Goal: Task Accomplishment & Management: Complete application form

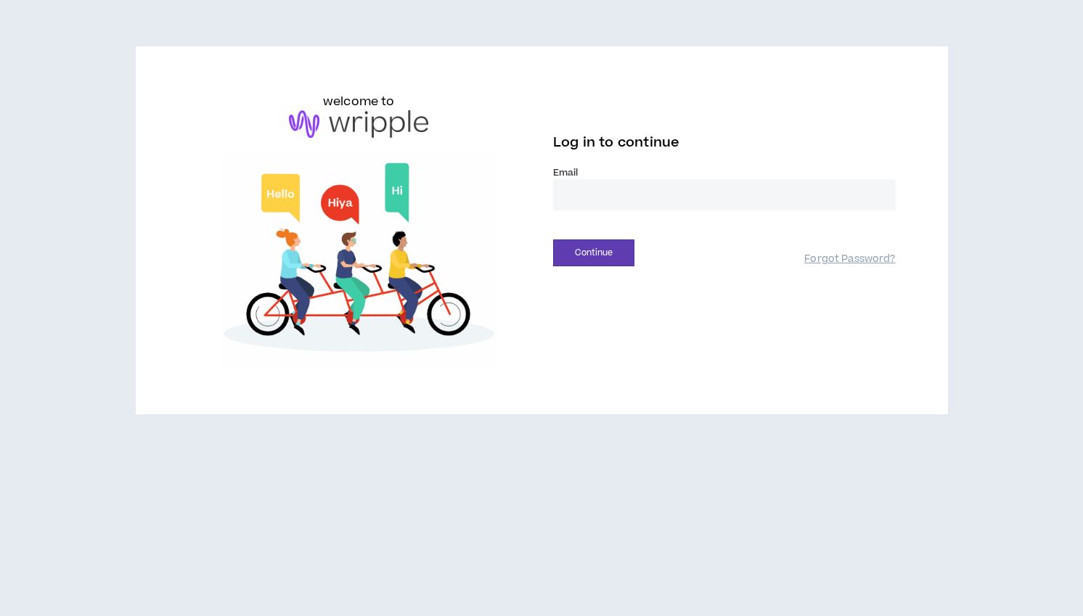
type input "**********"
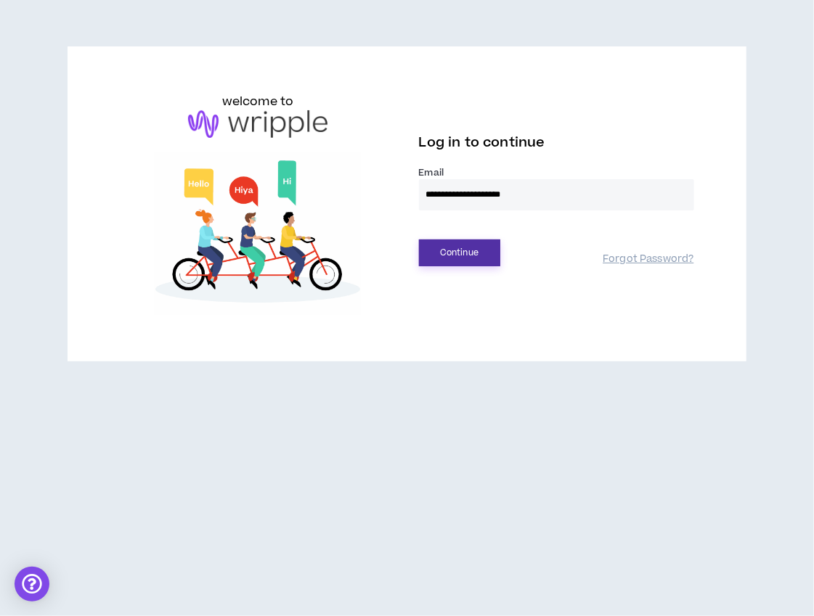
click at [449, 249] on button "Continue" at bounding box center [459, 253] width 81 height 27
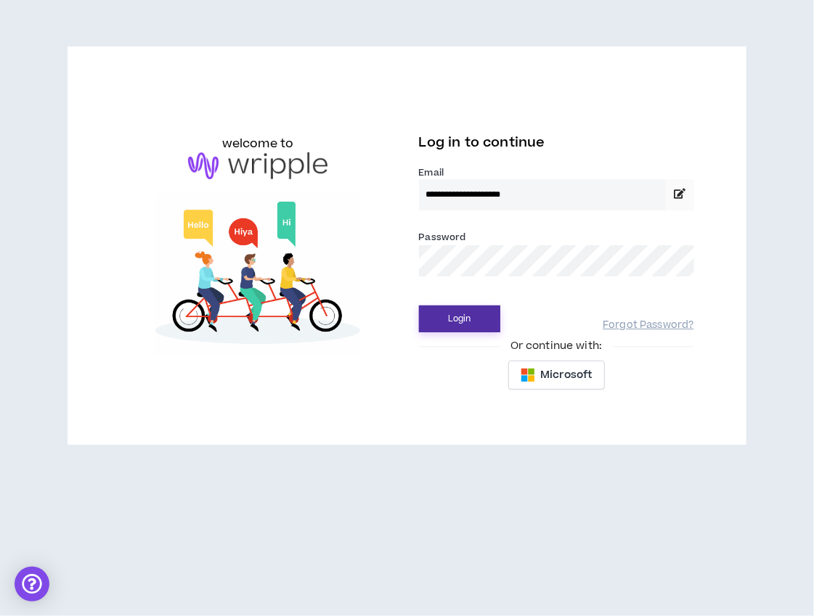
click at [459, 323] on button "Login" at bounding box center [459, 319] width 81 height 27
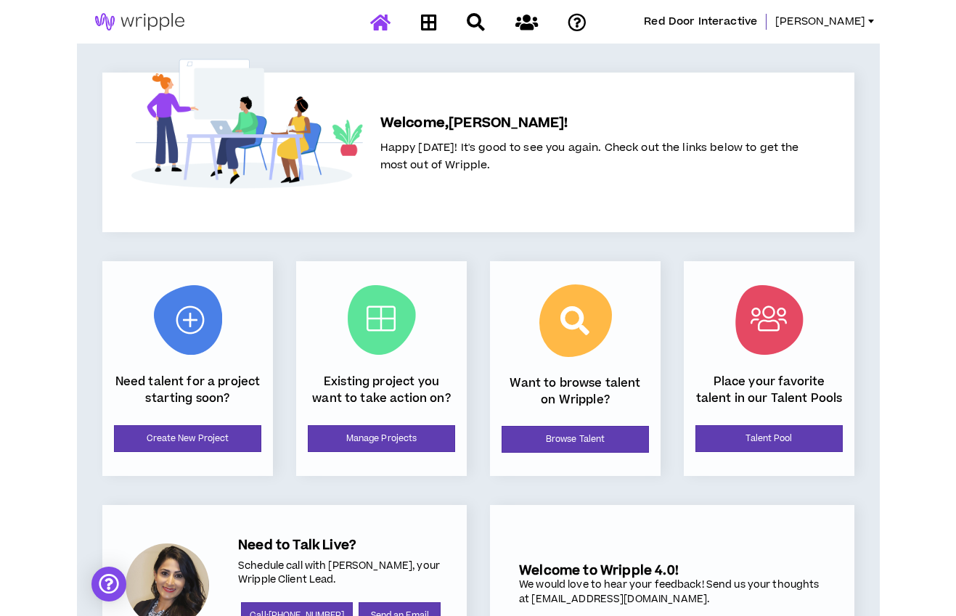
scroll to position [77, 0]
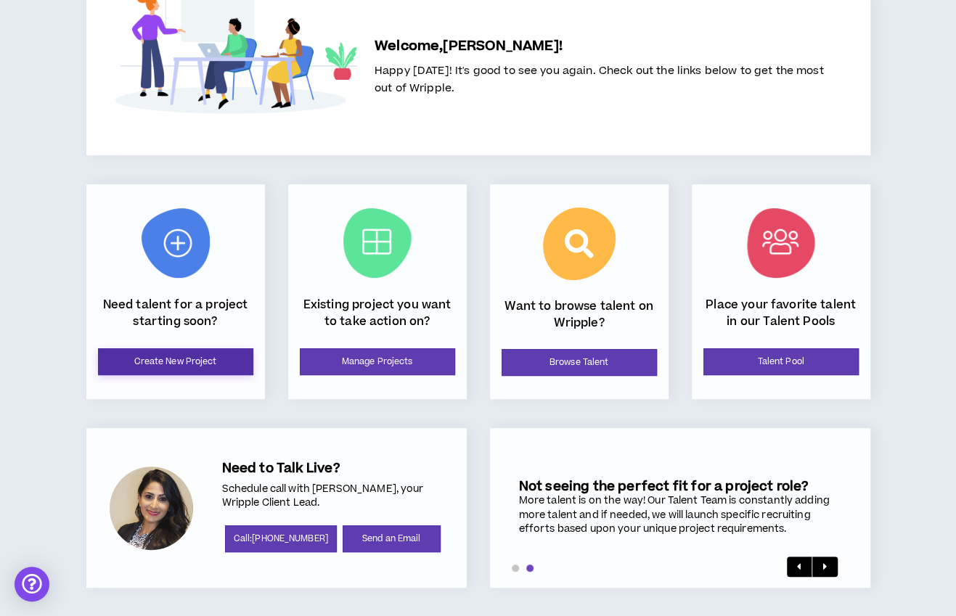
click at [174, 359] on link "Create New Project" at bounding box center [175, 361] width 155 height 27
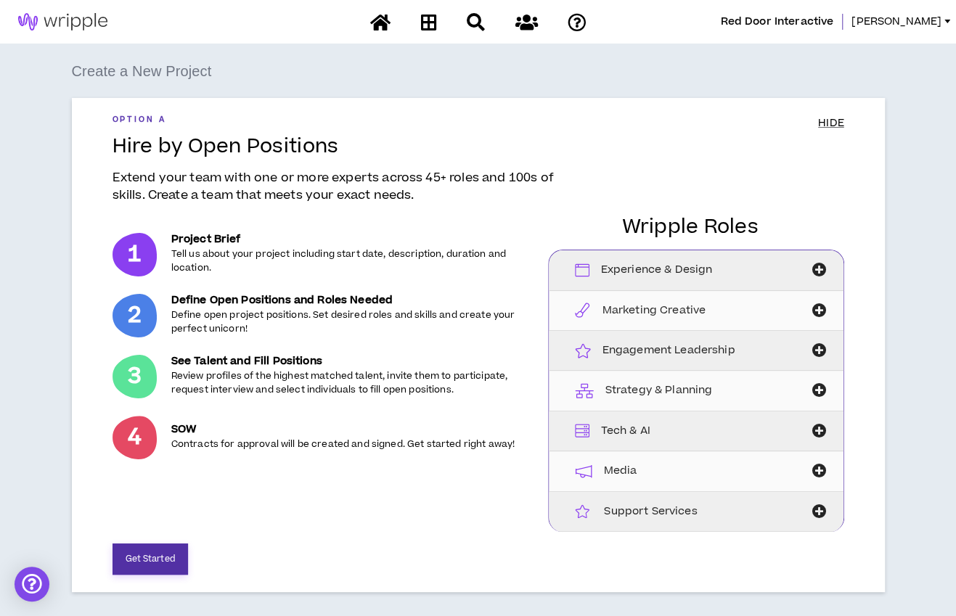
click at [155, 561] on button "Get Started" at bounding box center [150, 559] width 75 height 31
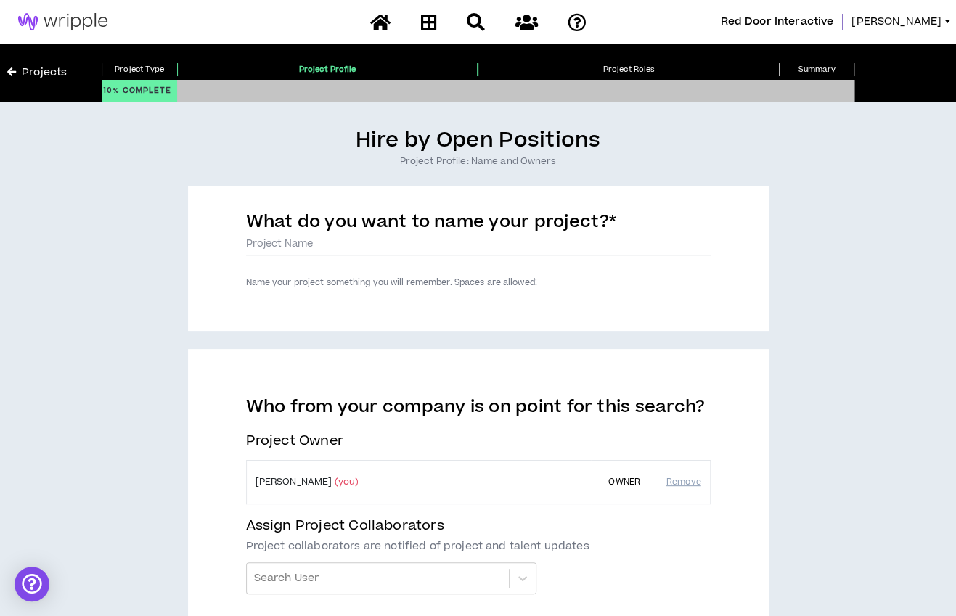
click at [335, 245] on input "What do you want to name your project? *" at bounding box center [478, 245] width 465 height 22
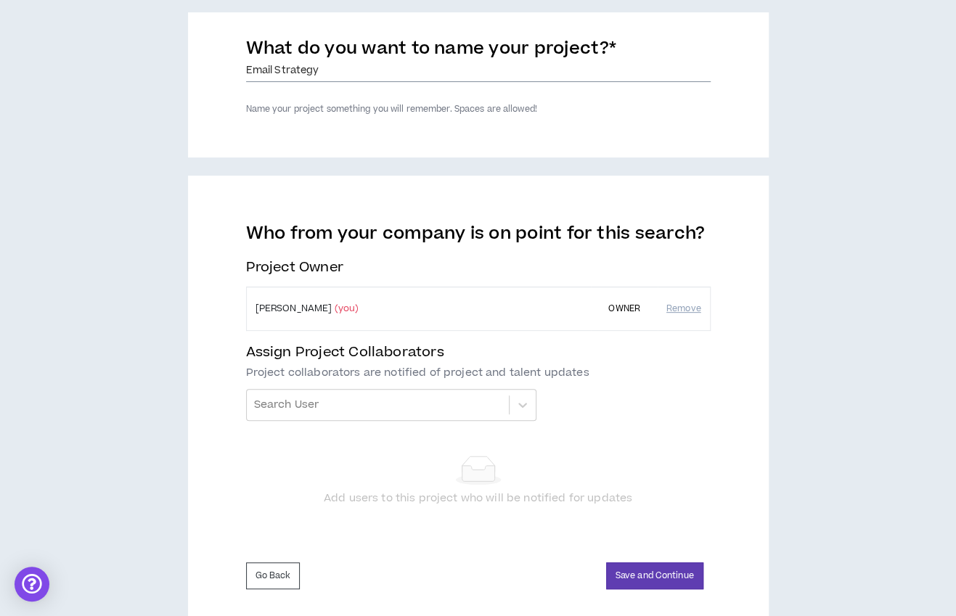
scroll to position [174, 0]
type input "Email Strategy"
click at [375, 422] on div "Who from your company is on point for this search? Project Owner [PERSON_NAME] …" at bounding box center [478, 375] width 465 height 307
click at [380, 407] on div at bounding box center [378, 404] width 248 height 25
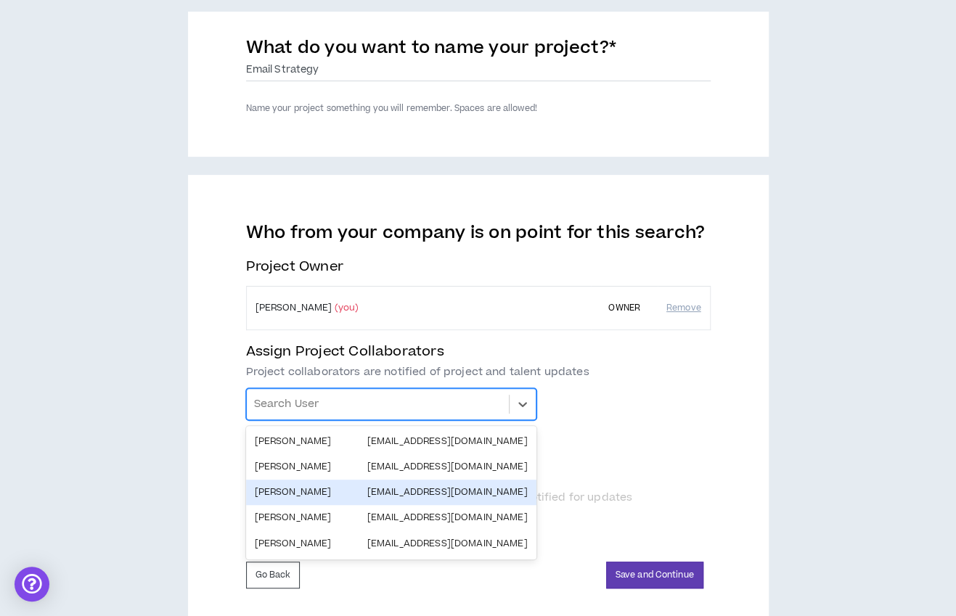
click at [343, 497] on div "[PERSON_NAME] [EMAIL_ADDRESS][DOMAIN_NAME]" at bounding box center [391, 493] width 273 height 14
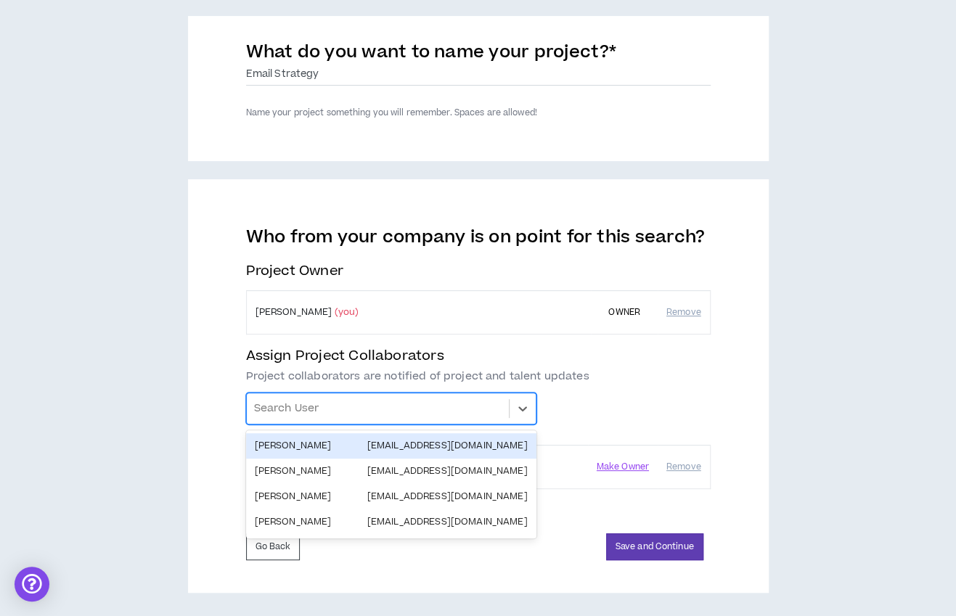
click at [343, 409] on div at bounding box center [378, 408] width 248 height 25
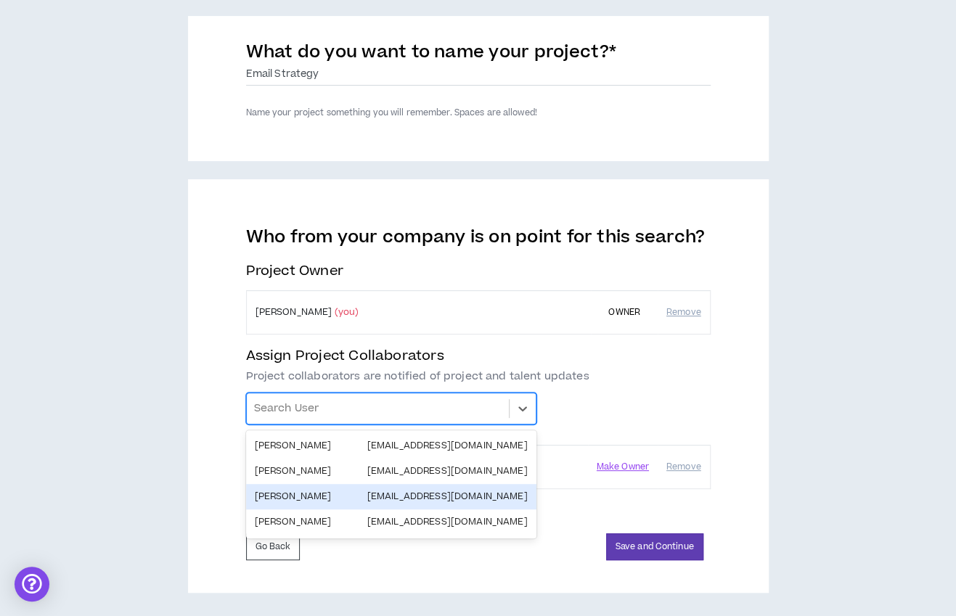
click at [314, 499] on div "[PERSON_NAME] [EMAIL_ADDRESS][DOMAIN_NAME]" at bounding box center [391, 497] width 273 height 14
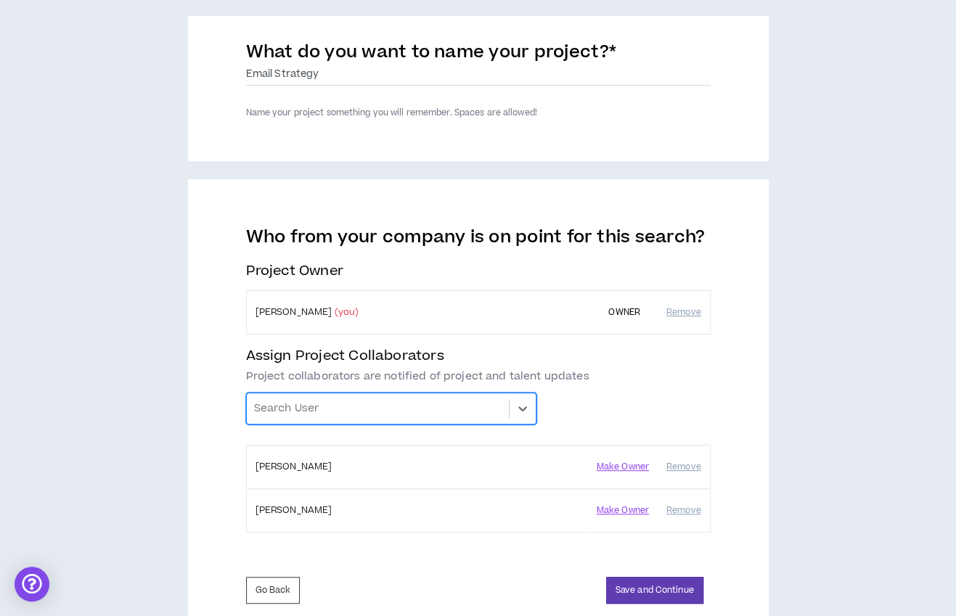
scroll to position [174, 0]
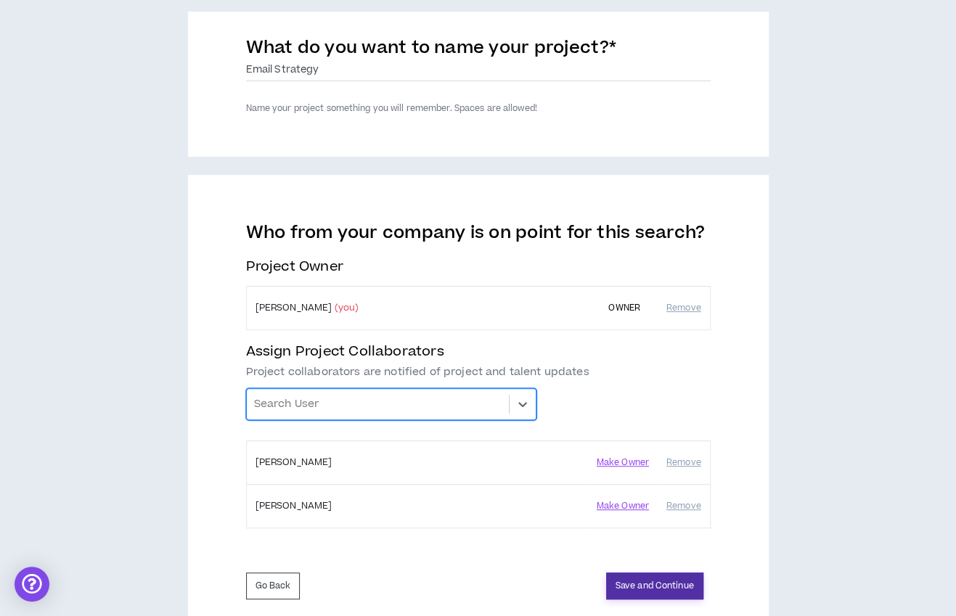
click at [621, 581] on button "Save and Continue" at bounding box center [654, 586] width 97 height 27
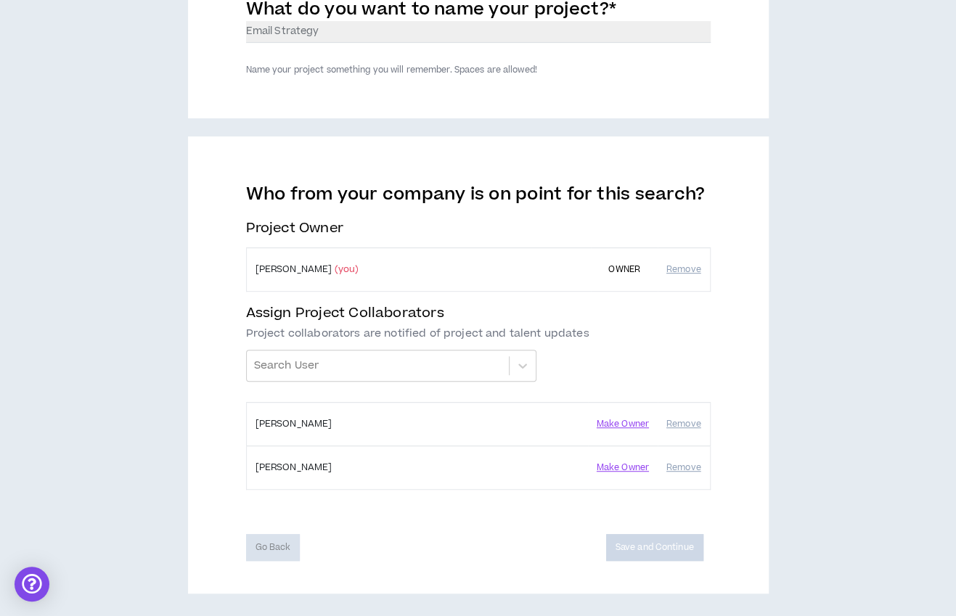
scroll to position [212, 0]
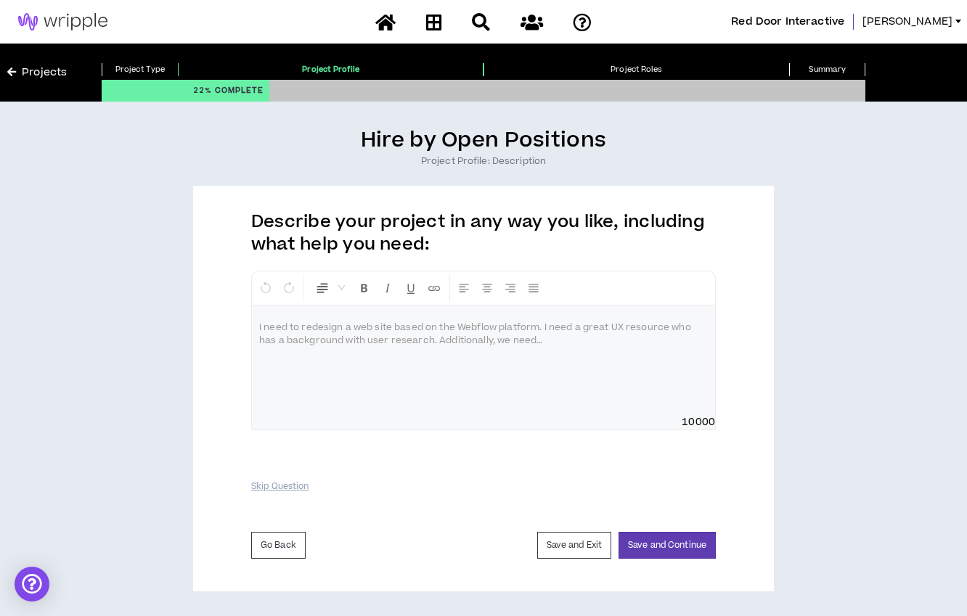
click at [455, 364] on div at bounding box center [483, 360] width 463 height 109
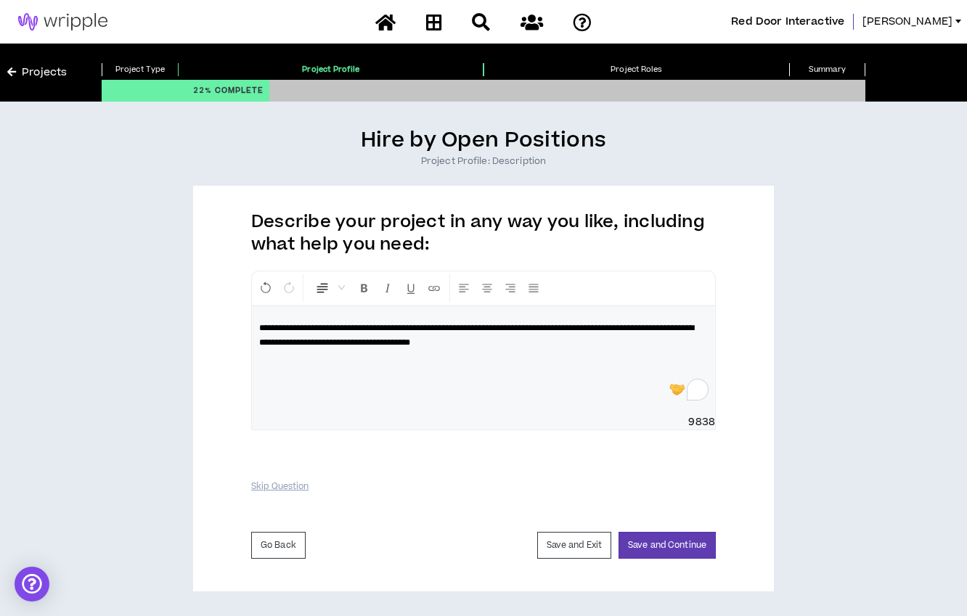
click at [569, 356] on div "**********" at bounding box center [483, 360] width 463 height 109
click at [543, 324] on span "**********" at bounding box center [476, 335] width 435 height 23
drag, startPoint x: 543, startPoint y: 326, endPoint x: 521, endPoint y: 327, distance: 21.8
click at [521, 327] on span "**********" at bounding box center [476, 335] width 435 height 23
click at [672, 547] on button "Save and Continue" at bounding box center [666, 545] width 97 height 27
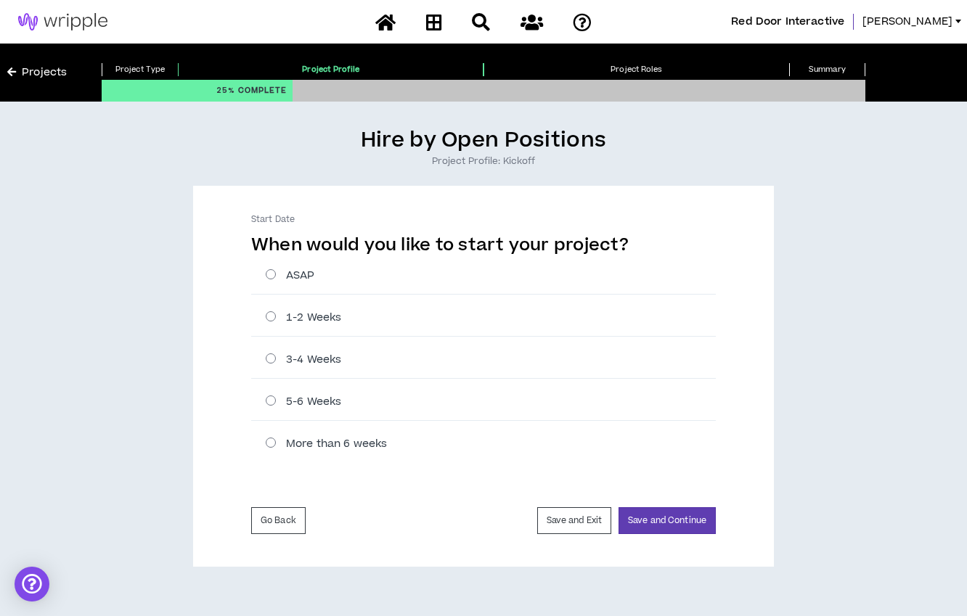
click at [709, 266] on div "ASAP" at bounding box center [483, 276] width 465 height 38
click at [327, 361] on label "3-4 Weeks" at bounding box center [491, 359] width 450 height 15
radio input "****"
click at [672, 523] on button "Save and Continue" at bounding box center [666, 520] width 97 height 27
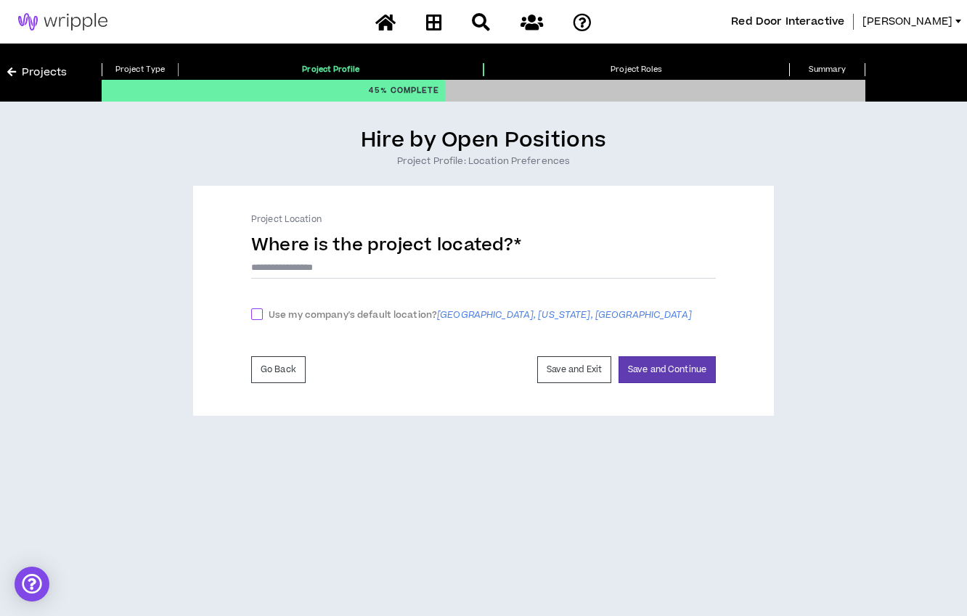
click at [337, 317] on span "Use my company's default location? [GEOGRAPHIC_DATA], [US_STATE], [GEOGRAPHIC_D…" at bounding box center [480, 315] width 435 height 15
checkbox input "****"
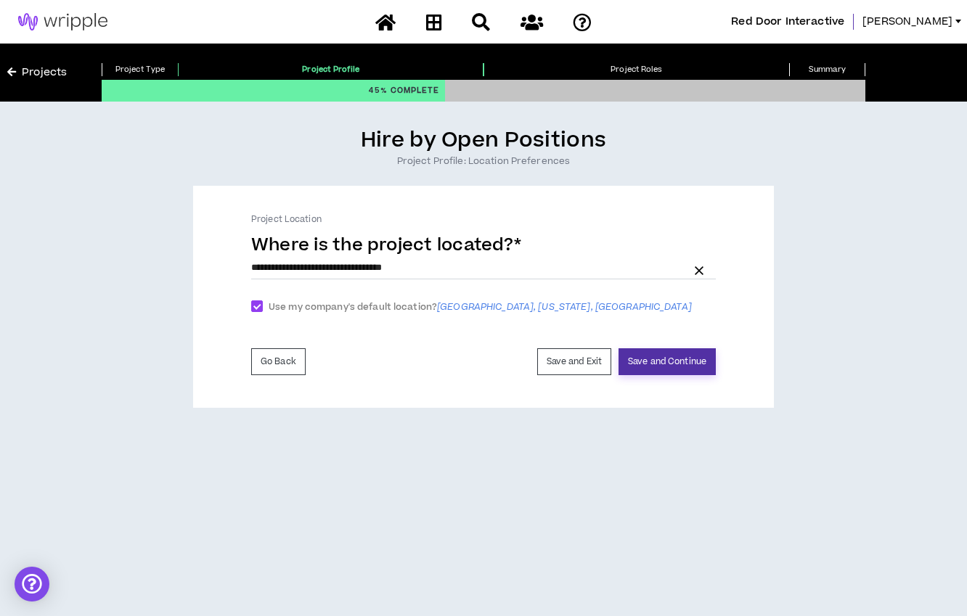
click at [657, 367] on button "Save and Continue" at bounding box center [666, 361] width 97 height 27
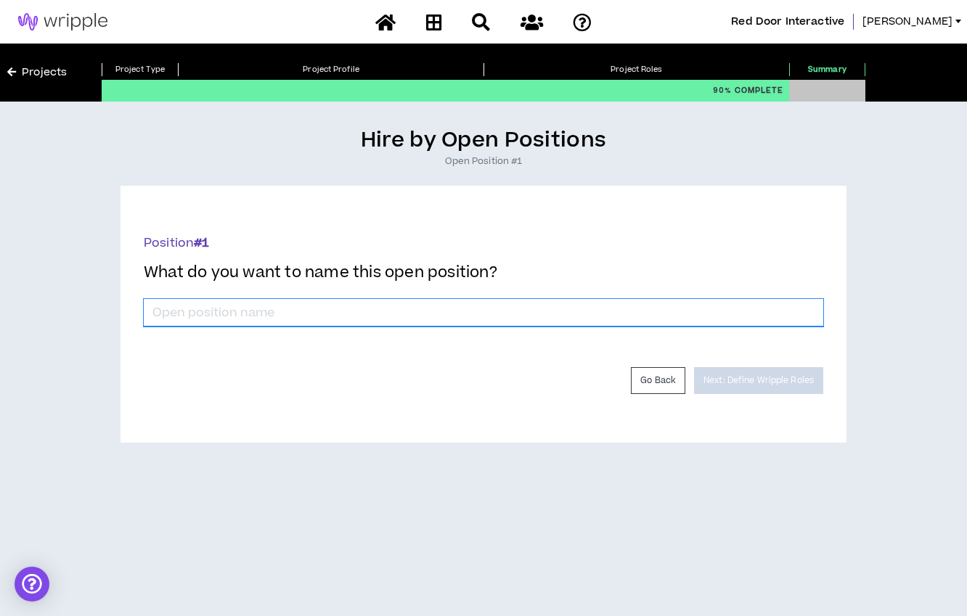
click at [388, 311] on input "*" at bounding box center [483, 313] width 679 height 28
type input "Email Strategist"
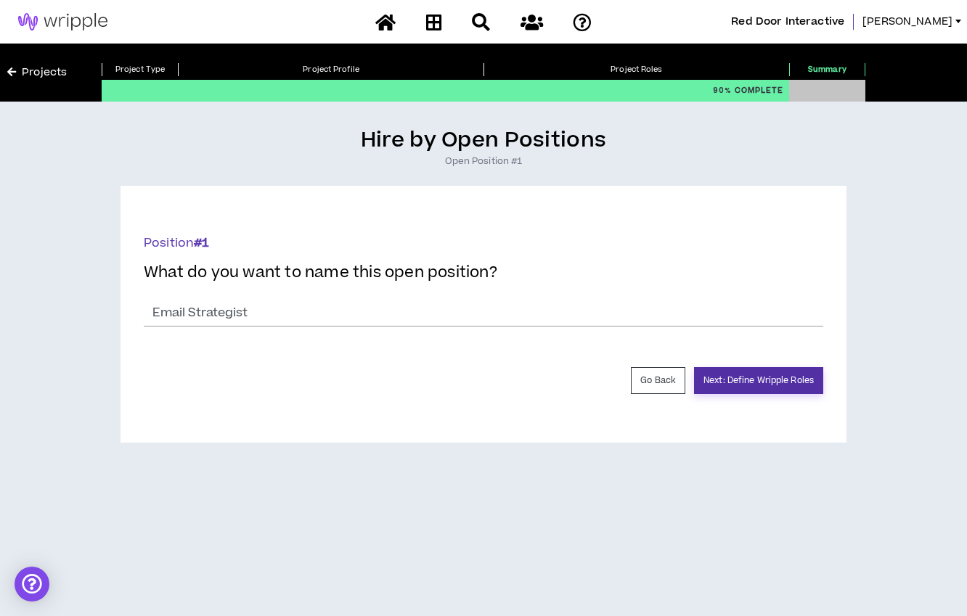
click at [780, 389] on button "Next: Define Wripple Roles" at bounding box center [758, 380] width 129 height 27
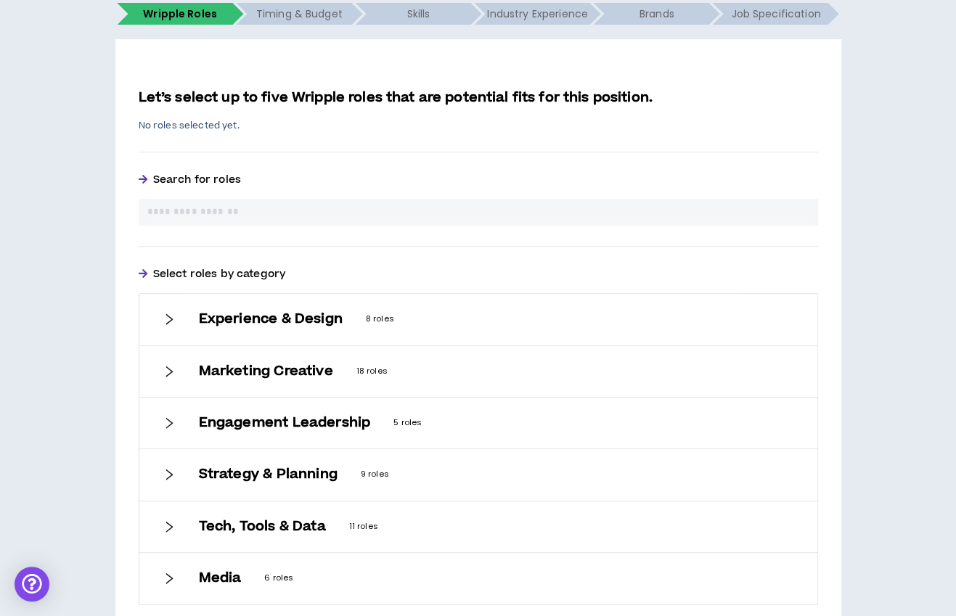
scroll to position [271, 0]
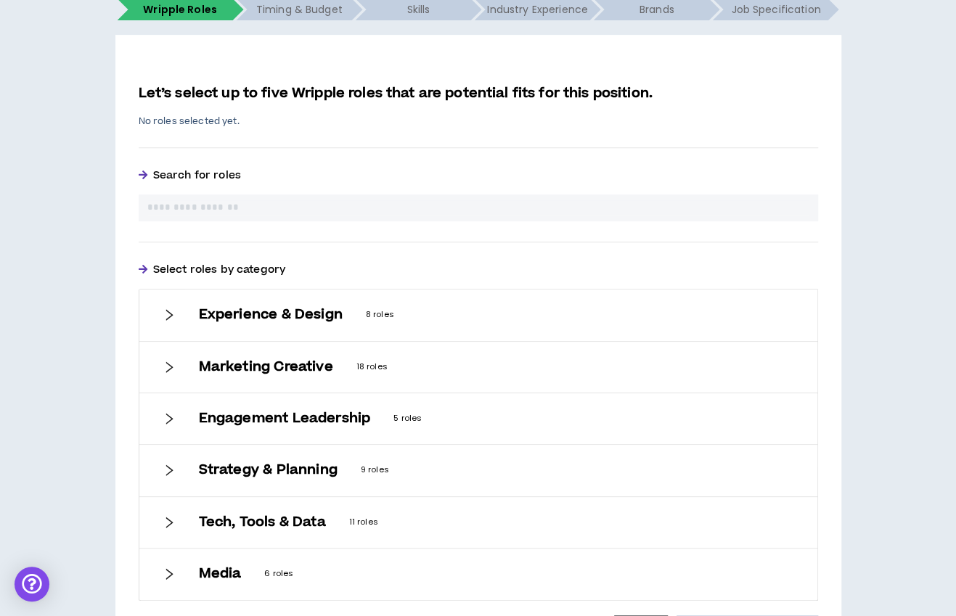
click at [329, 208] on input "text" at bounding box center [478, 207] width 662 height 15
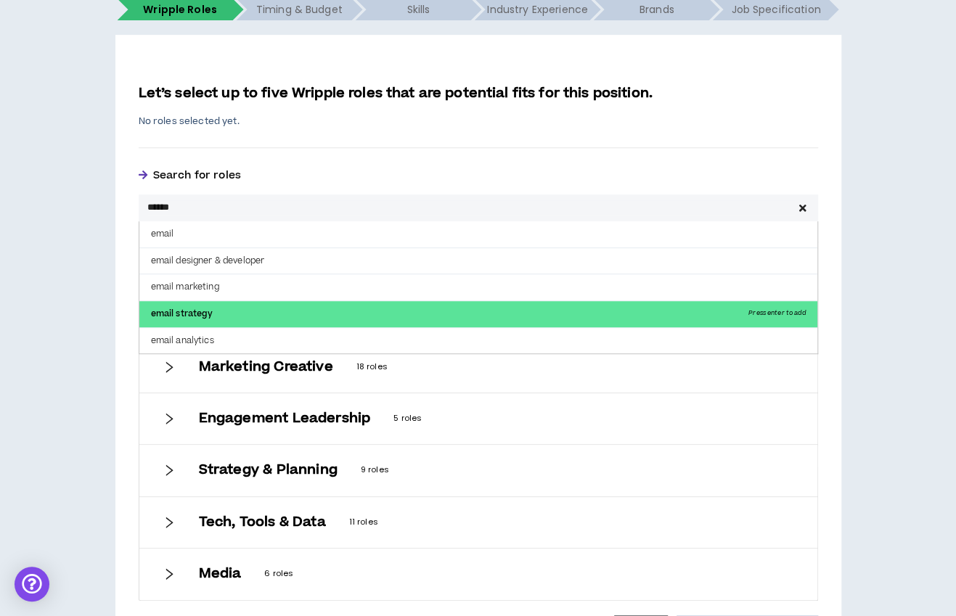
type input "*****"
click at [283, 315] on p "email strategy Press enter to add" at bounding box center [478, 314] width 678 height 26
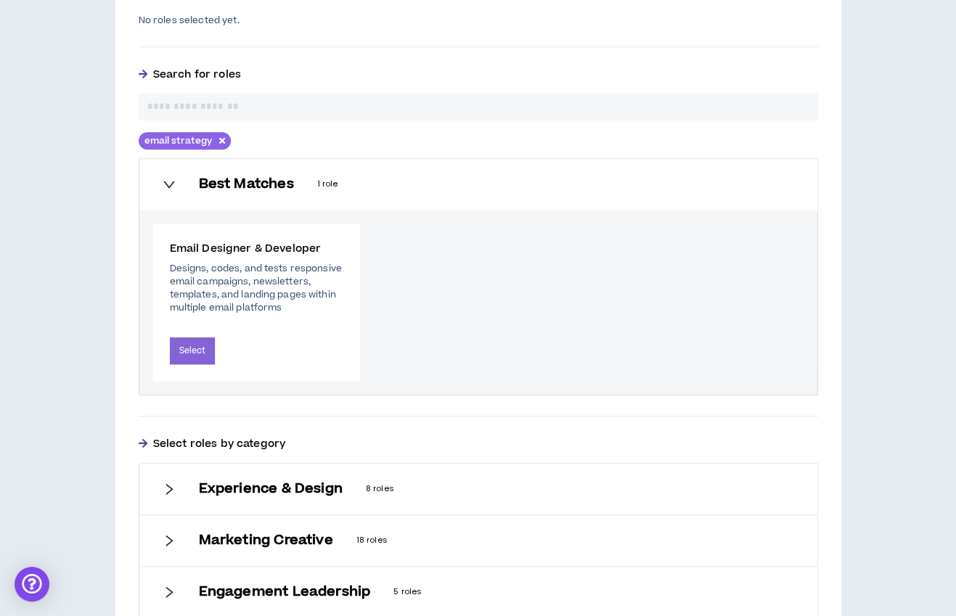
scroll to position [371, 0]
click at [219, 142] on icon "button" at bounding box center [222, 142] width 6 height 12
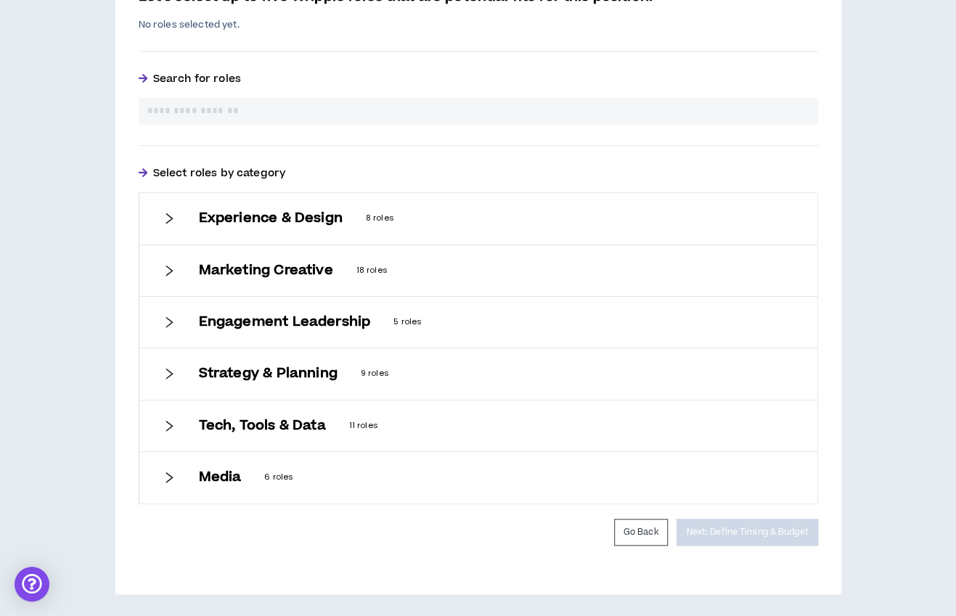
click at [231, 117] on input "text" at bounding box center [478, 111] width 662 height 15
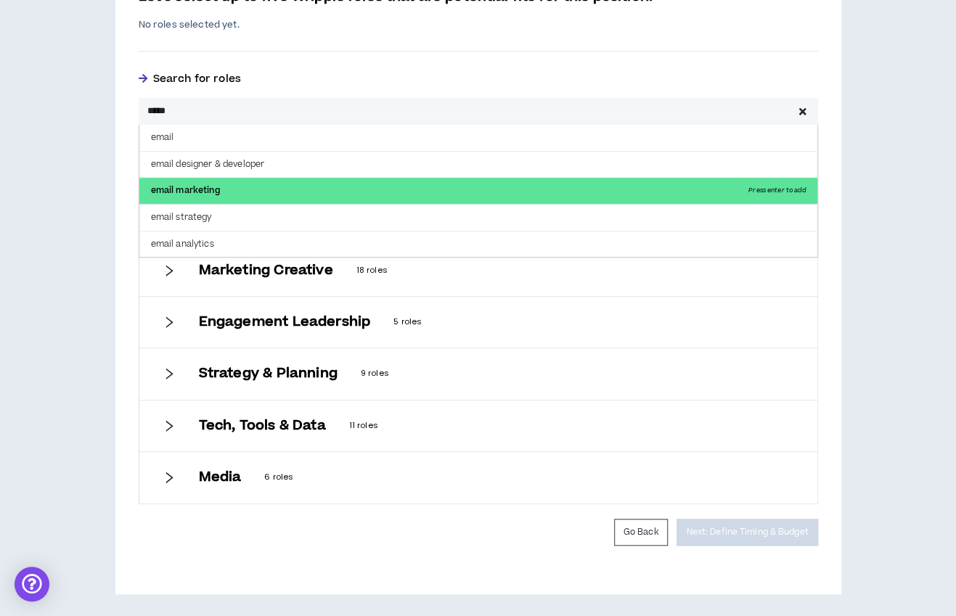
type input "*****"
click at [226, 187] on p "email marketing Press enter to add" at bounding box center [478, 191] width 678 height 26
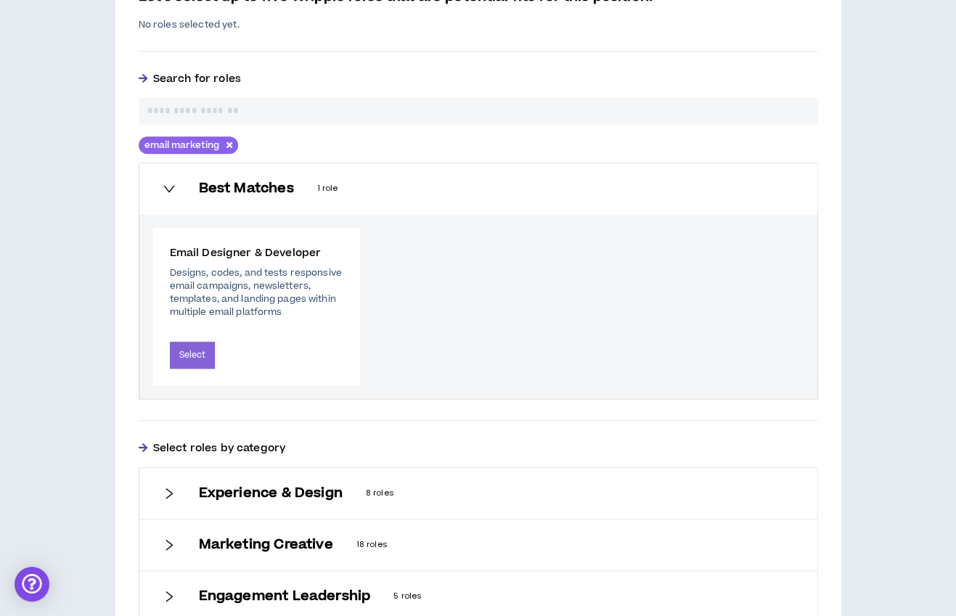
click at [232, 143] on button "email marketing" at bounding box center [188, 144] width 99 height 17
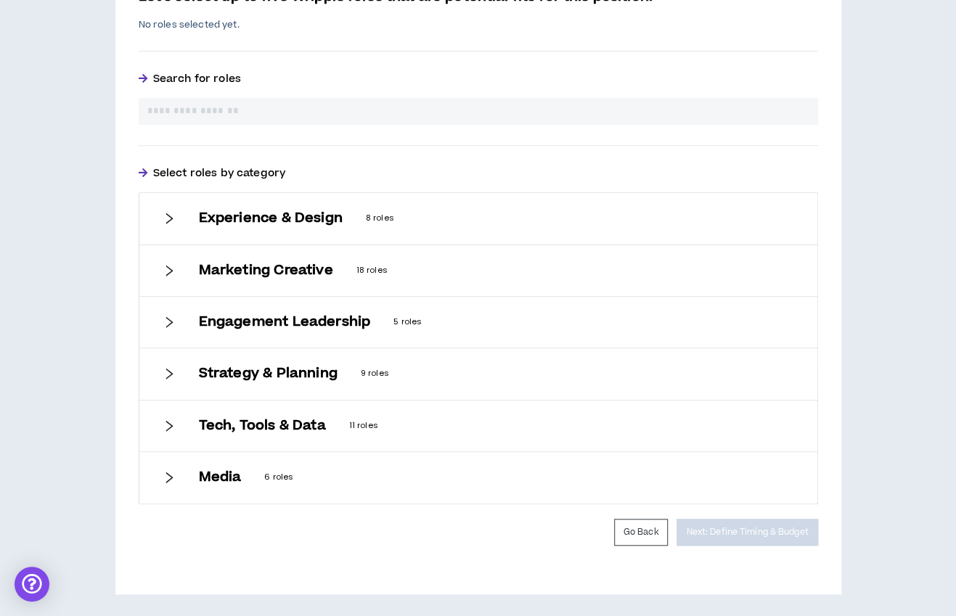
click at [168, 372] on icon "right" at bounding box center [169, 373] width 13 height 13
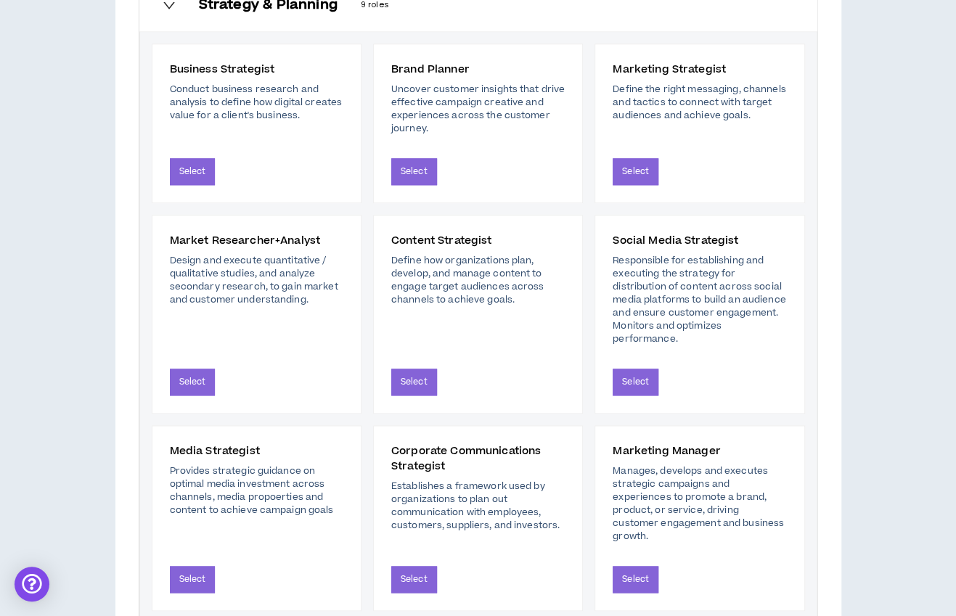
scroll to position [739, 0]
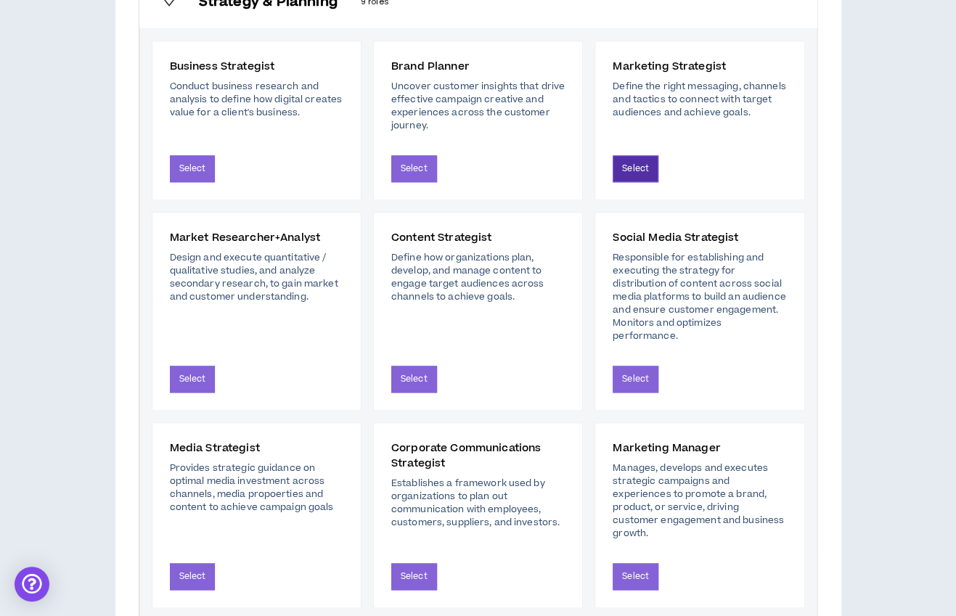
click at [637, 173] on button "Select" at bounding box center [636, 168] width 46 height 27
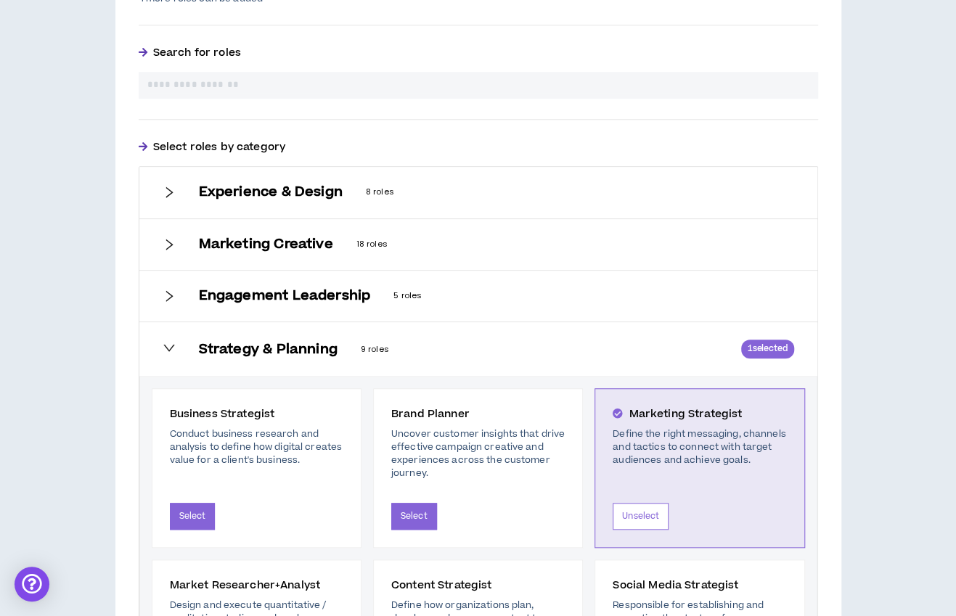
scroll to position [967, 0]
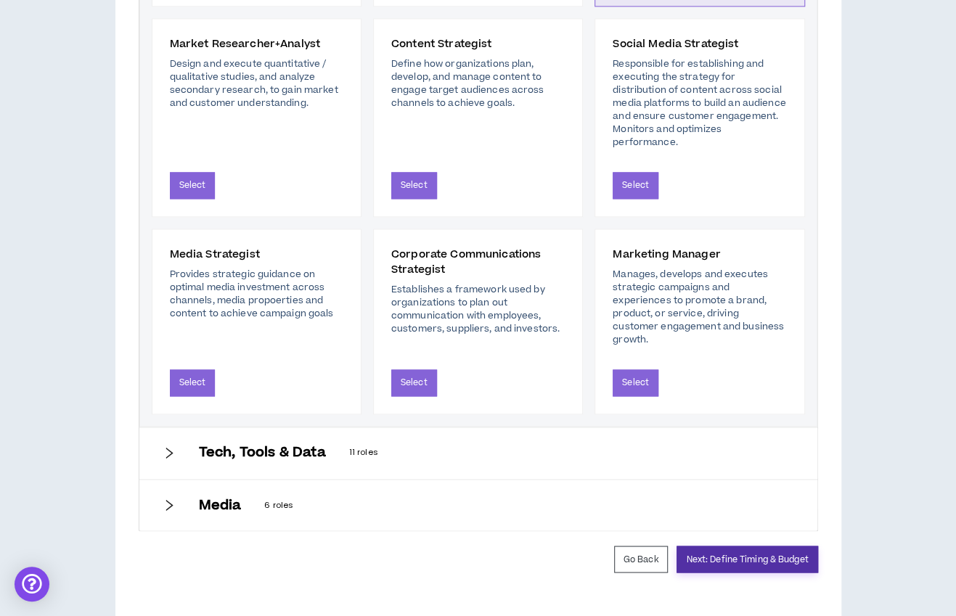
click at [714, 546] on button "Next: Define Timing & Budget" at bounding box center [747, 559] width 141 height 27
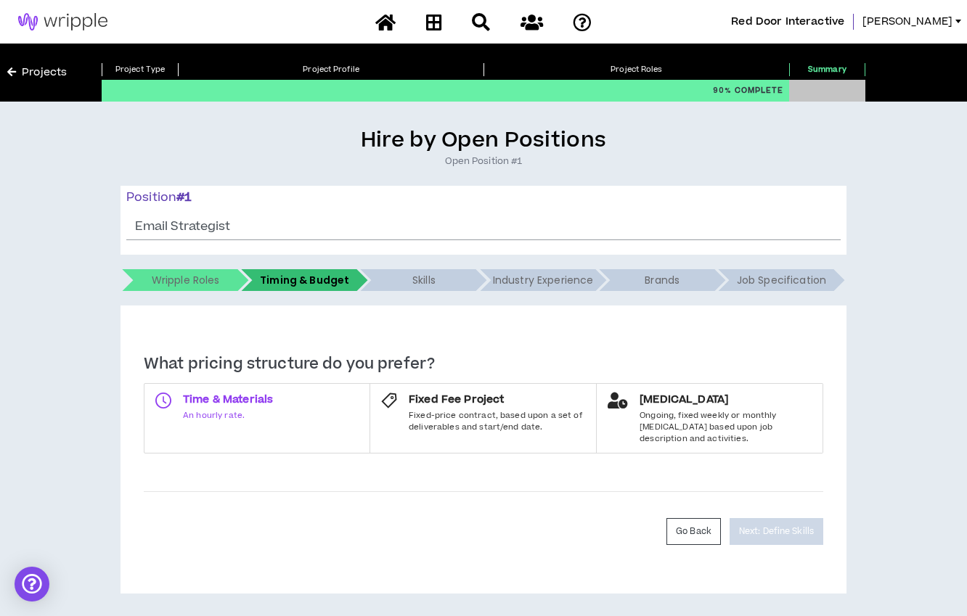
click at [266, 420] on span "An hourly rate." at bounding box center [228, 416] width 90 height 12
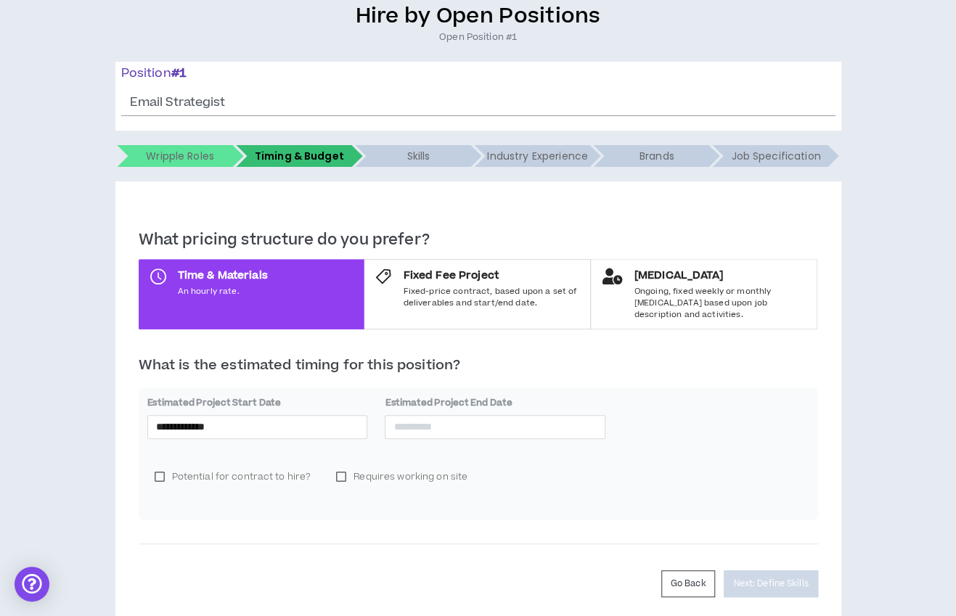
scroll to position [123, 0]
click at [460, 422] on input at bounding box center [494, 428] width 203 height 16
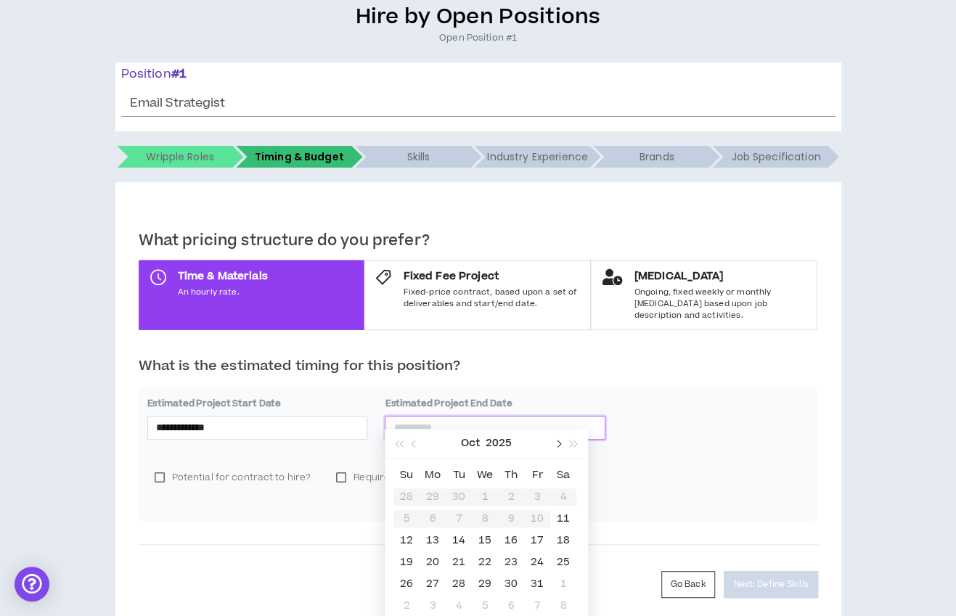
click at [557, 442] on span "button" at bounding box center [557, 444] width 7 height 7
type input "**********"
click at [486, 518] on div "5" at bounding box center [484, 518] width 17 height 17
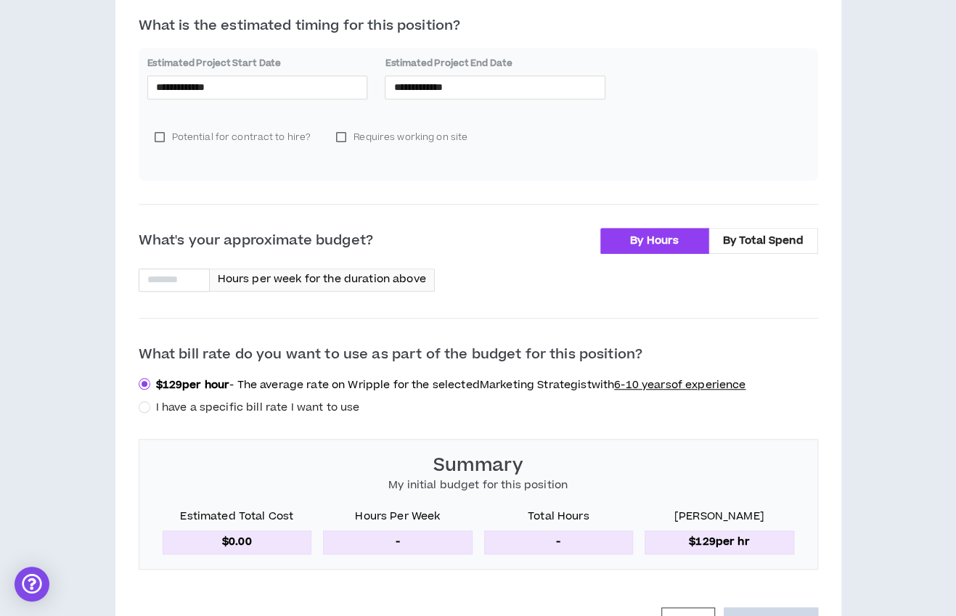
scroll to position [476, 0]
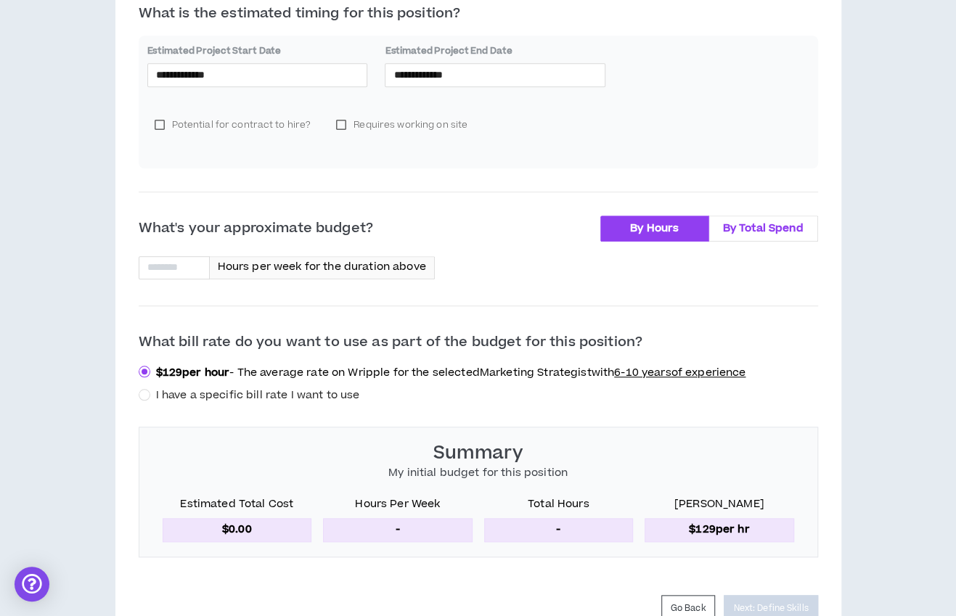
click at [766, 221] on span "By Total Spend" at bounding box center [763, 228] width 81 height 15
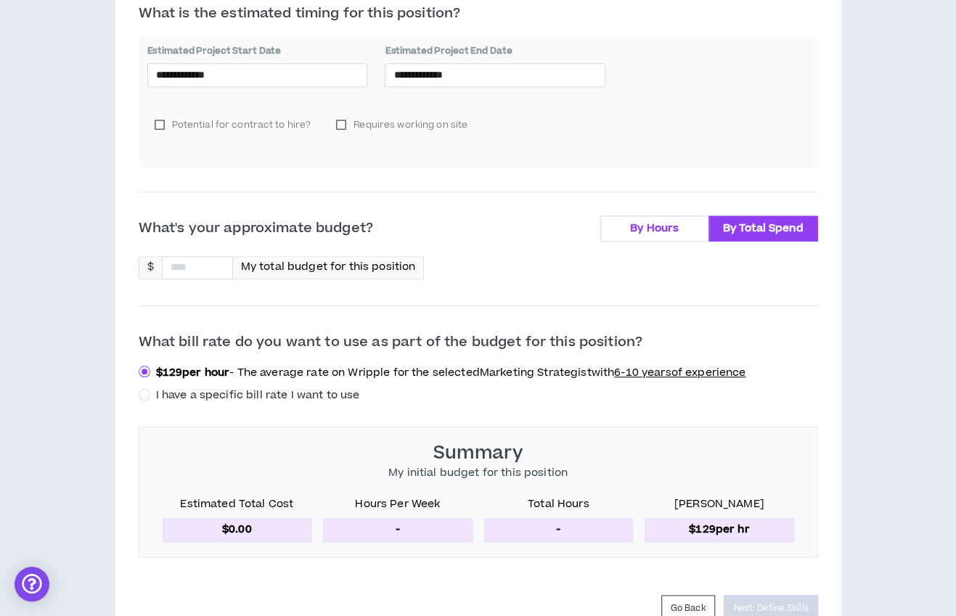
click at [678, 221] on span "By Hours" at bounding box center [654, 228] width 49 height 15
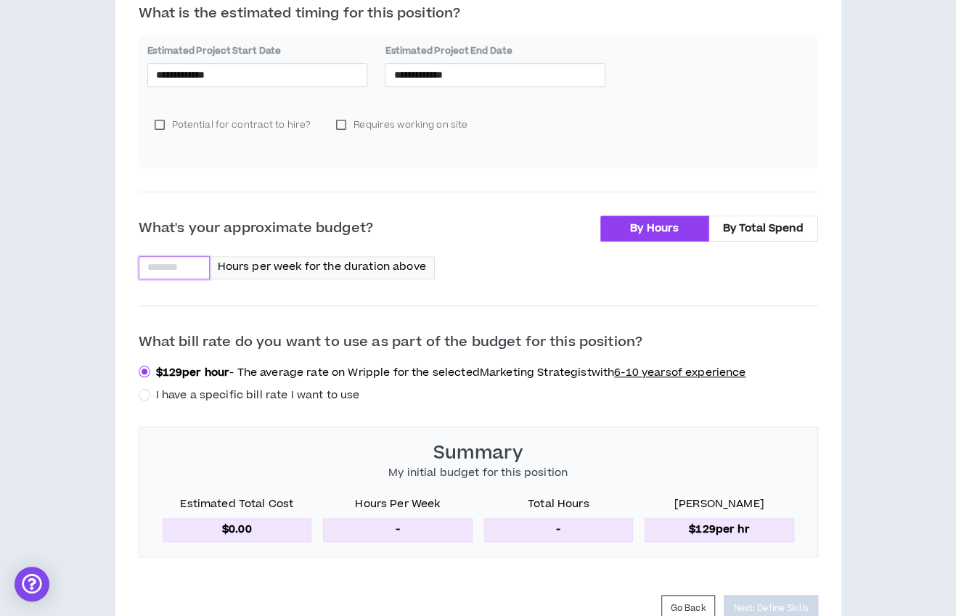
click at [159, 258] on input at bounding box center [174, 268] width 70 height 22
type input "**"
click at [454, 68] on input "**********" at bounding box center [494, 75] width 203 height 16
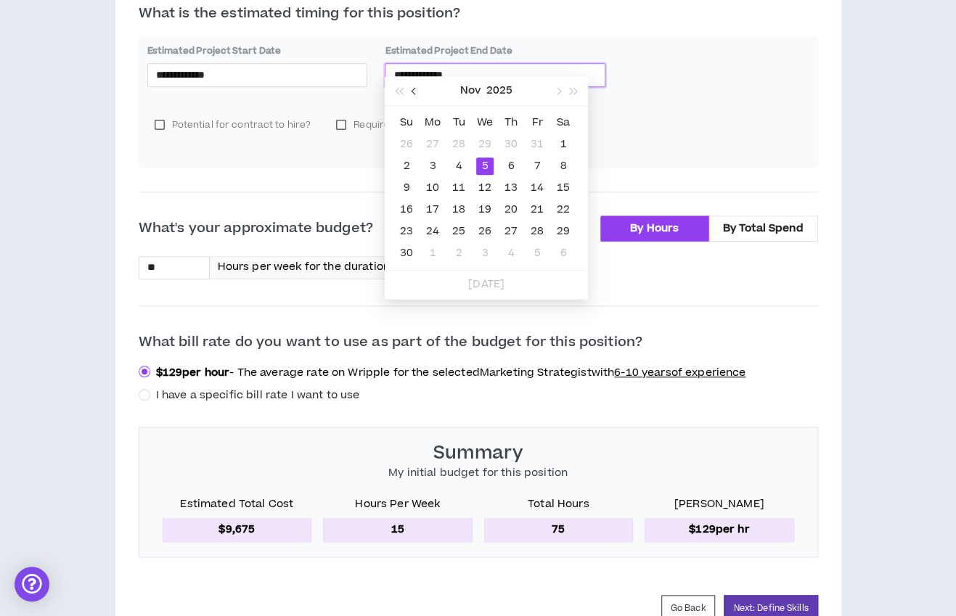
click at [414, 92] on span "button" at bounding box center [415, 91] width 7 height 7
type input "**********"
click at [542, 234] on div "31" at bounding box center [536, 231] width 17 height 17
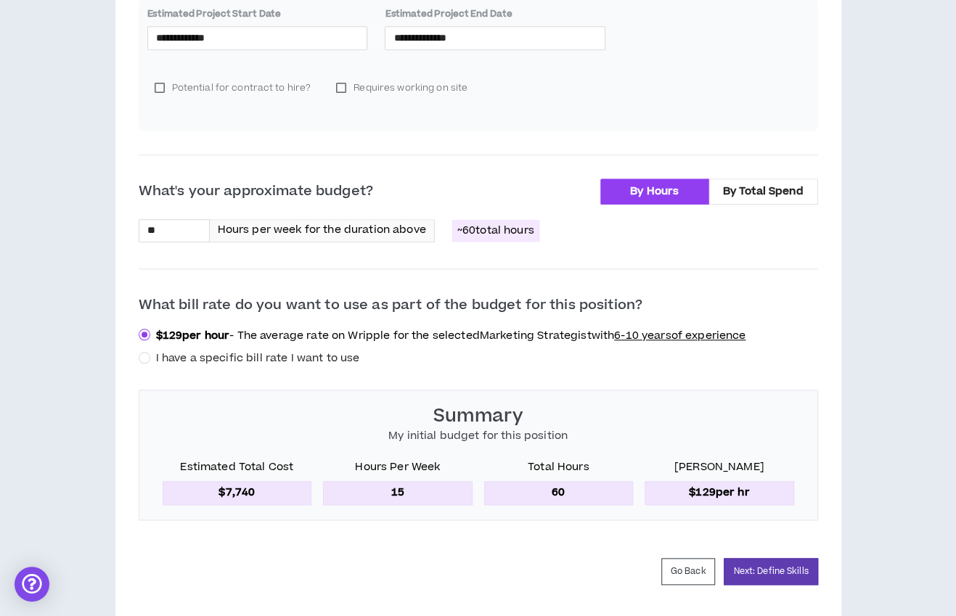
scroll to position [514, 0]
click at [305, 350] on span "I have a specific bill rate I want to use" at bounding box center [258, 357] width 204 height 15
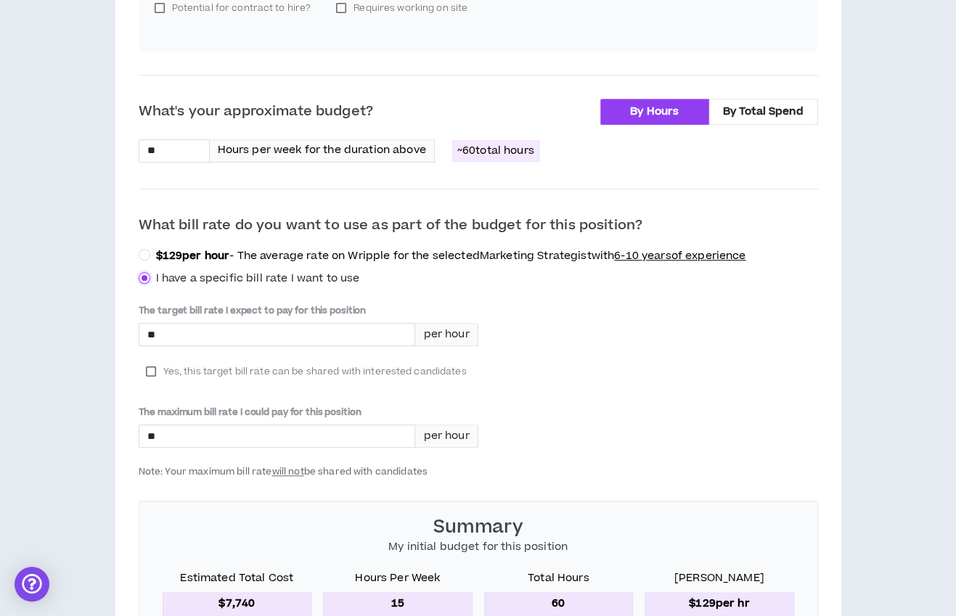
scroll to position [594, 0]
click at [254, 324] on input "*" at bounding box center [277, 334] width 276 height 22
type input "****"
click at [244, 425] on input "*" at bounding box center [277, 436] width 276 height 22
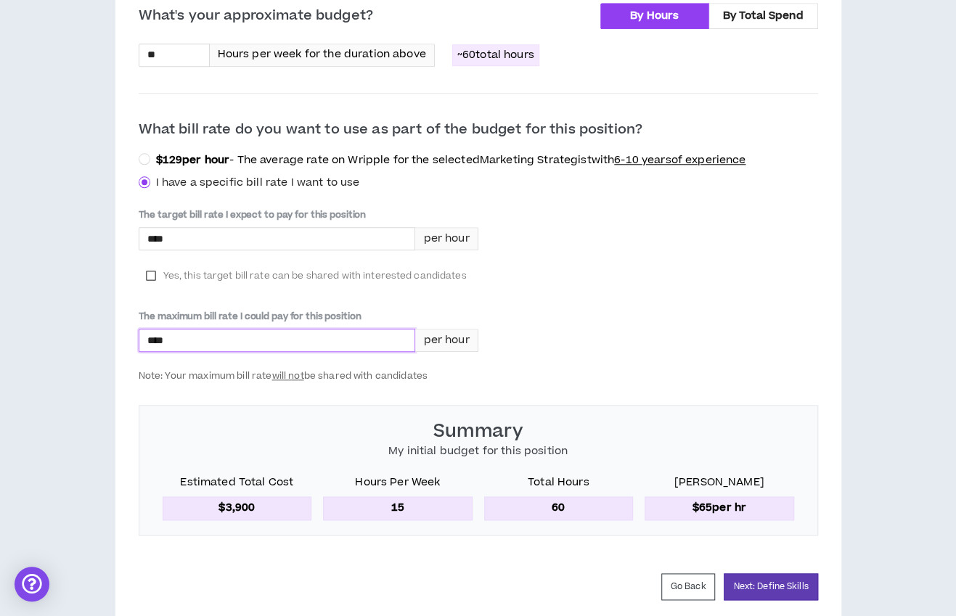
scroll to position [730, 0]
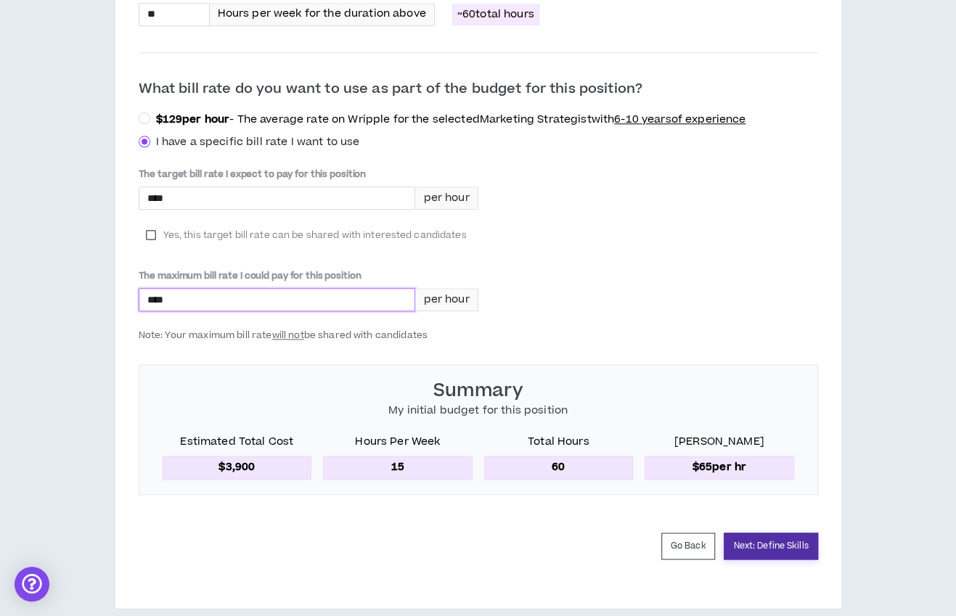
type input "****"
click at [761, 535] on button "Next: Define Skills" at bounding box center [771, 546] width 94 height 27
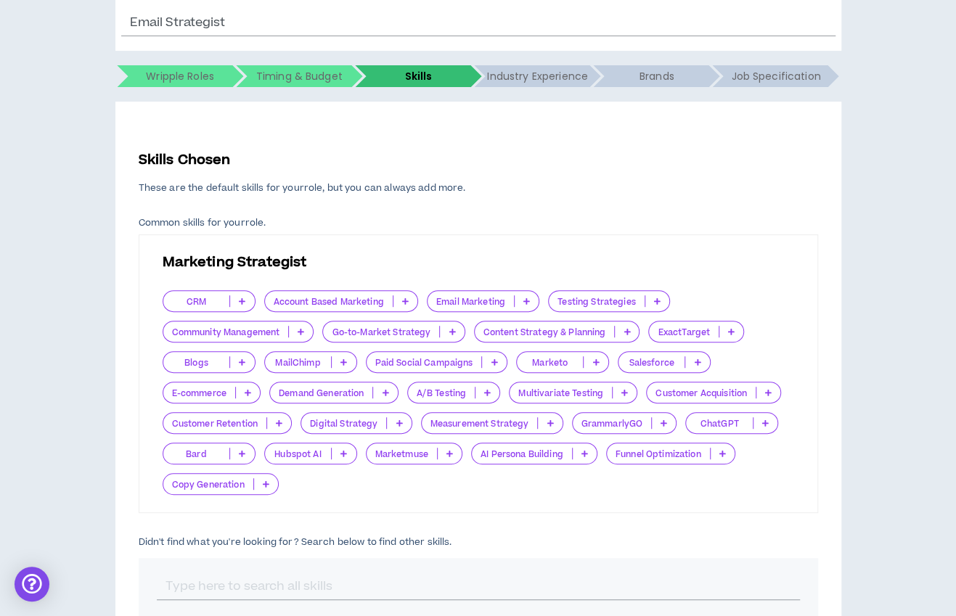
scroll to position [203, 0]
click at [531, 301] on p at bounding box center [527, 302] width 24 height 12
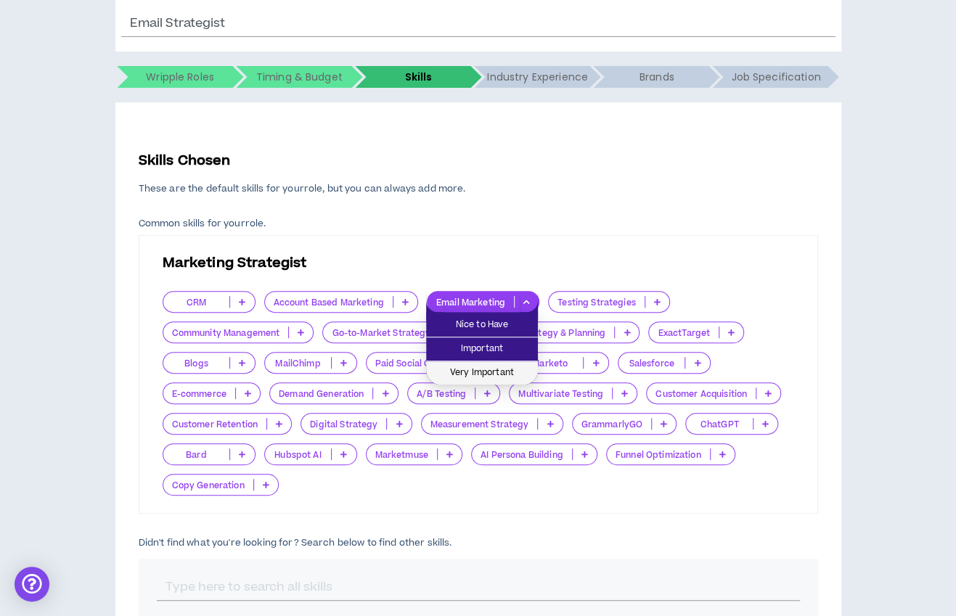
click at [508, 369] on span "Very Important" at bounding box center [482, 373] width 94 height 16
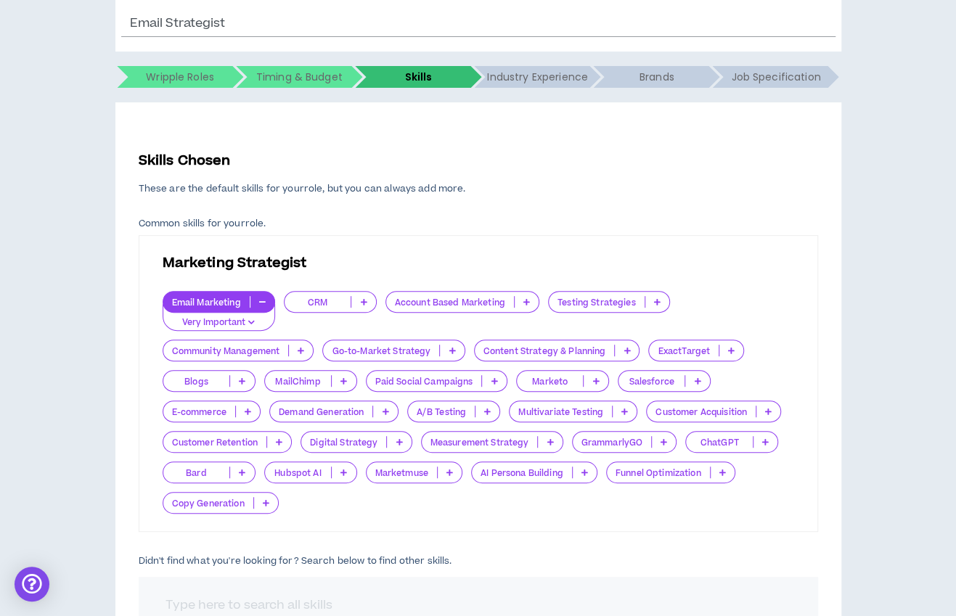
click at [359, 307] on p at bounding box center [363, 302] width 24 height 12
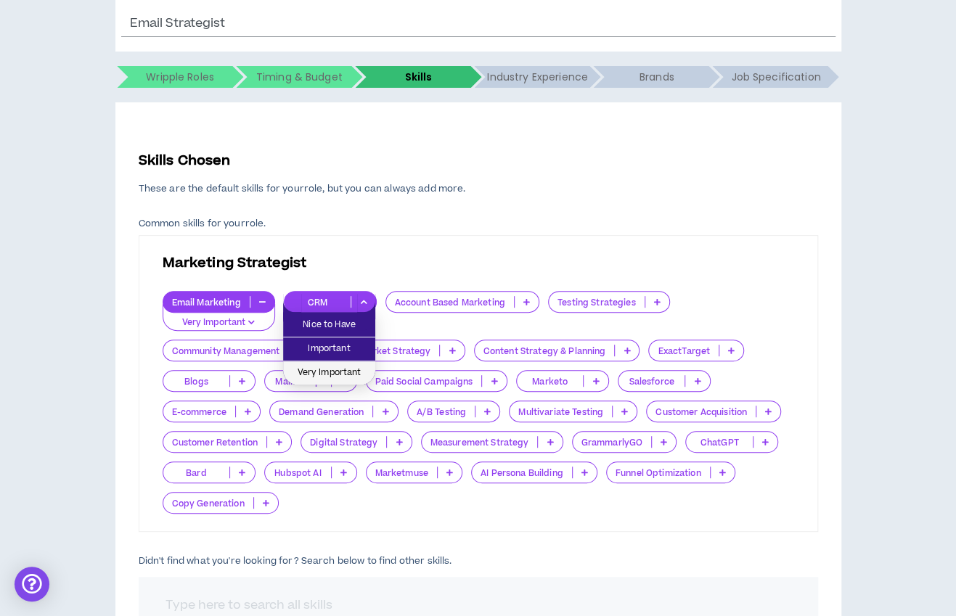
click at [348, 368] on span "Very Important" at bounding box center [329, 373] width 75 height 16
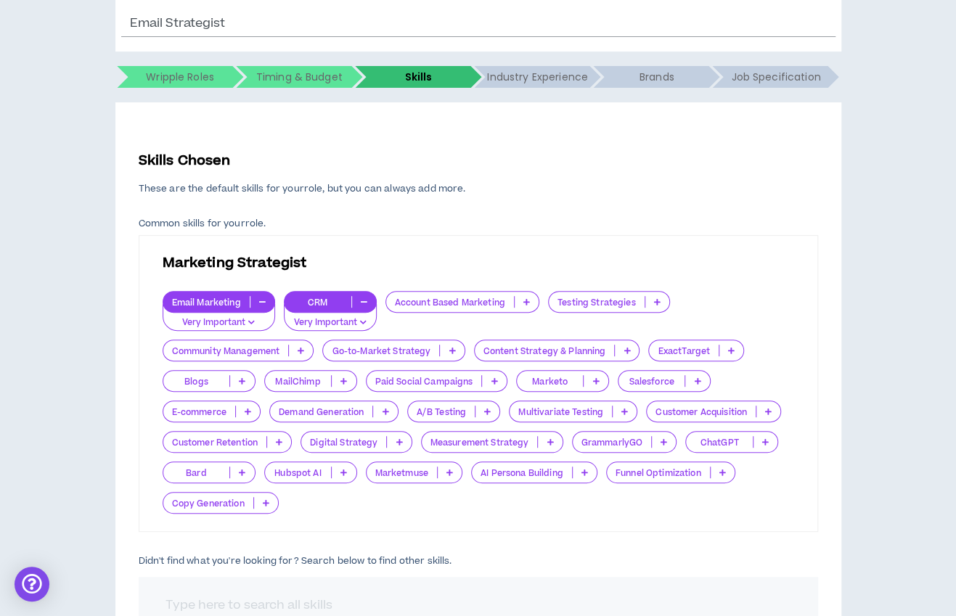
click at [694, 381] on icon at bounding box center [697, 380] width 7 height 7
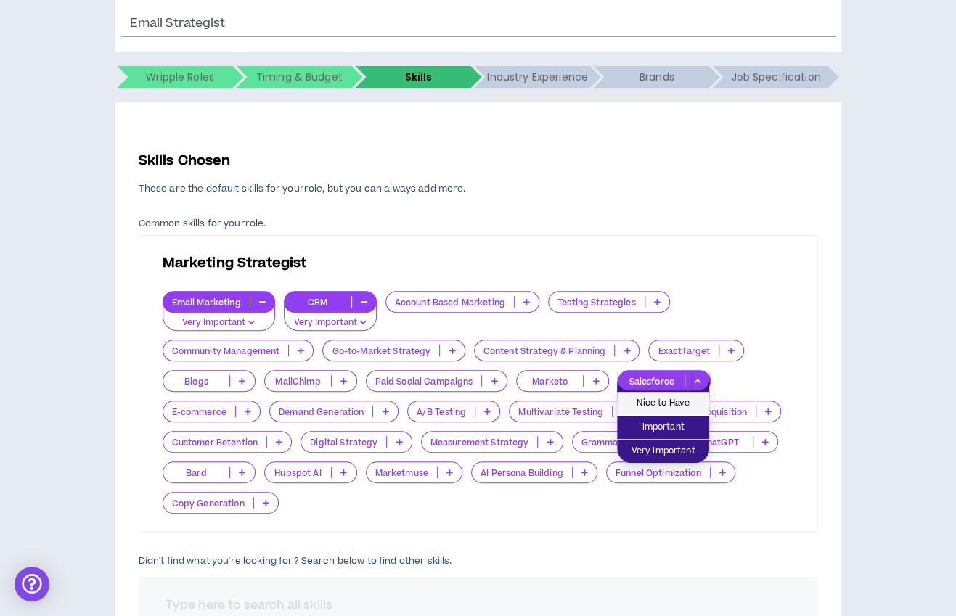
click at [678, 405] on span "Nice to Have" at bounding box center [663, 404] width 75 height 16
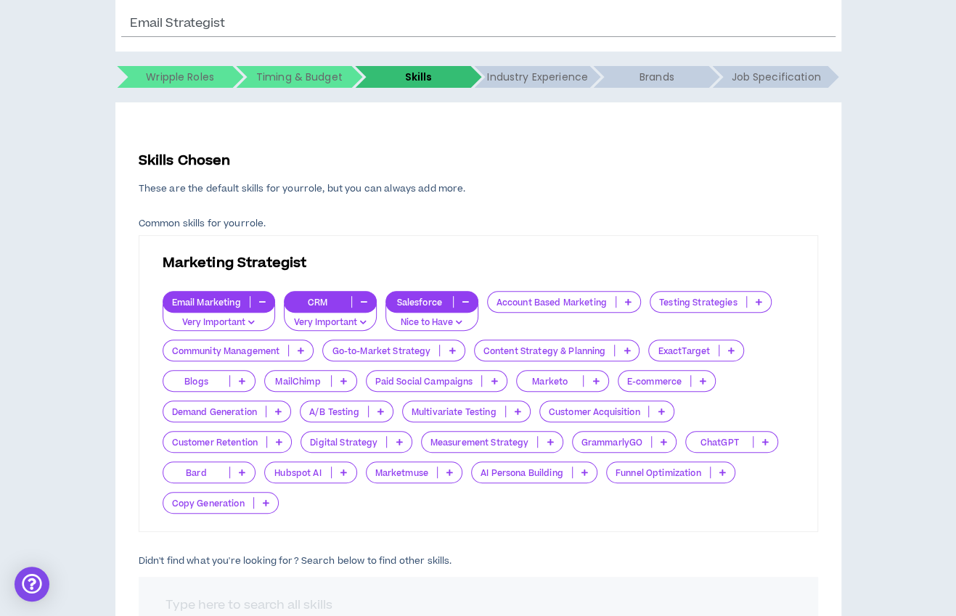
click at [340, 382] on p at bounding box center [344, 381] width 24 height 12
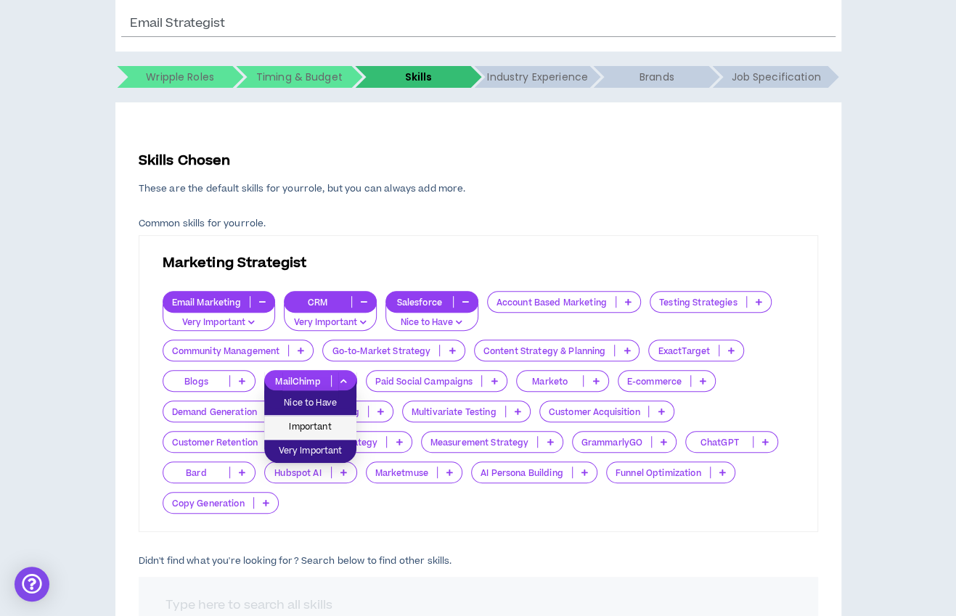
click at [335, 429] on span "Important" at bounding box center [310, 428] width 75 height 16
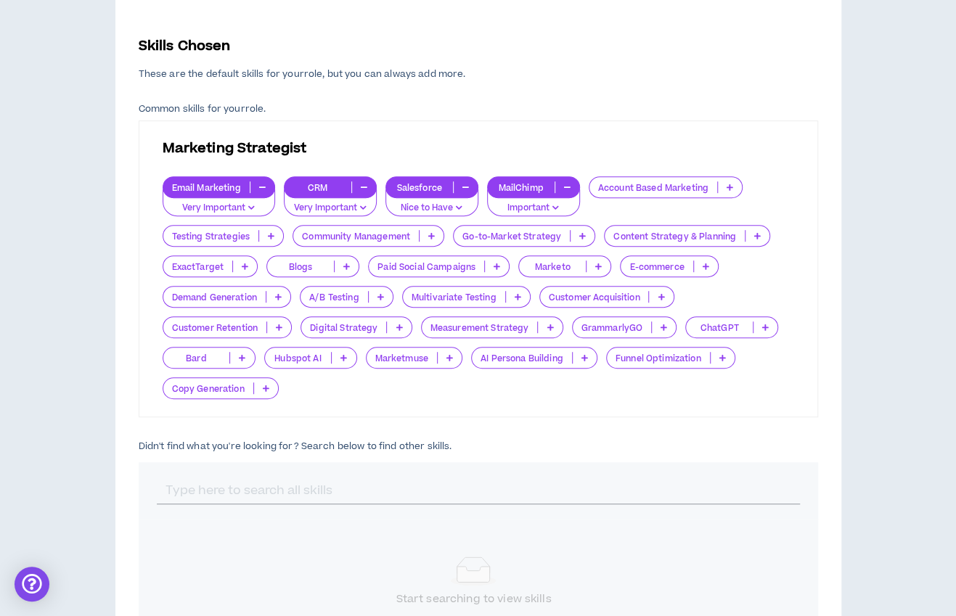
scroll to position [319, 0]
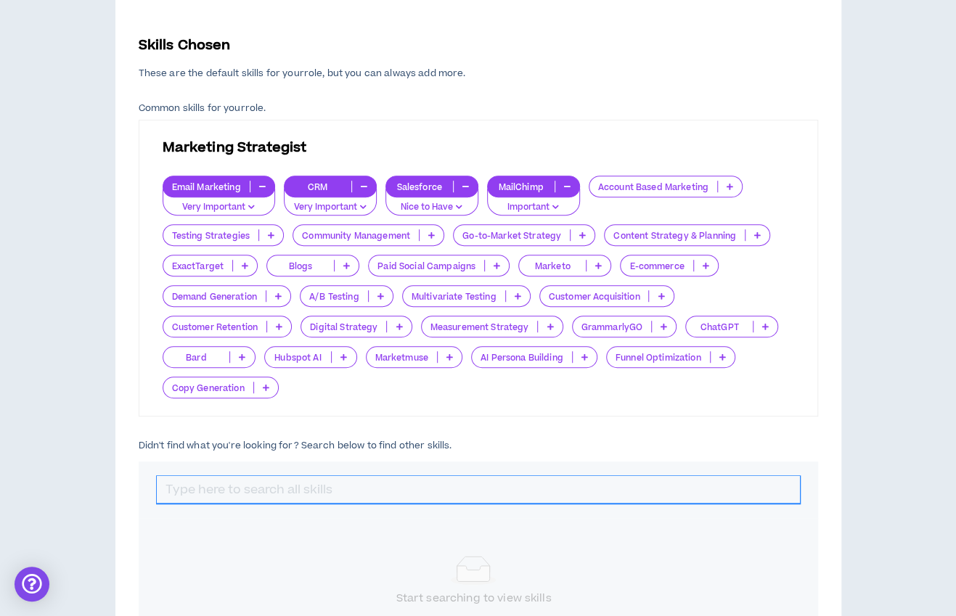
click at [290, 487] on input "text" at bounding box center [478, 490] width 643 height 28
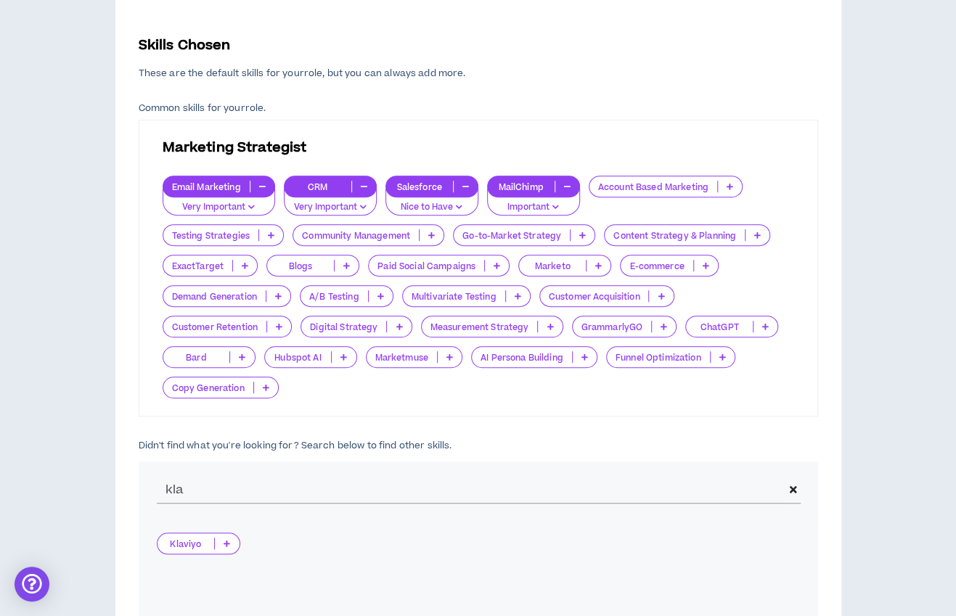
click at [224, 551] on div "Klaviyo" at bounding box center [198, 544] width 83 height 22
click at [213, 586] on span "Important" at bounding box center [198, 590] width 65 height 16
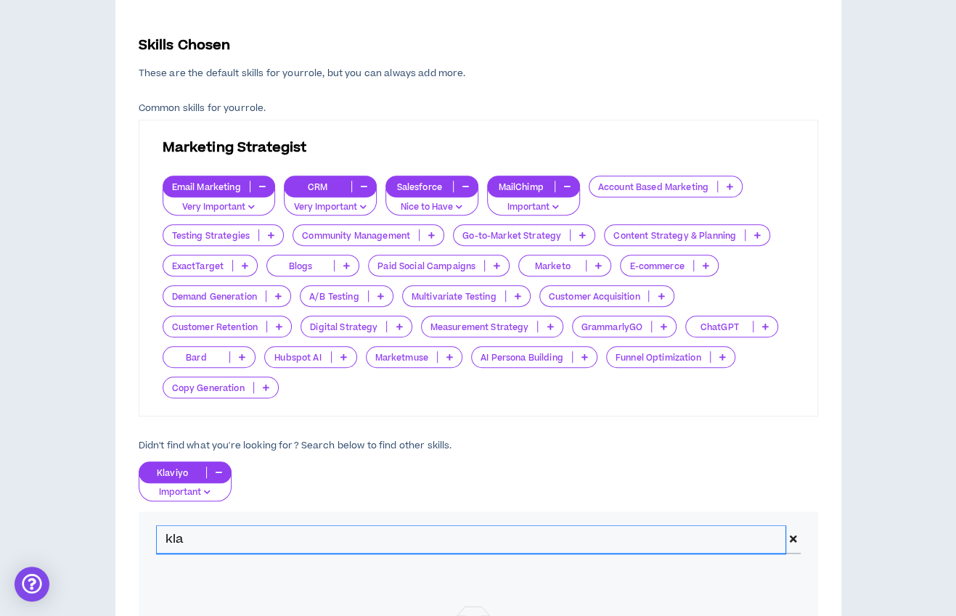
click at [285, 542] on input "kla" at bounding box center [471, 540] width 629 height 28
click at [546, 432] on div "Skills Chosen These are the default skills for your role , but you can always a…" at bounding box center [478, 393] width 679 height 714
click at [238, 550] on input "kla" at bounding box center [471, 540] width 629 height 28
type input "k"
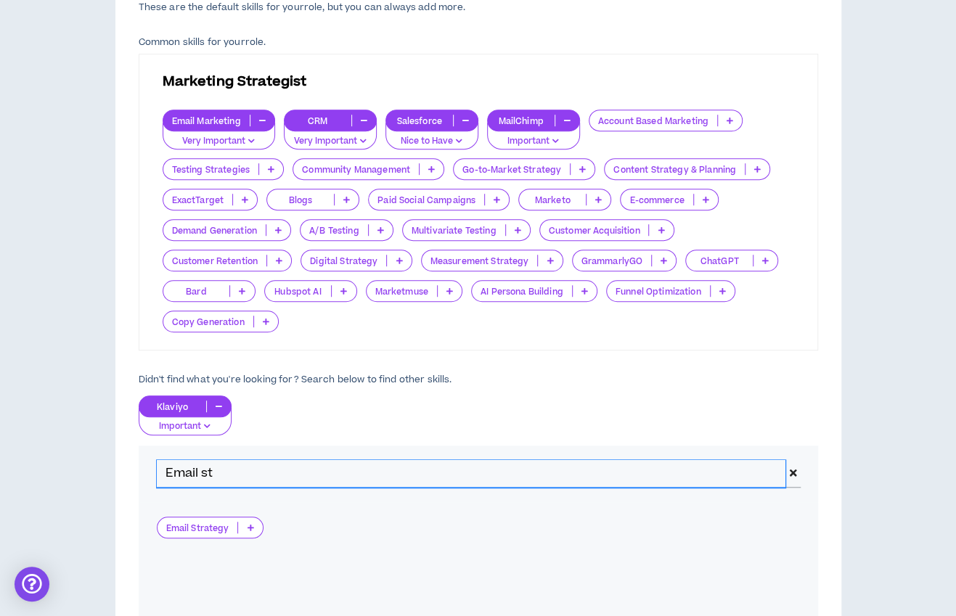
scroll to position [386, 0]
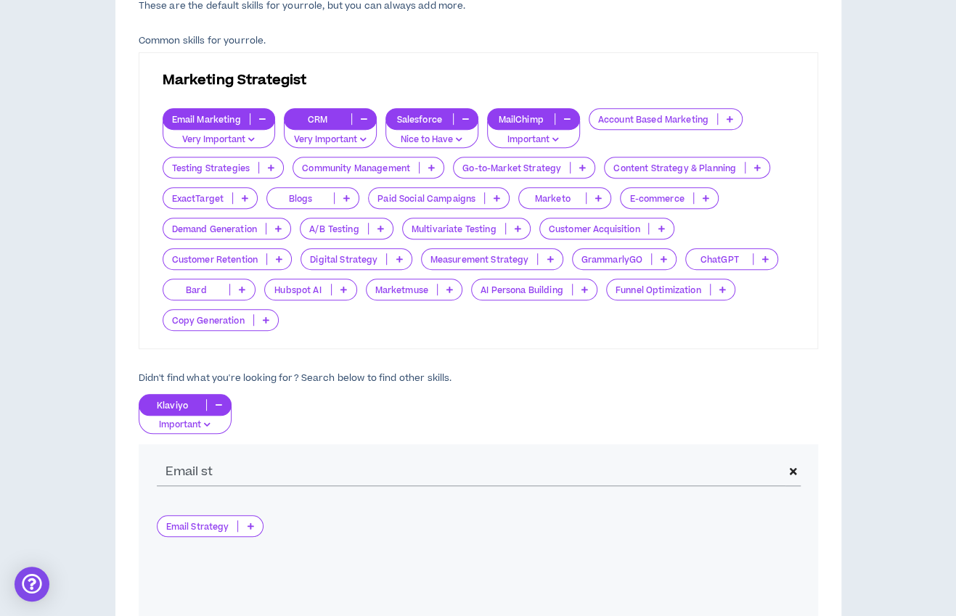
click at [245, 525] on p at bounding box center [250, 526] width 24 height 12
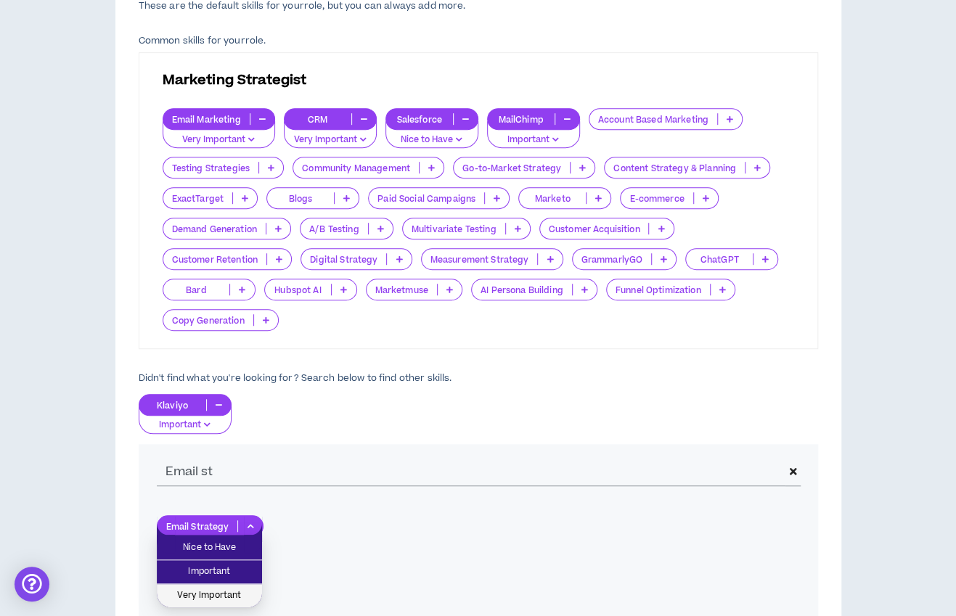
click at [245, 592] on span "Very Important" at bounding box center [210, 596] width 88 height 16
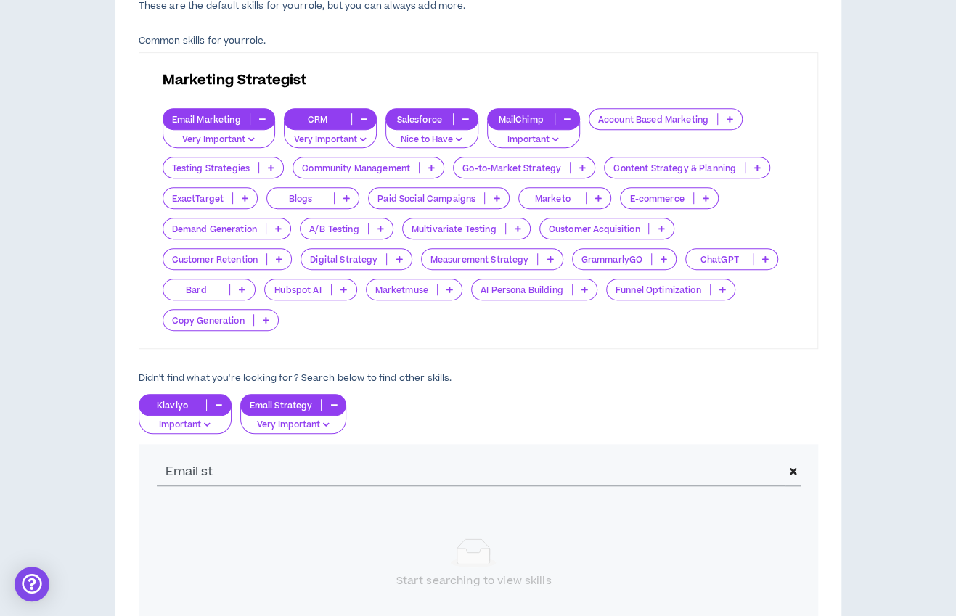
click at [553, 359] on div "Skills Chosen These are the default skills for your role , but you can always a…" at bounding box center [478, 325] width 679 height 714
click at [364, 471] on input "Email st" at bounding box center [470, 473] width 626 height 28
type input "E"
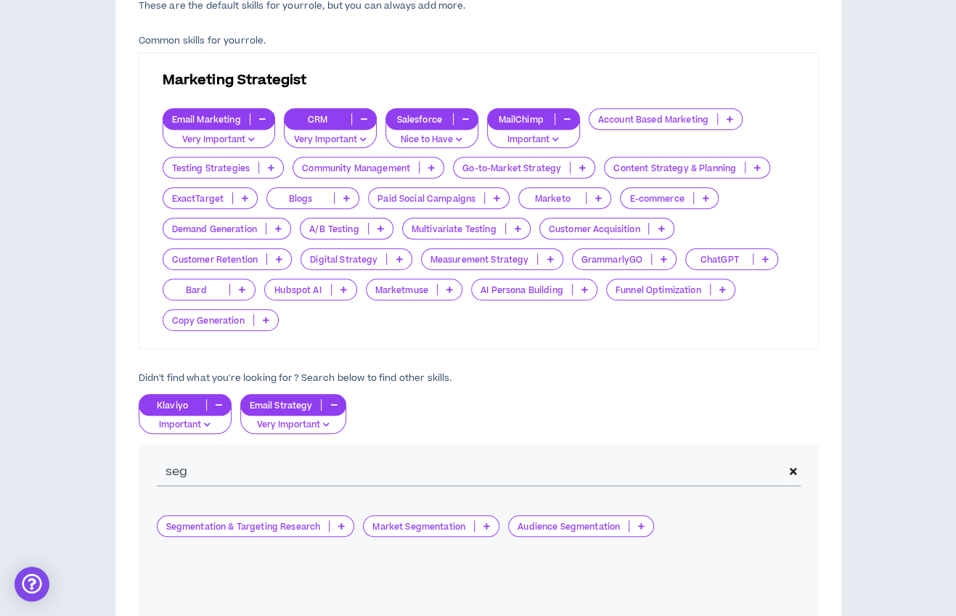
click at [645, 525] on p at bounding box center [641, 526] width 24 height 12
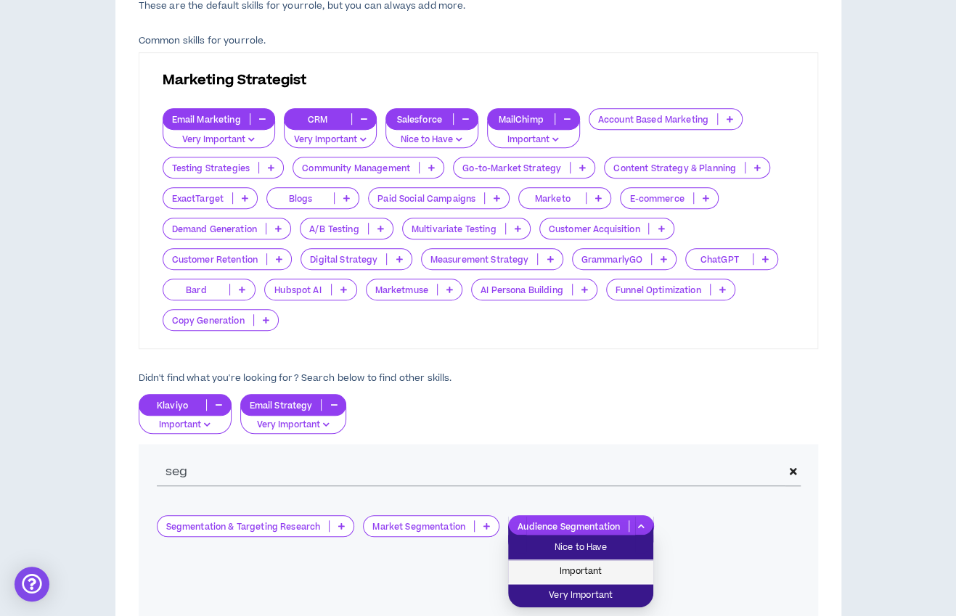
click at [626, 568] on span "Important" at bounding box center [581, 572] width 128 height 16
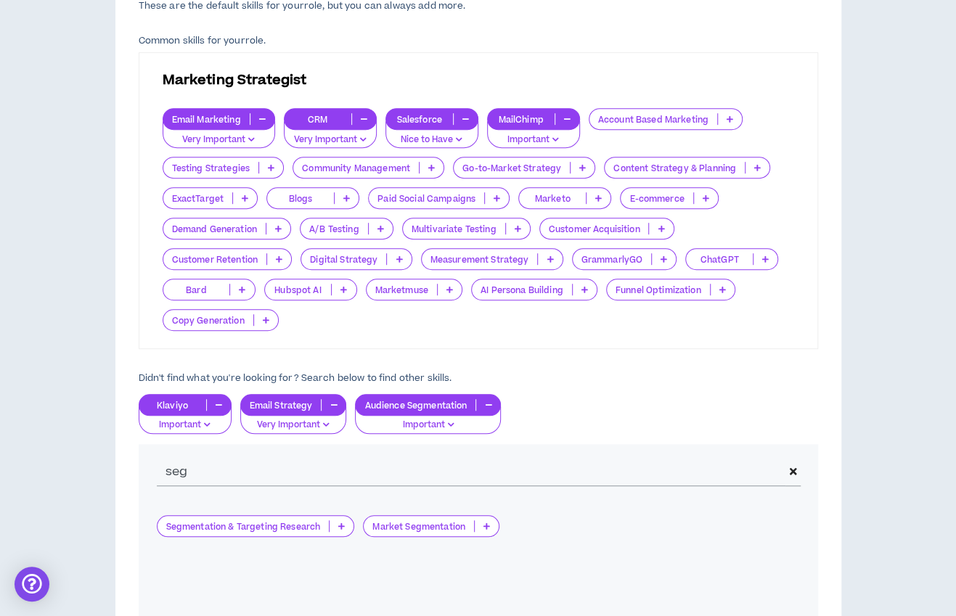
click at [704, 201] on p at bounding box center [706, 198] width 24 height 12
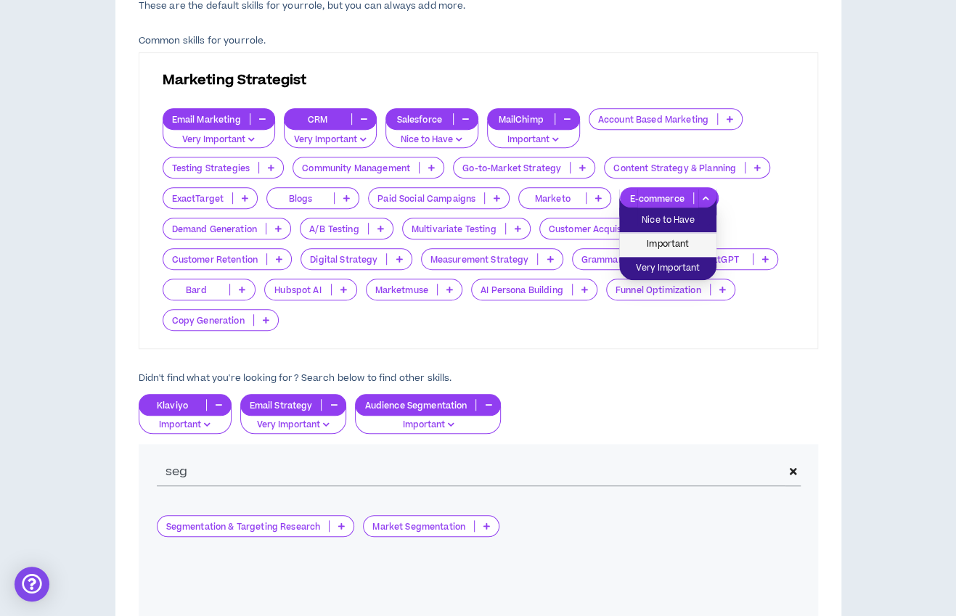
click at [687, 241] on span "Important" at bounding box center [668, 245] width 80 height 16
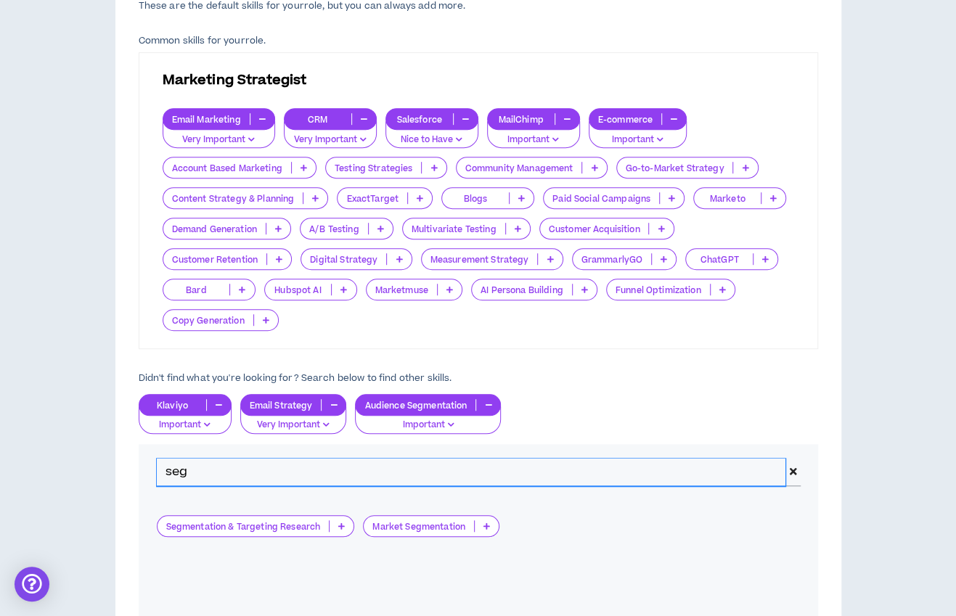
click at [521, 462] on input "seg" at bounding box center [471, 473] width 629 height 28
type input "s"
type input "email d"
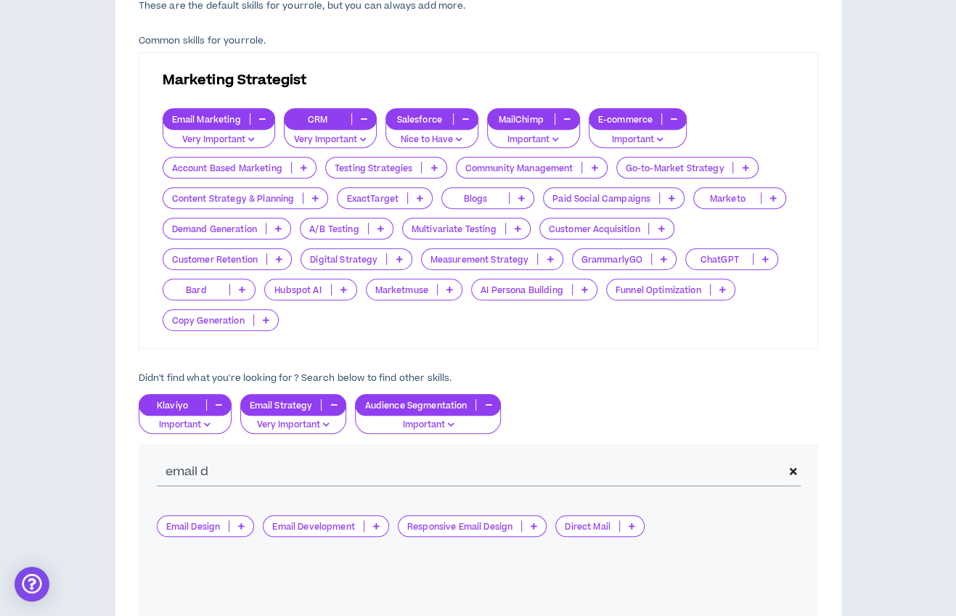
click at [243, 528] on icon at bounding box center [241, 526] width 7 height 7
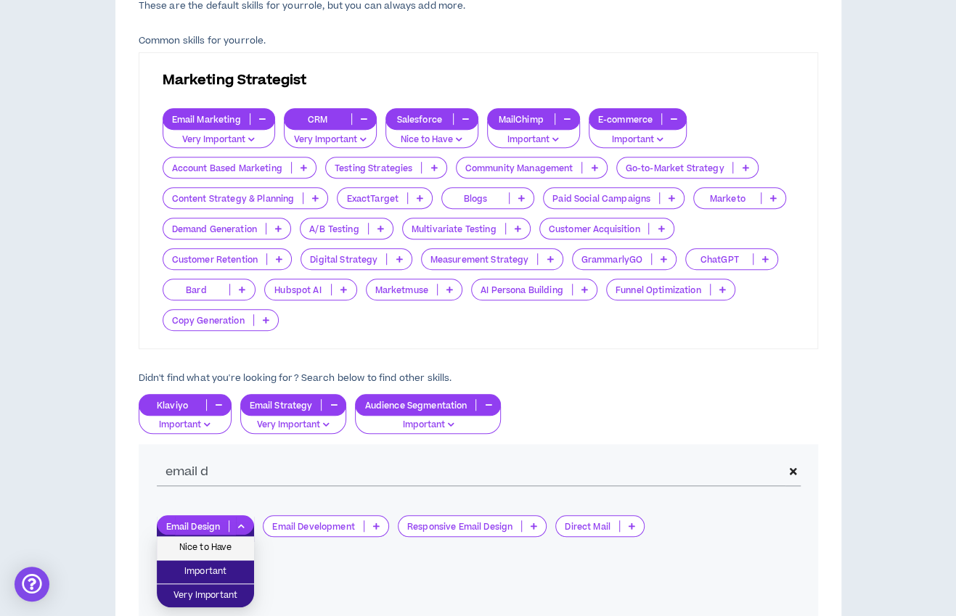
click at [234, 545] on span "Nice to Have" at bounding box center [206, 548] width 80 height 16
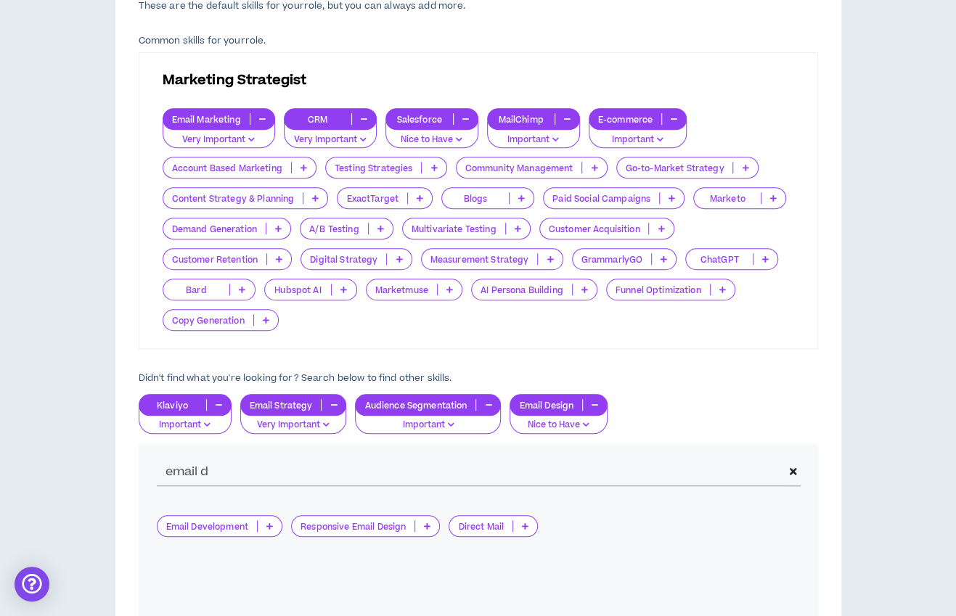
drag, startPoint x: 671, startPoint y: 364, endPoint x: 499, endPoint y: 417, distance: 179.1
click at [671, 364] on div "Skills Chosen These are the default skills for your role , but you can always a…" at bounding box center [478, 325] width 679 height 714
click at [428, 529] on p at bounding box center [427, 526] width 24 height 12
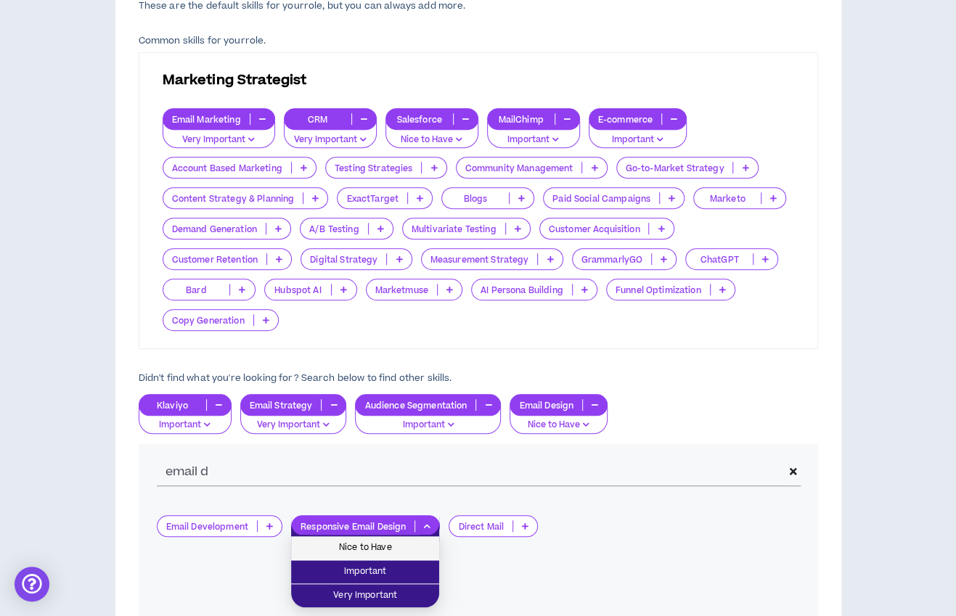
click at [396, 549] on span "Nice to Have" at bounding box center [365, 548] width 131 height 16
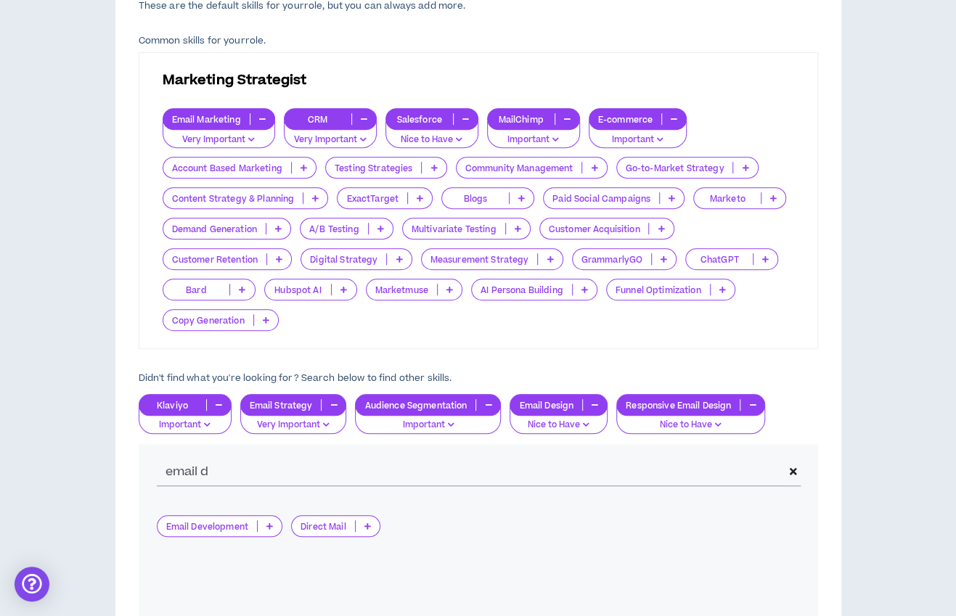
click at [561, 136] on p "Important" at bounding box center [534, 140] width 74 height 13
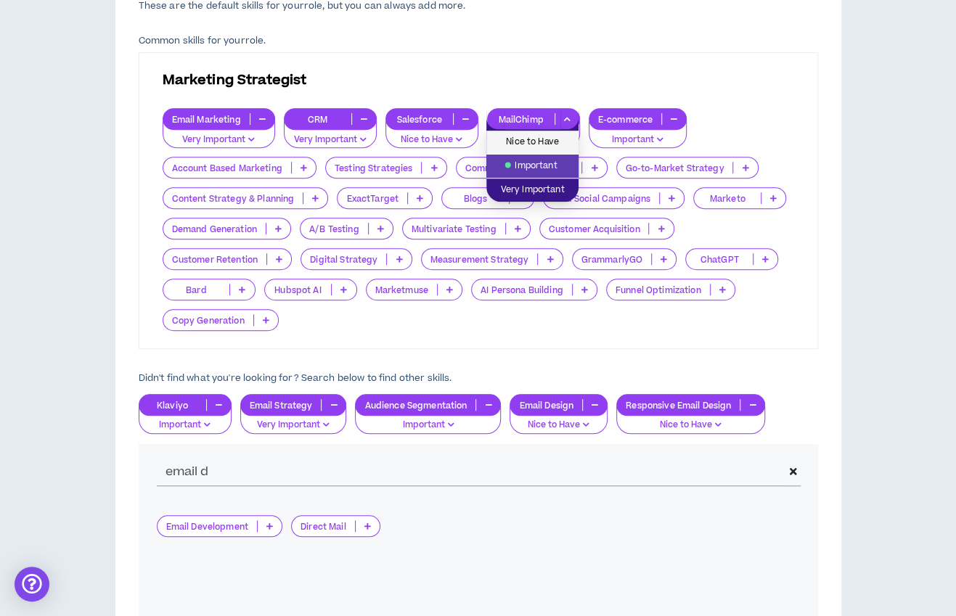
click at [553, 143] on span "Nice to Have" at bounding box center [532, 142] width 75 height 16
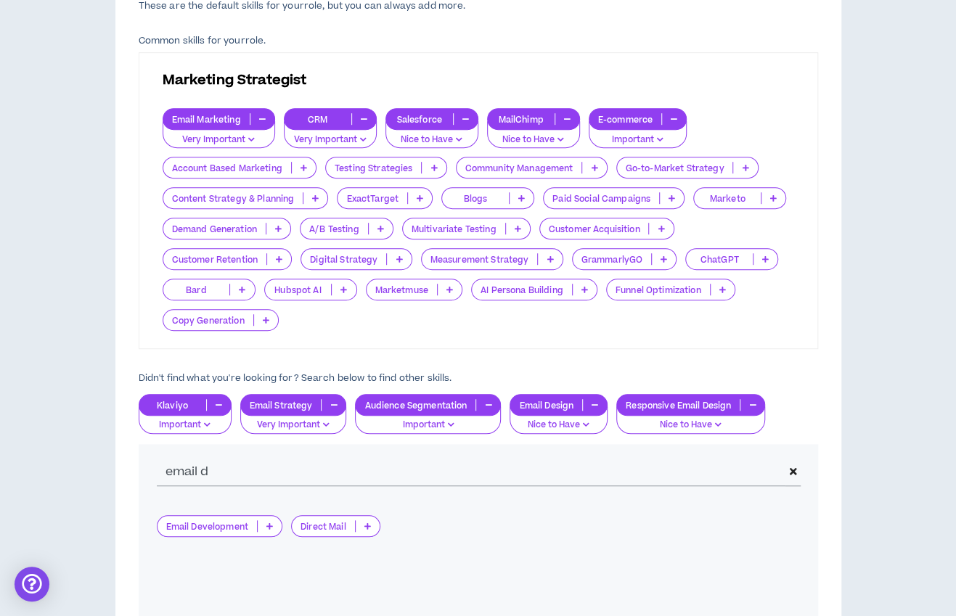
click at [829, 342] on div "Skills Chosen These are the default skills for your role , but you can always a…" at bounding box center [478, 345] width 726 height 853
click at [204, 424] on icon "button" at bounding box center [207, 424] width 7 height 7
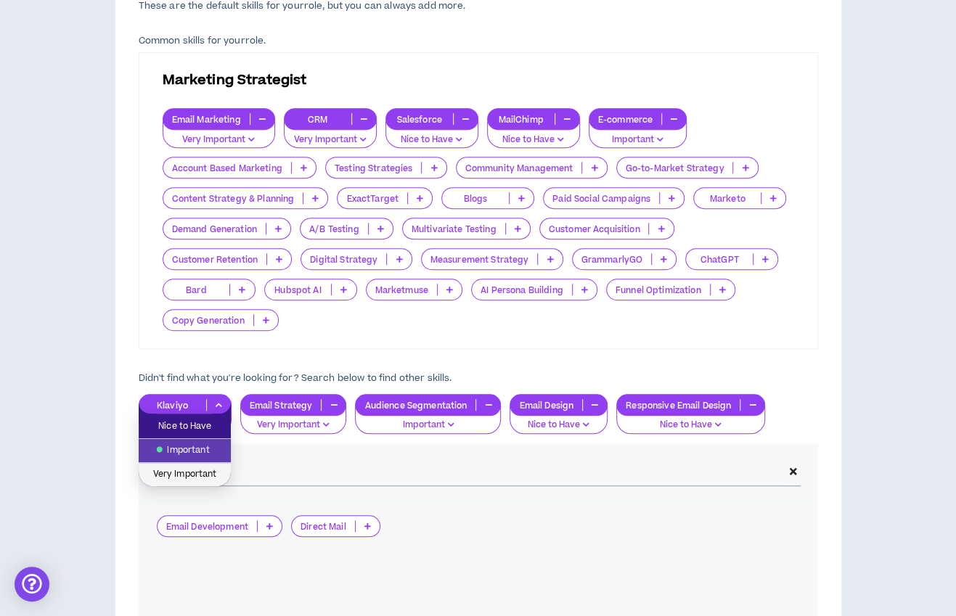
click at [201, 475] on span "Very Important" at bounding box center [184, 475] width 75 height 16
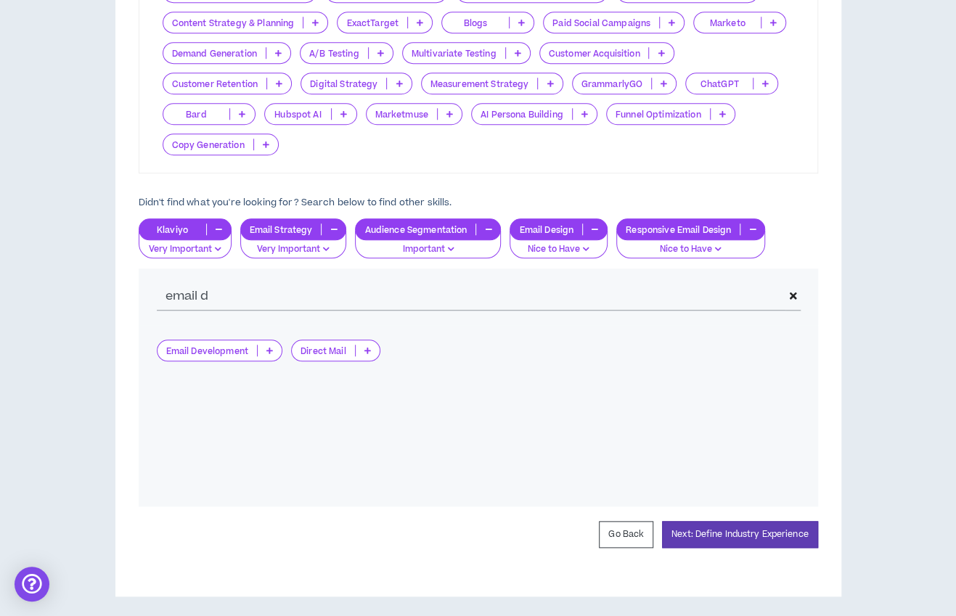
scroll to position [565, 0]
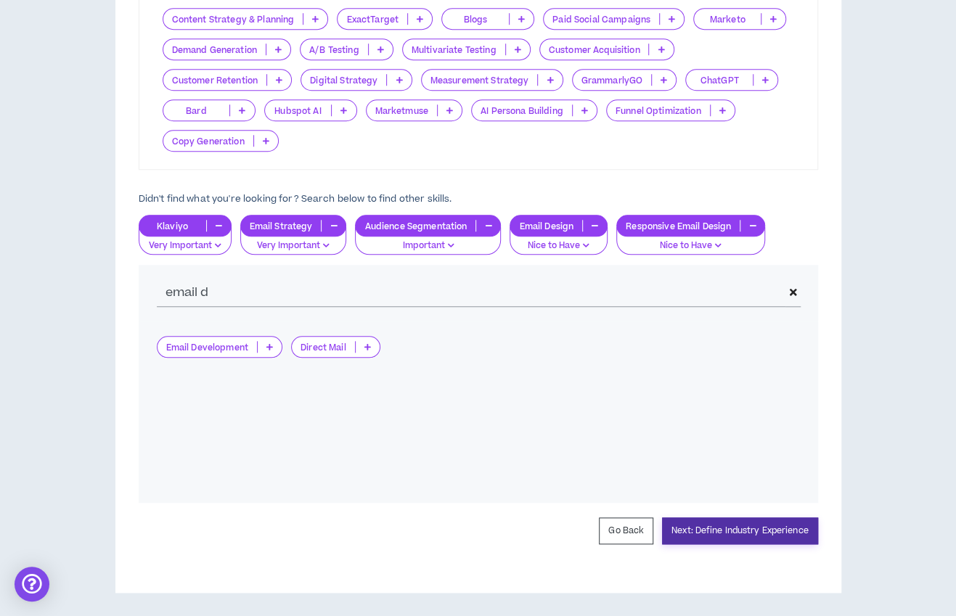
click at [695, 532] on button "Next: Define Industry Experience" at bounding box center [740, 531] width 156 height 27
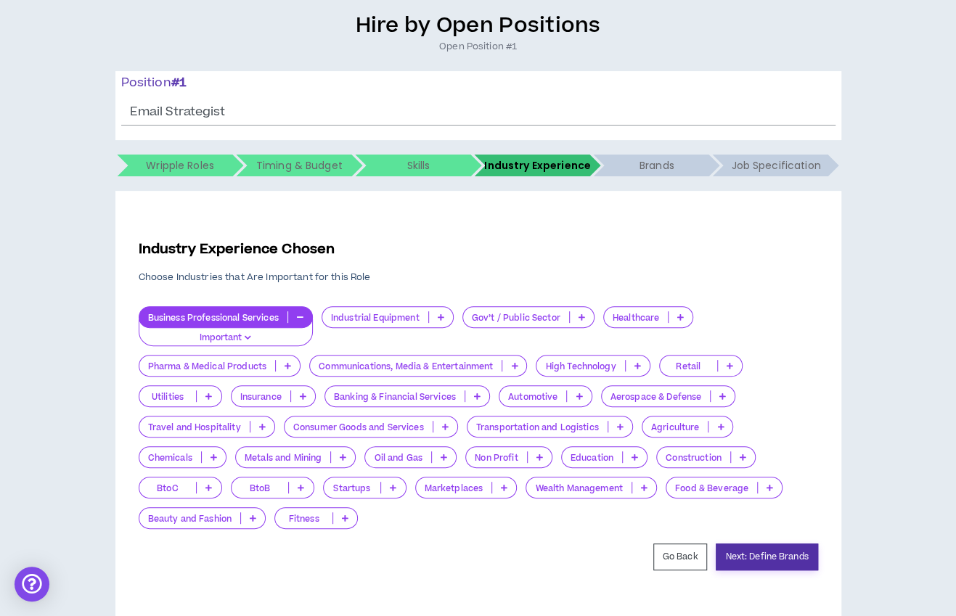
scroll to position [119, 0]
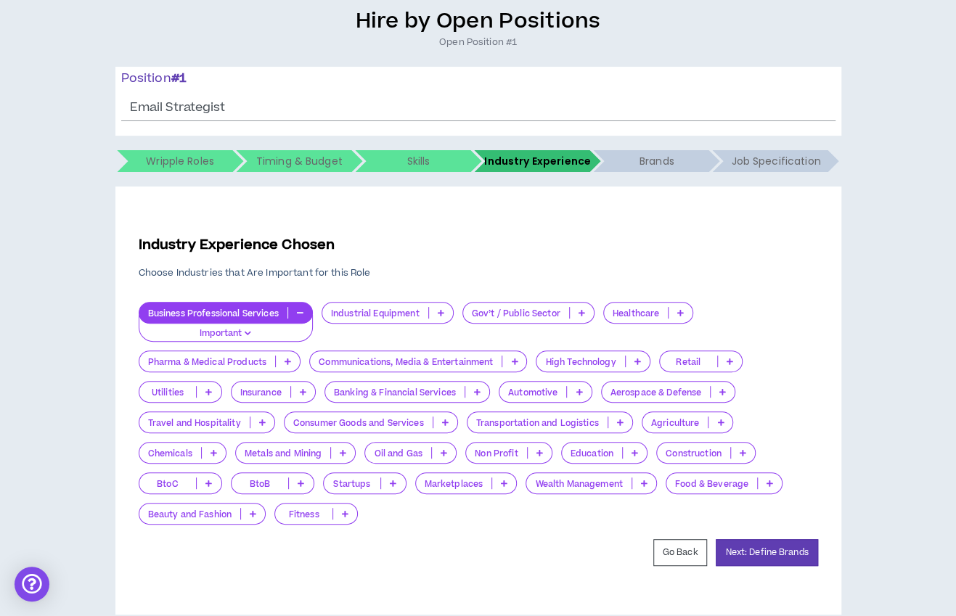
click at [301, 316] on icon "button" at bounding box center [300, 312] width 7 height 7
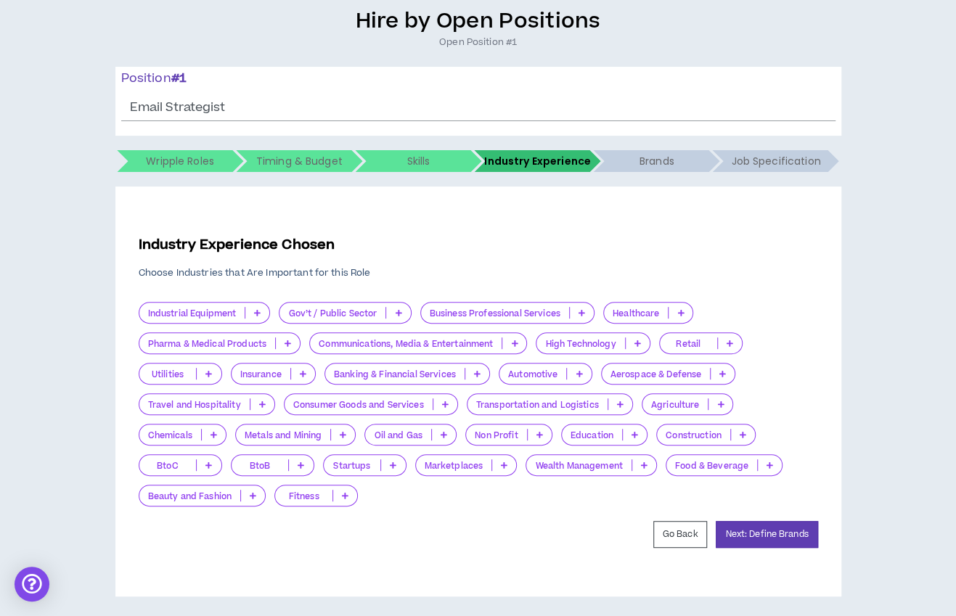
click at [447, 403] on icon at bounding box center [445, 404] width 7 height 7
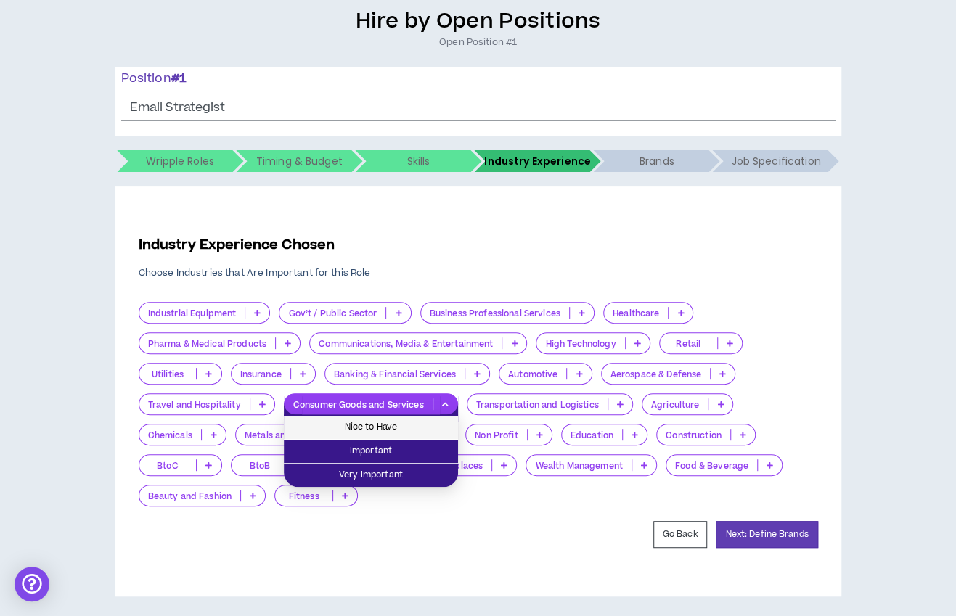
click at [436, 430] on span "Nice to Have" at bounding box center [371, 428] width 157 height 16
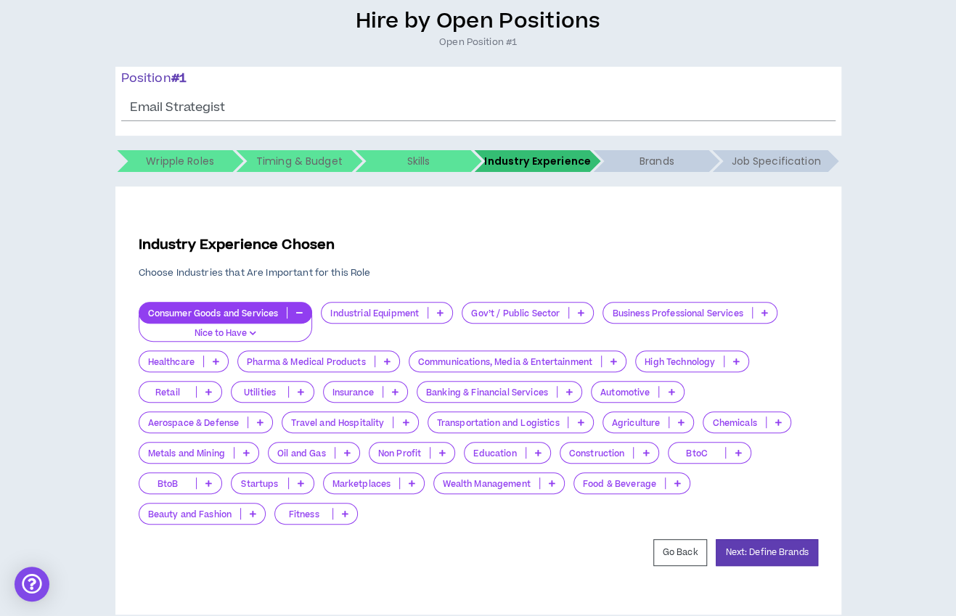
click at [208, 393] on icon at bounding box center [208, 391] width 7 height 7
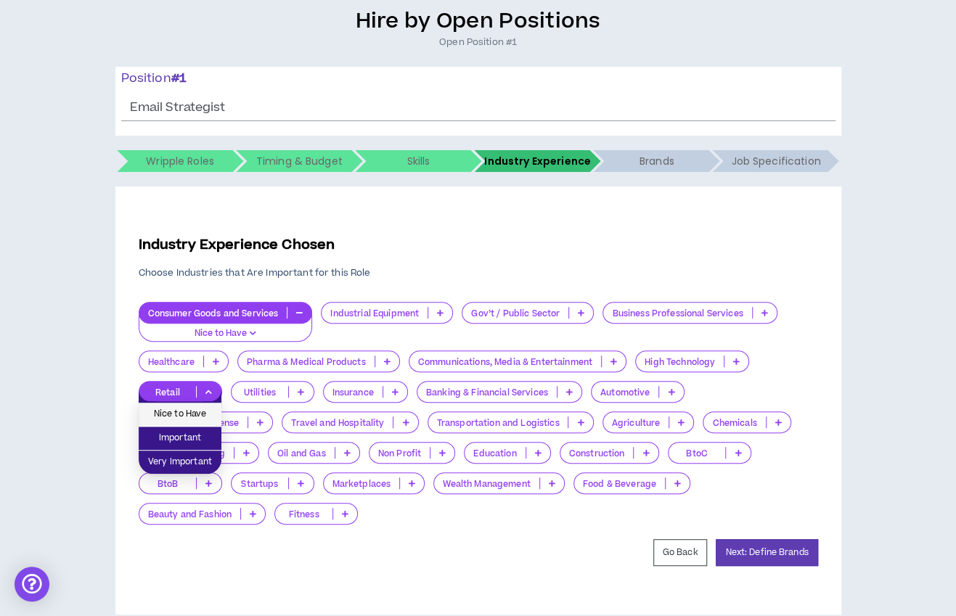
click at [205, 418] on span "Nice to Have" at bounding box center [179, 414] width 65 height 16
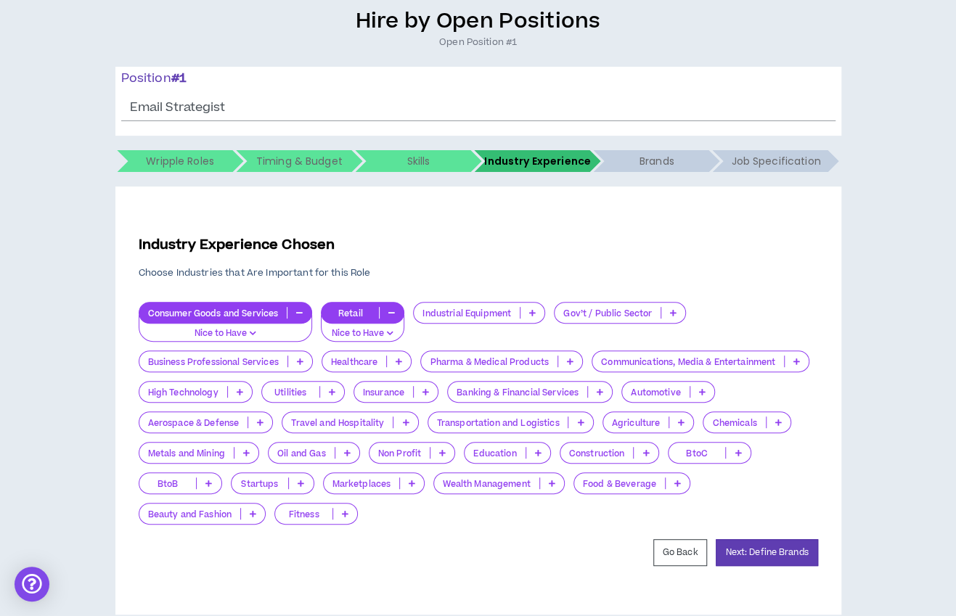
click at [742, 458] on p at bounding box center [738, 453] width 24 height 12
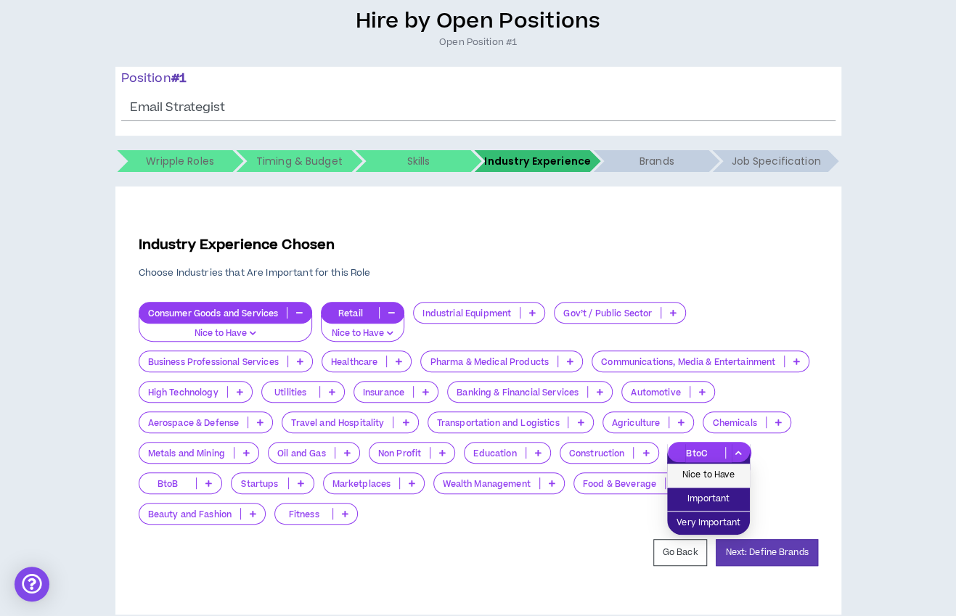
click at [732, 472] on span "Nice to Have" at bounding box center [708, 475] width 65 height 16
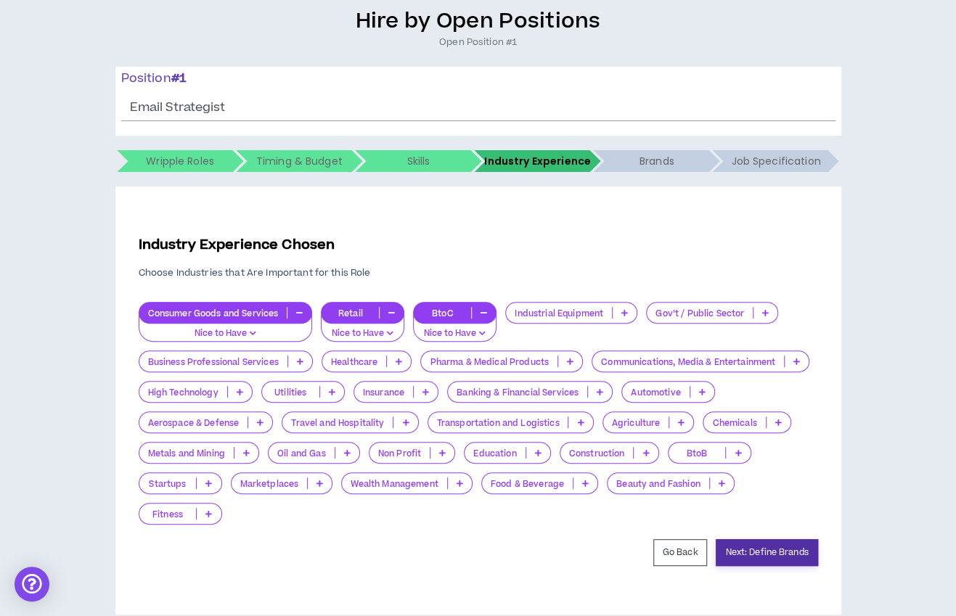
click at [756, 553] on button "Next: Define Brands" at bounding box center [767, 552] width 102 height 27
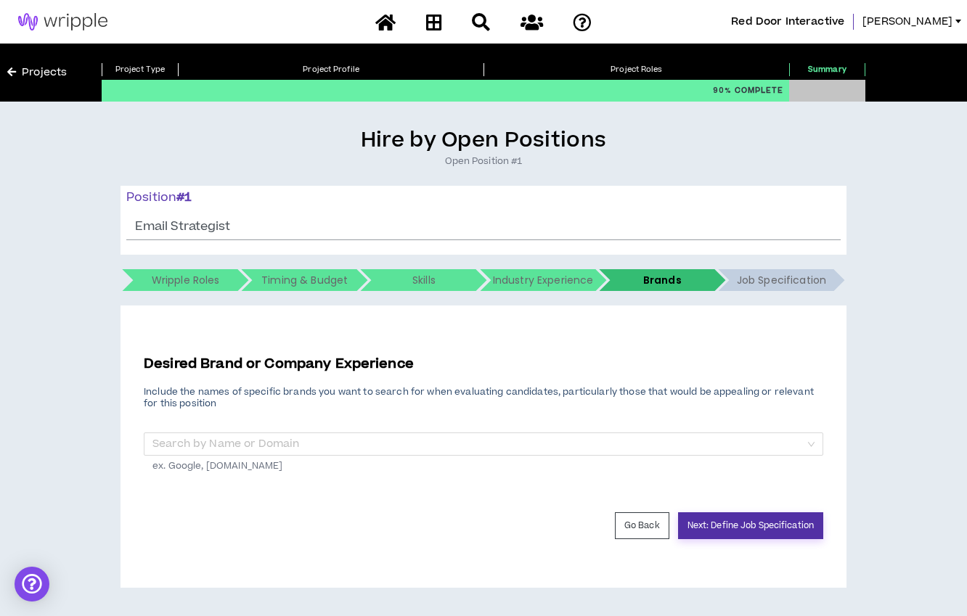
click at [721, 528] on button "Next: Define Job Specification" at bounding box center [750, 525] width 145 height 27
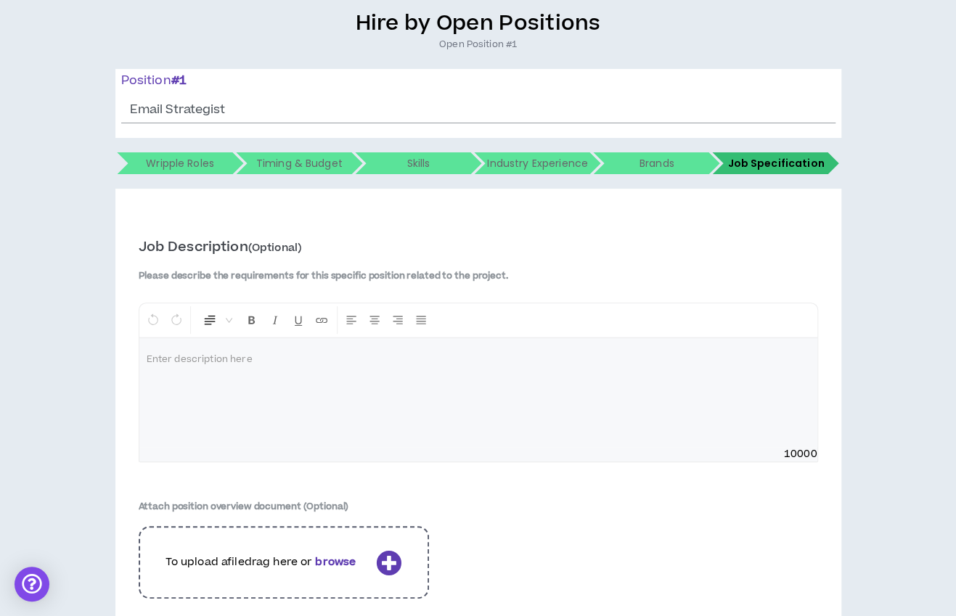
scroll to position [118, 0]
click at [581, 391] on div at bounding box center [478, 392] width 678 height 109
click at [406, 382] on div "To enrich screen reader interactions, please activate Accessibility in Grammarl…" at bounding box center [478, 392] width 678 height 109
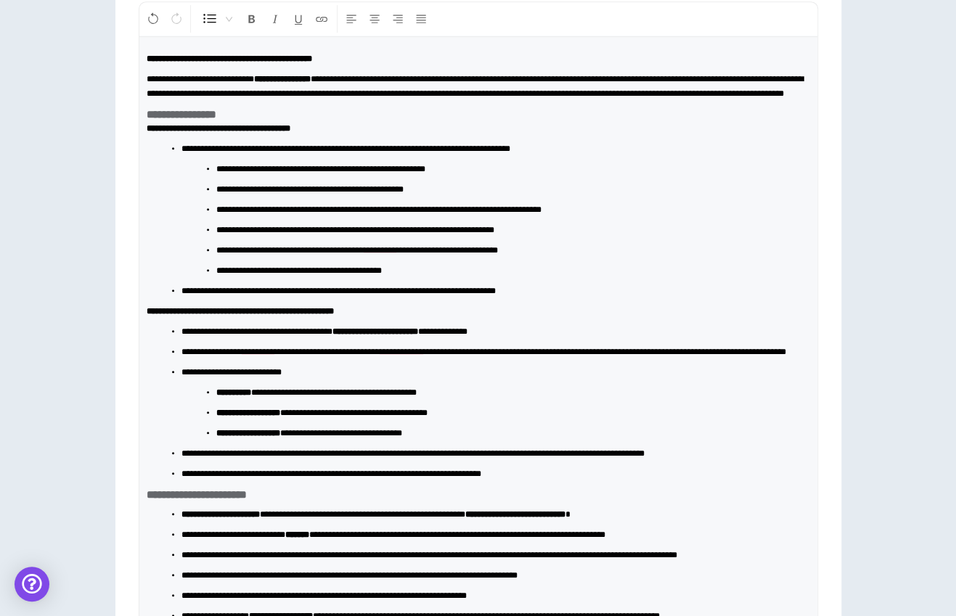
scroll to position [417, 0]
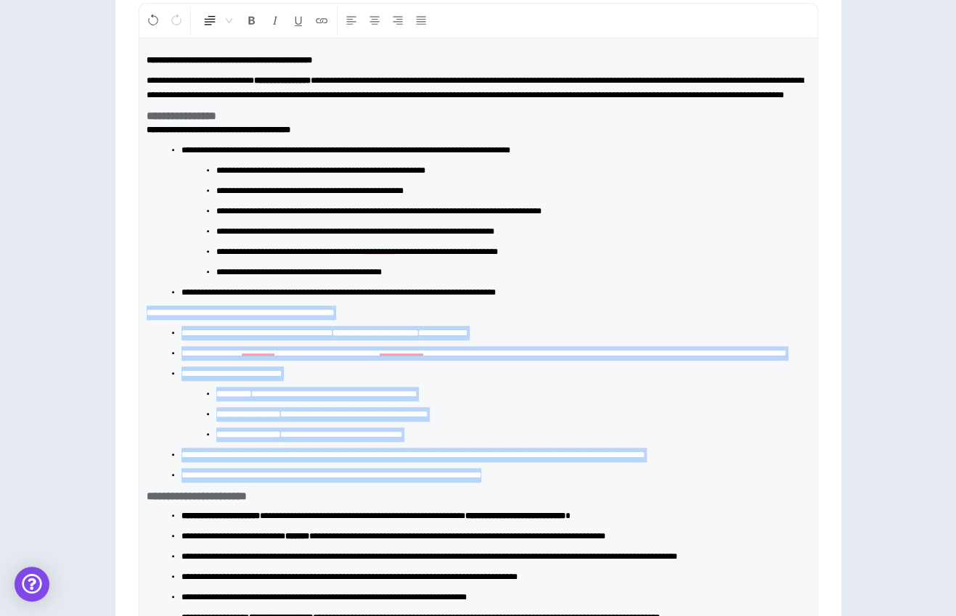
drag, startPoint x: 145, startPoint y: 324, endPoint x: 606, endPoint y: 499, distance: 493.0
click at [606, 499] on div "**********" at bounding box center [478, 483] width 678 height 891
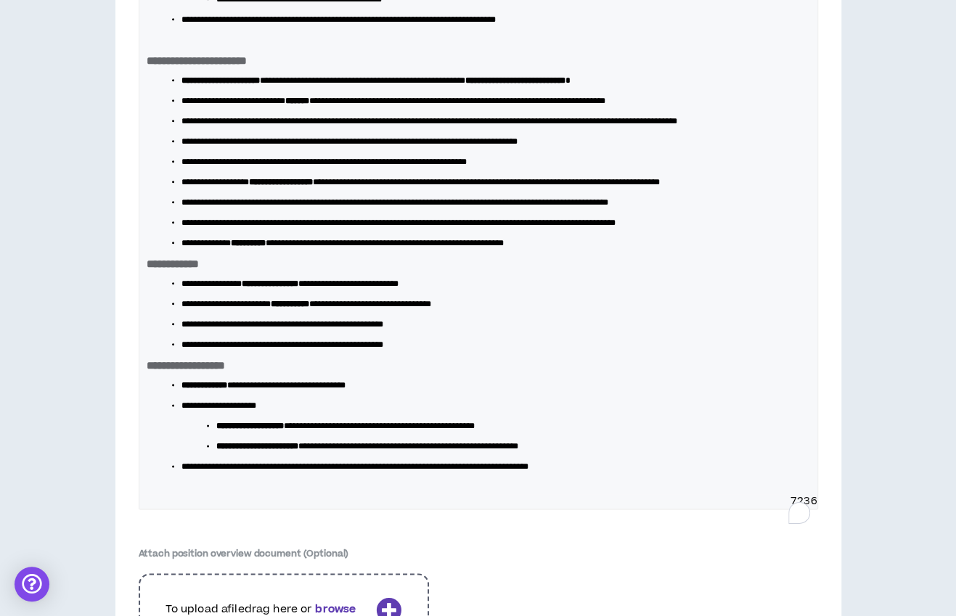
scroll to position [692, 0]
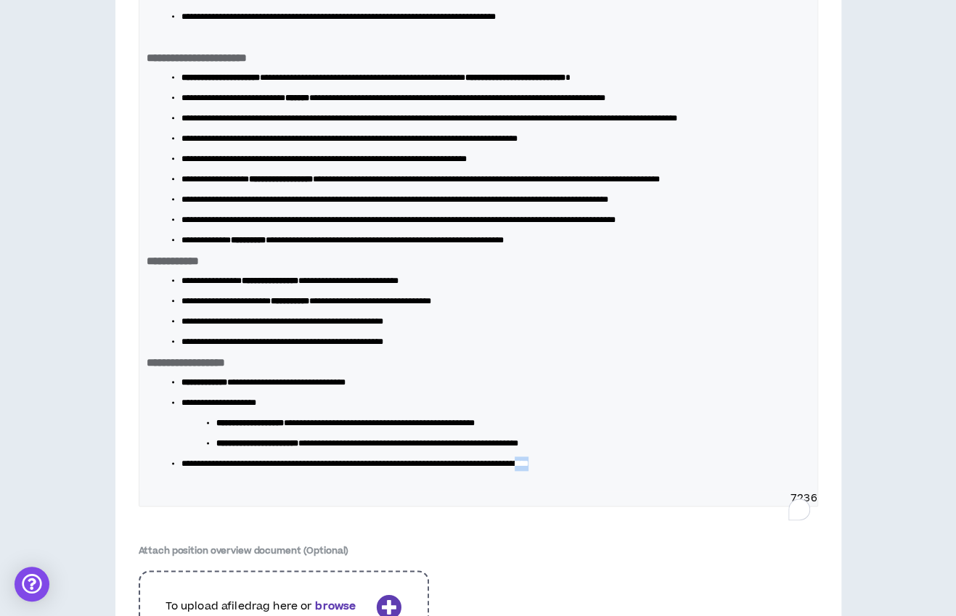
drag, startPoint x: 633, startPoint y: 511, endPoint x: 591, endPoint y: 507, distance: 42.3
click at [591, 471] on li "**********" at bounding box center [483, 464] width 605 height 15
drag, startPoint x: 179, startPoint y: 165, endPoint x: 636, endPoint y: 170, distance: 456.6
click at [636, 170] on ul "**********" at bounding box center [484, 158] width 652 height 177
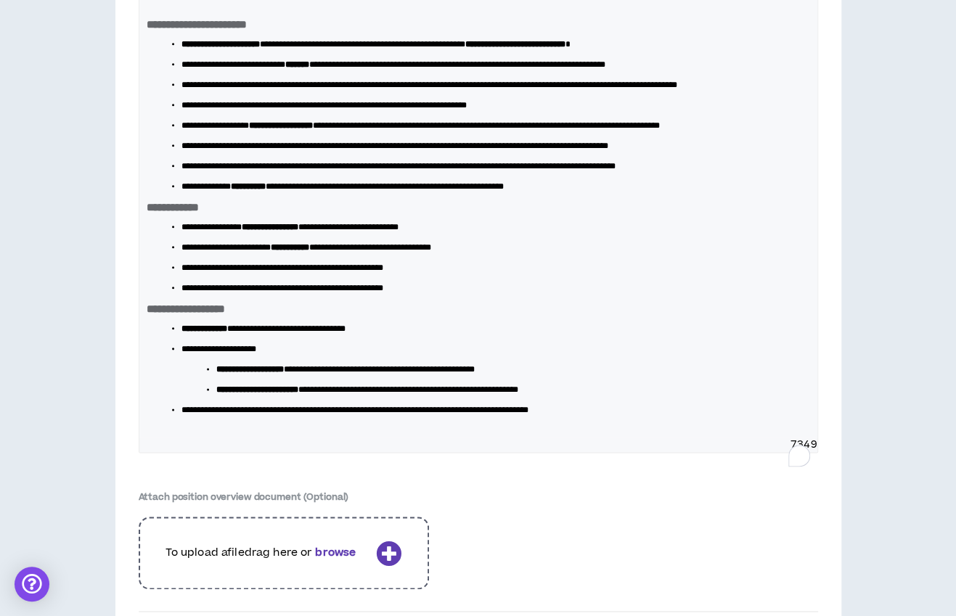
scroll to position [727, 0]
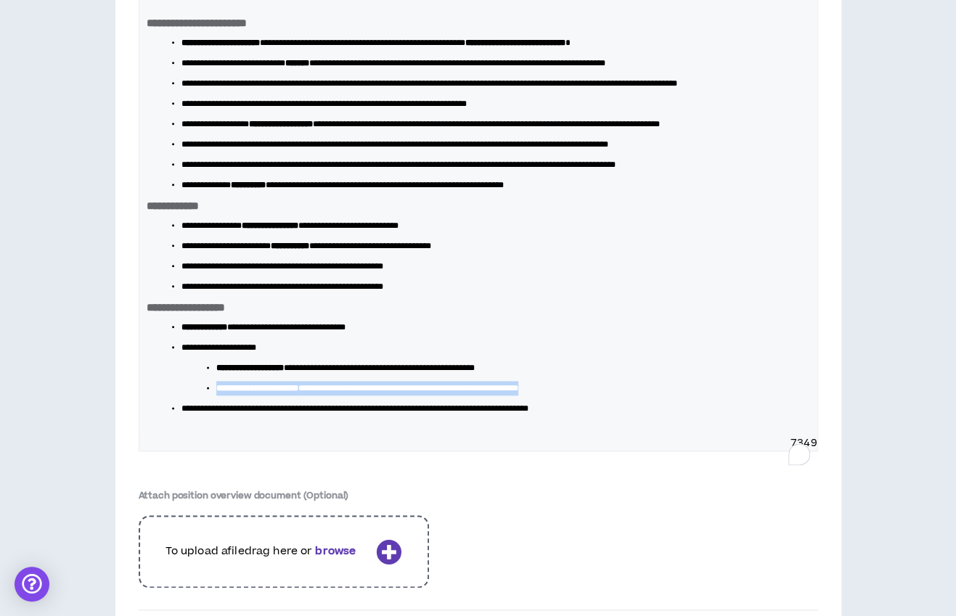
drag, startPoint x: 637, startPoint y: 430, endPoint x: 192, endPoint y: 430, distance: 445.7
click at [193, 396] on ul "**********" at bounding box center [490, 378] width 594 height 35
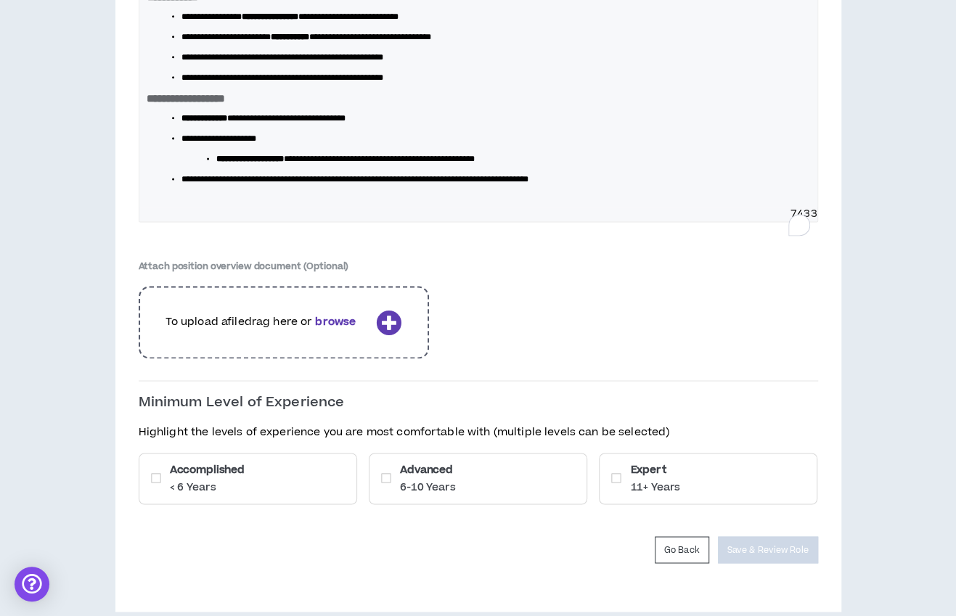
scroll to position [998, 0]
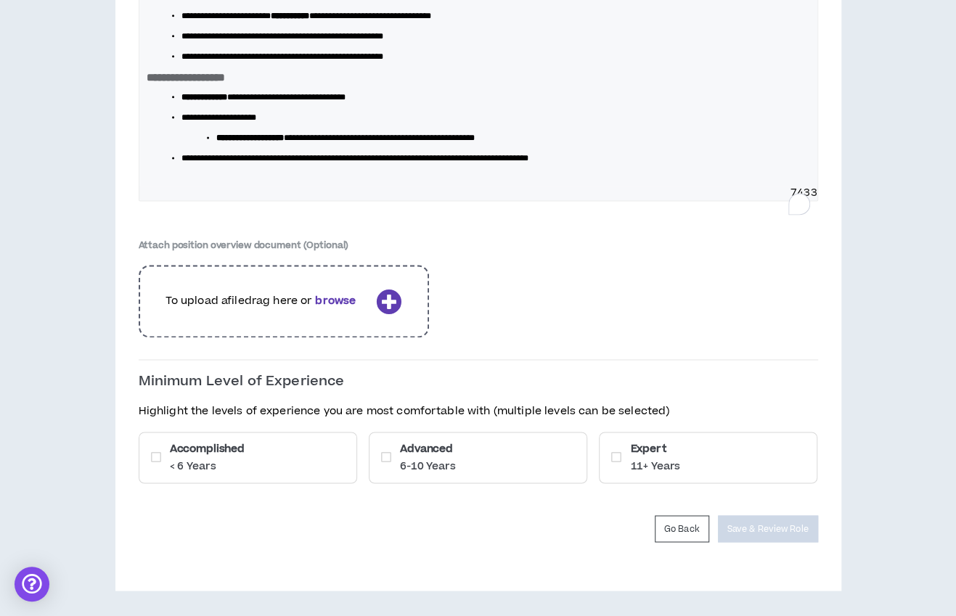
click at [383, 459] on icon at bounding box center [386, 457] width 10 height 12
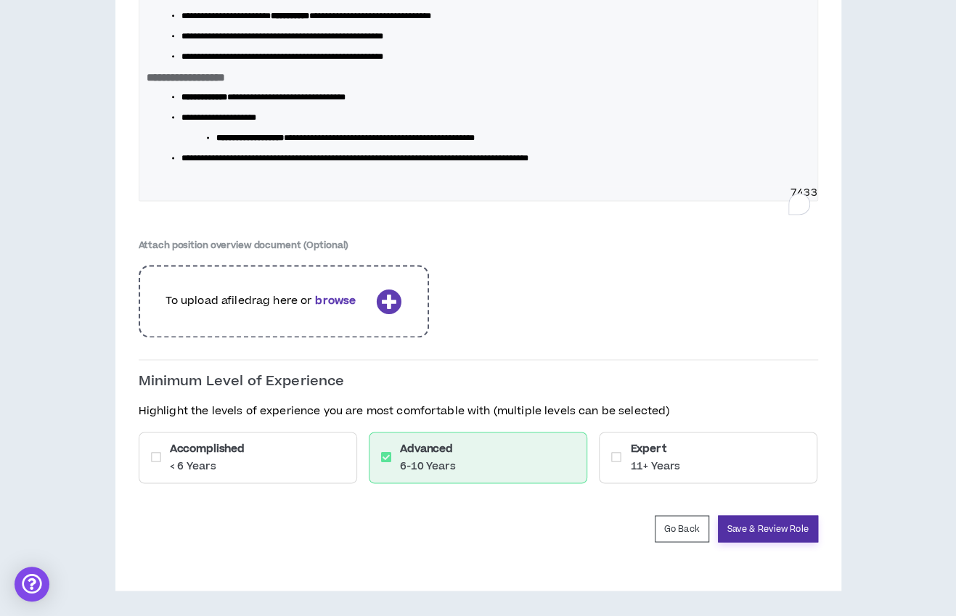
click at [785, 532] on button "Save & Review Role" at bounding box center [768, 528] width 100 height 27
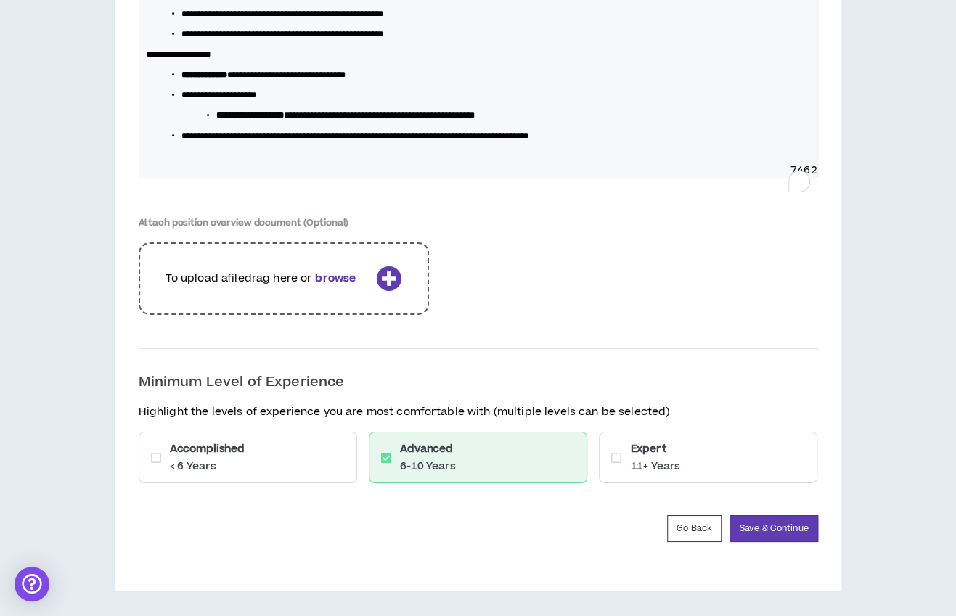
scroll to position [2584, 0]
click at [773, 531] on button "Save & Continue" at bounding box center [774, 528] width 88 height 27
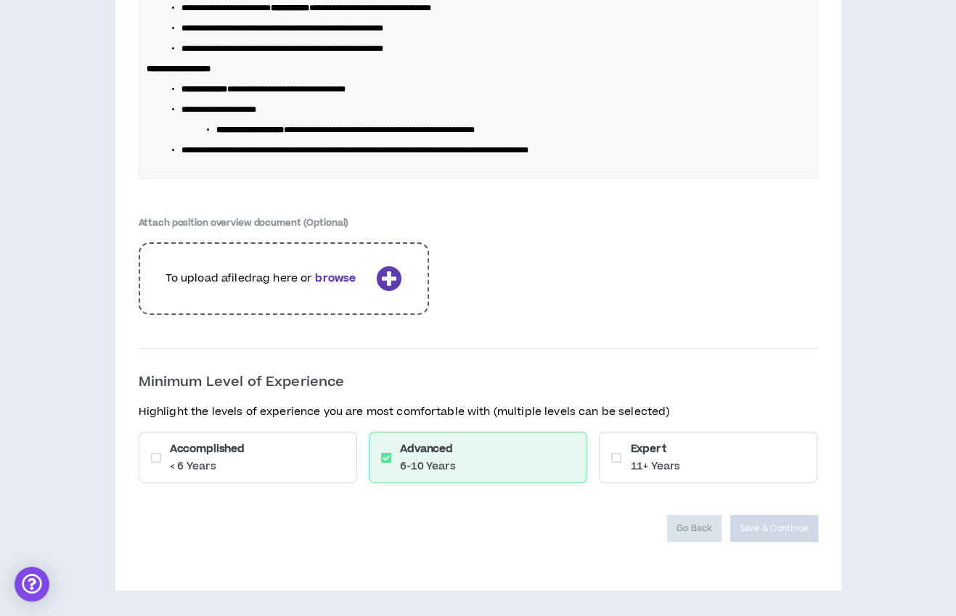
scroll to position [2536, 0]
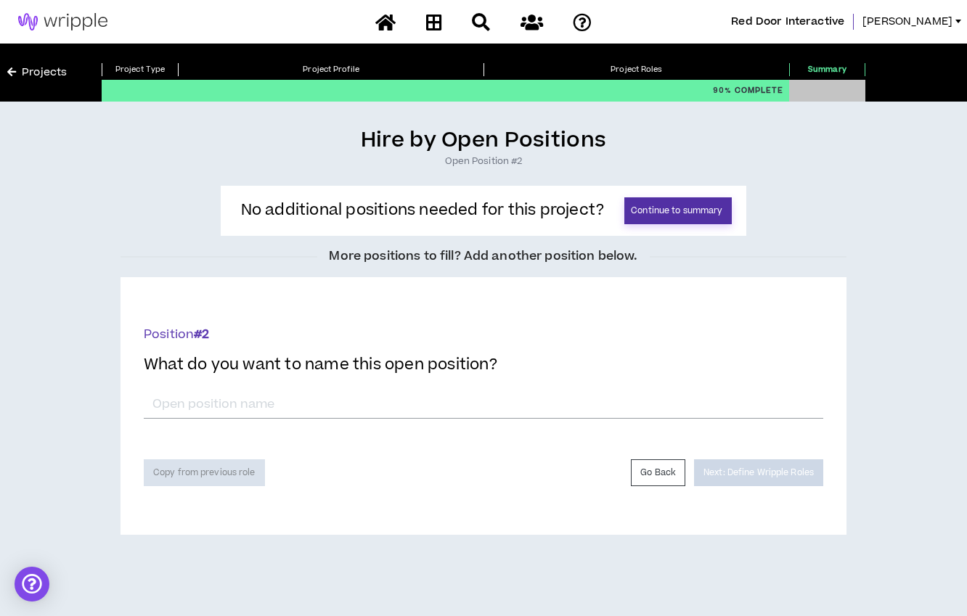
click at [675, 212] on button "Continue to summary" at bounding box center [677, 210] width 107 height 27
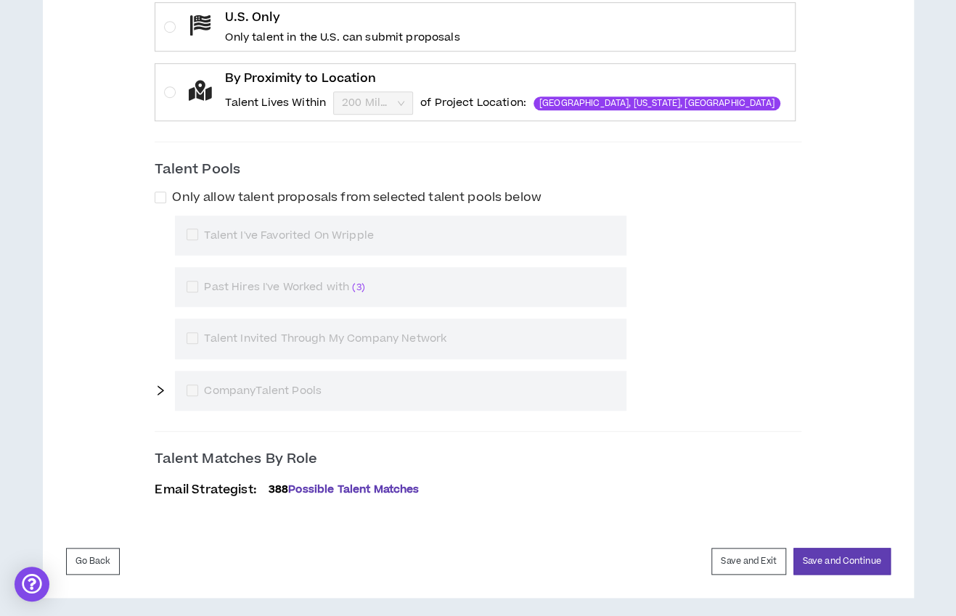
scroll to position [522, 0]
click at [83, 552] on button "Go Back" at bounding box center [93, 560] width 54 height 27
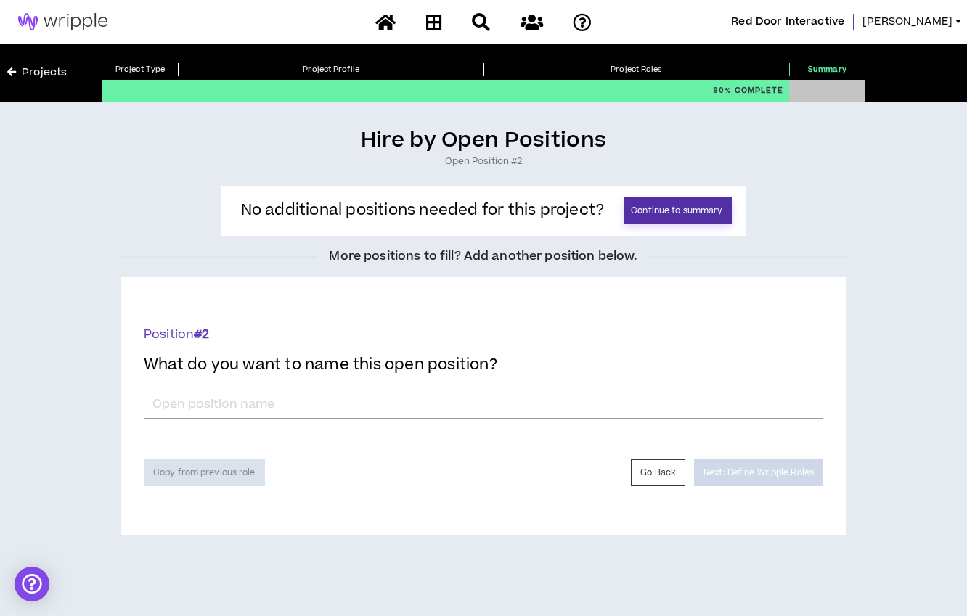
click at [671, 210] on button "Continue to summary" at bounding box center [677, 210] width 107 height 27
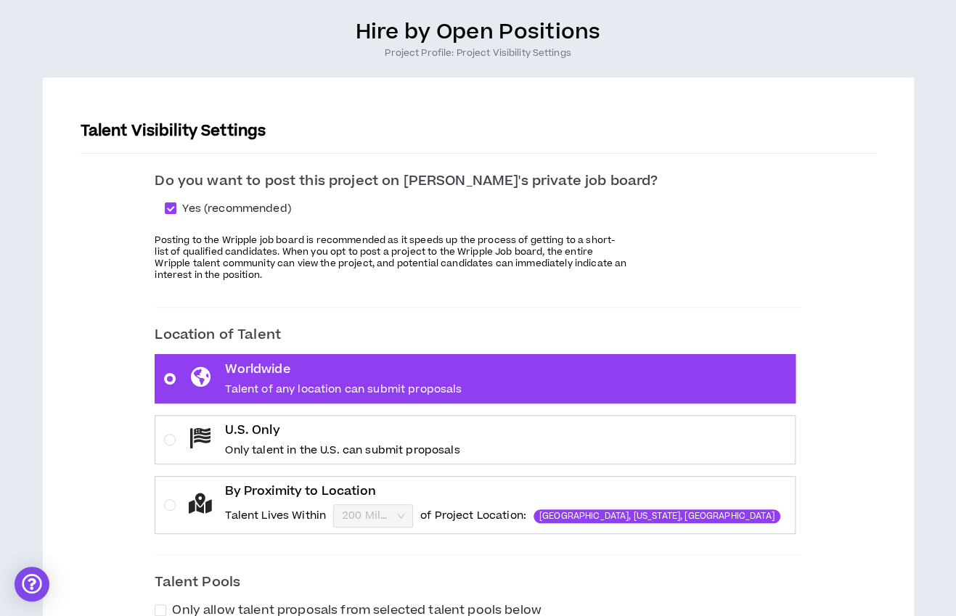
scroll to position [109, 0]
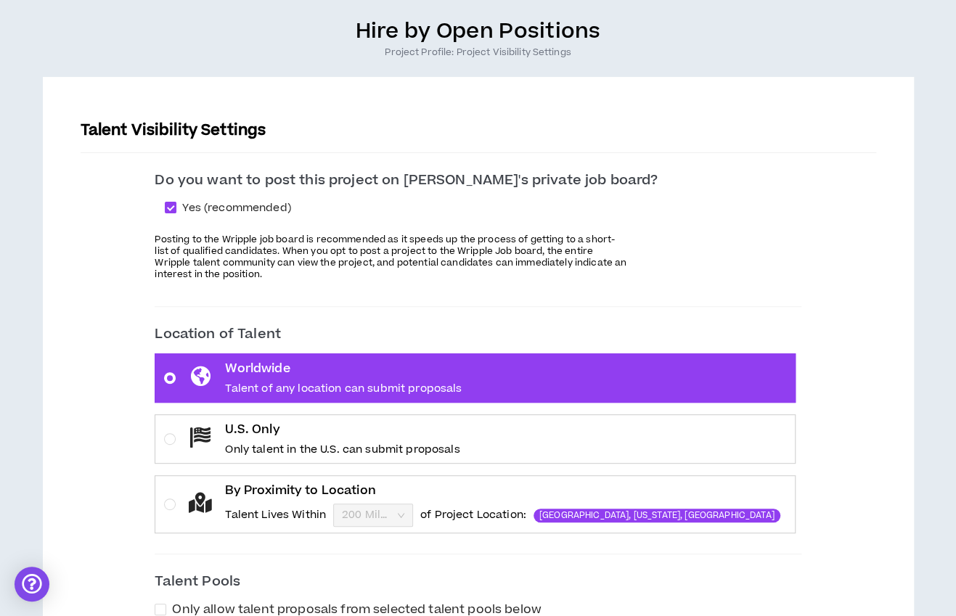
click at [437, 439] on div "U.S. Only Only talent in the U.S. can submit proposals" at bounding box center [342, 439] width 234 height 36
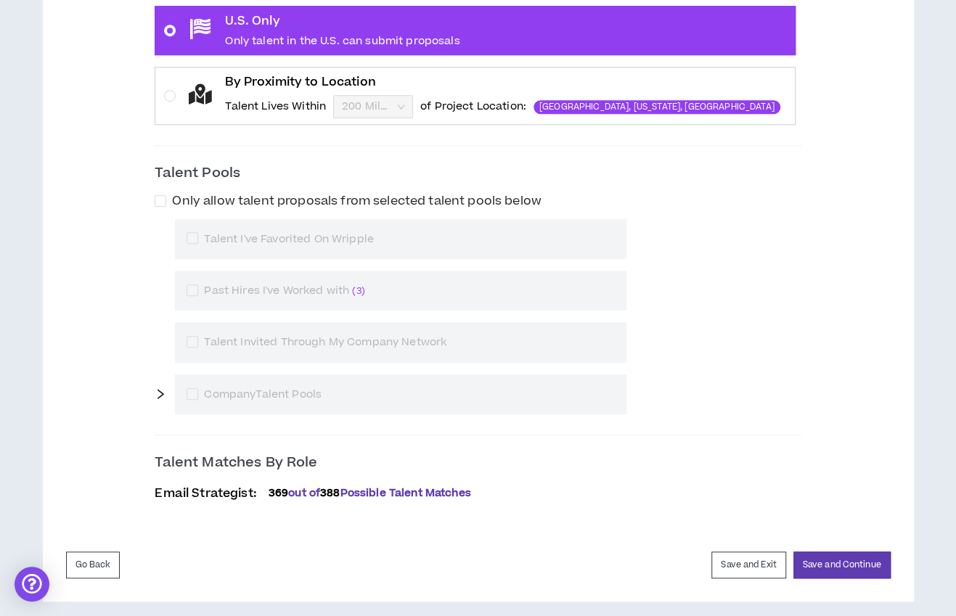
scroll to position [524, 0]
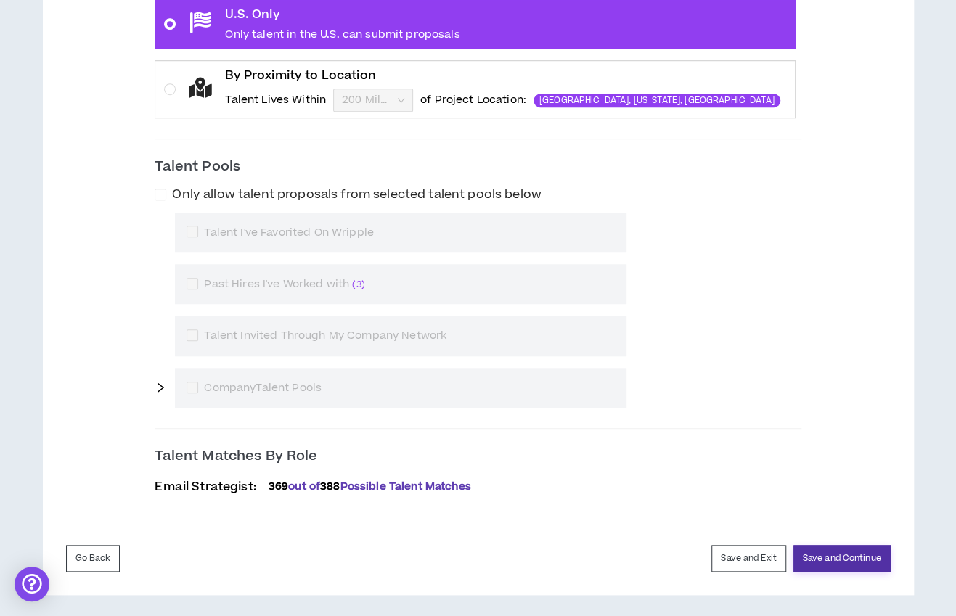
click at [828, 555] on button "Save and Continue" at bounding box center [841, 558] width 97 height 27
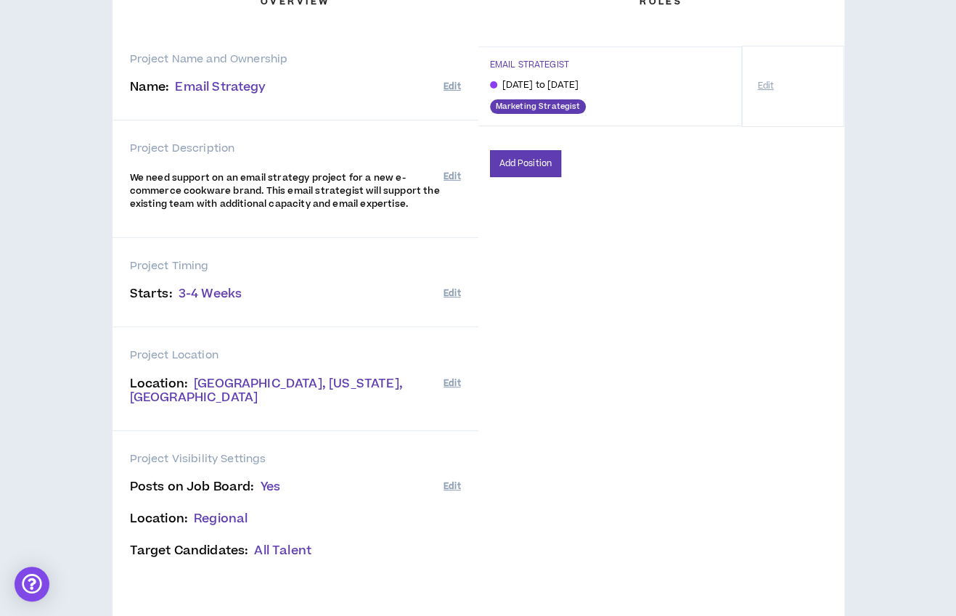
scroll to position [222, 0]
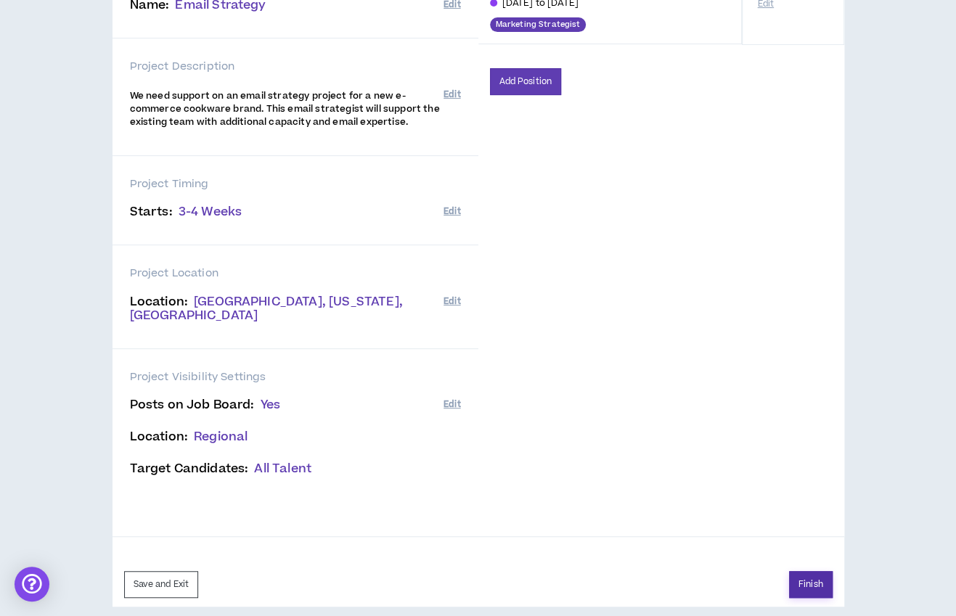
click at [818, 571] on button "Finish" at bounding box center [811, 584] width 44 height 27
click at [336, 248] on button "Try Again" at bounding box center [336, 249] width 71 height 25
click at [806, 571] on button "Finish" at bounding box center [811, 584] width 44 height 27
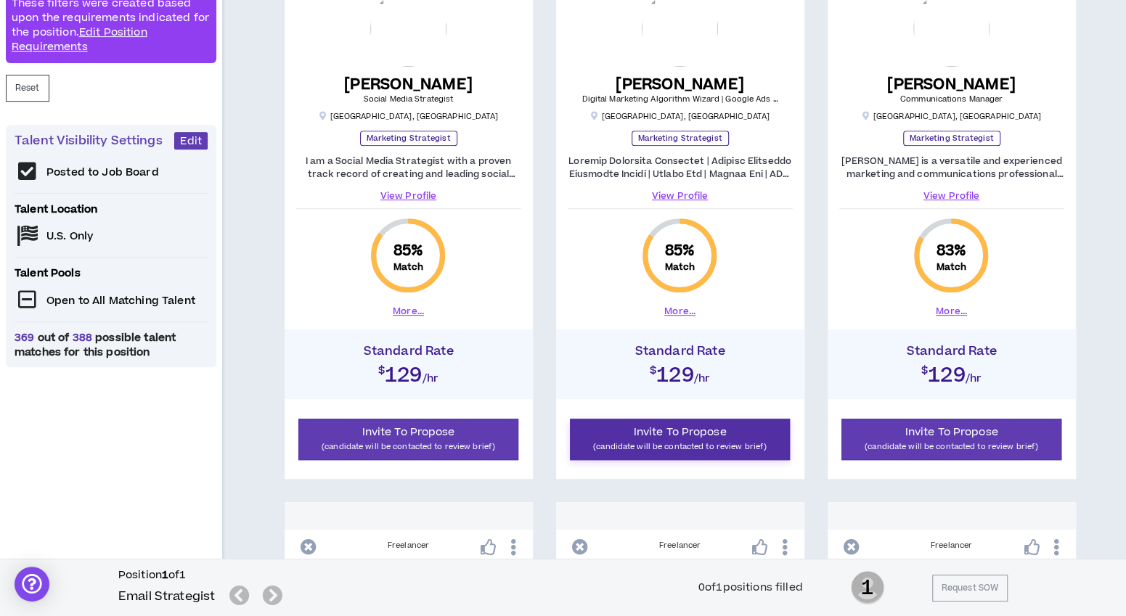
scroll to position [322, 0]
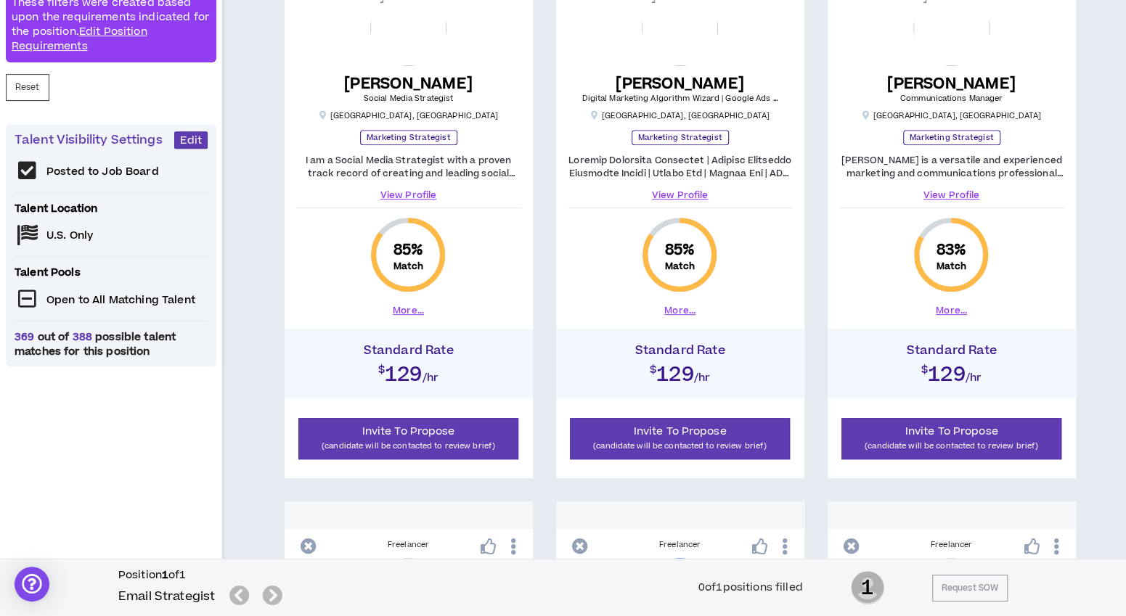
click at [418, 192] on link "View Profile" at bounding box center [408, 195] width 225 height 13
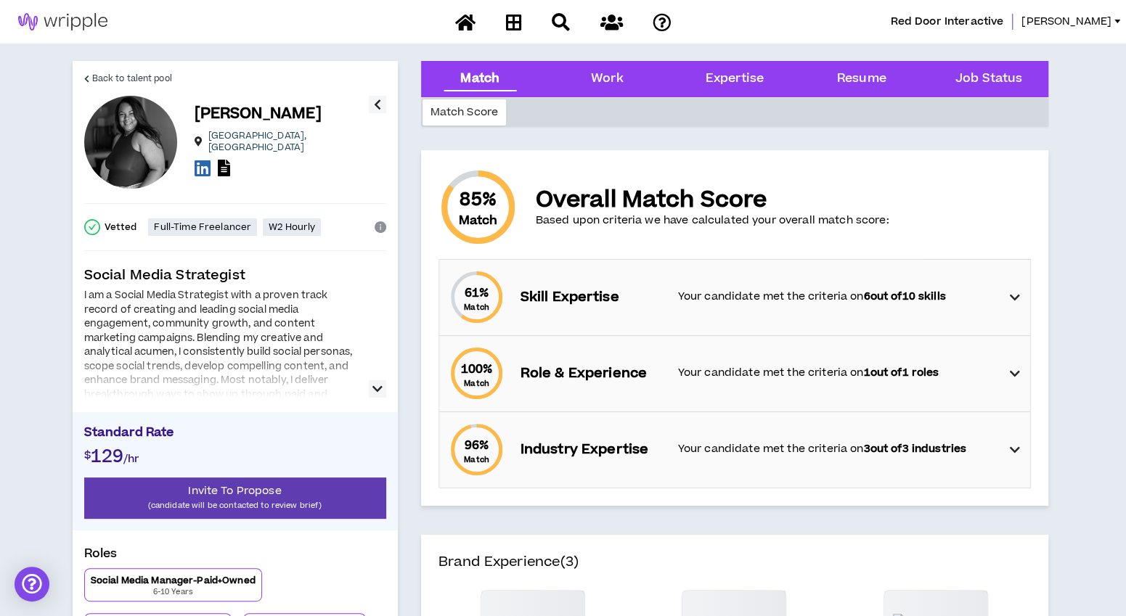
click at [372, 388] on icon "button" at bounding box center [377, 388] width 10 height 17
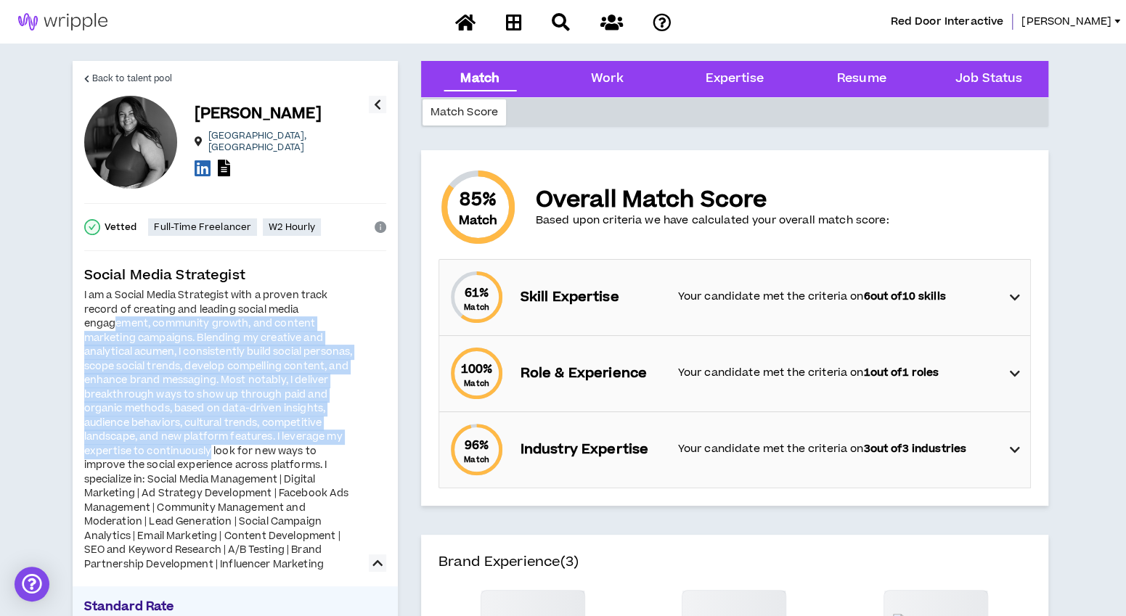
drag, startPoint x: 115, startPoint y: 324, endPoint x: 212, endPoint y: 455, distance: 162.5
click at [212, 455] on div "I am a Social Media Strategist with a proven track record of creating and leadi…" at bounding box center [222, 430] width 276 height 283
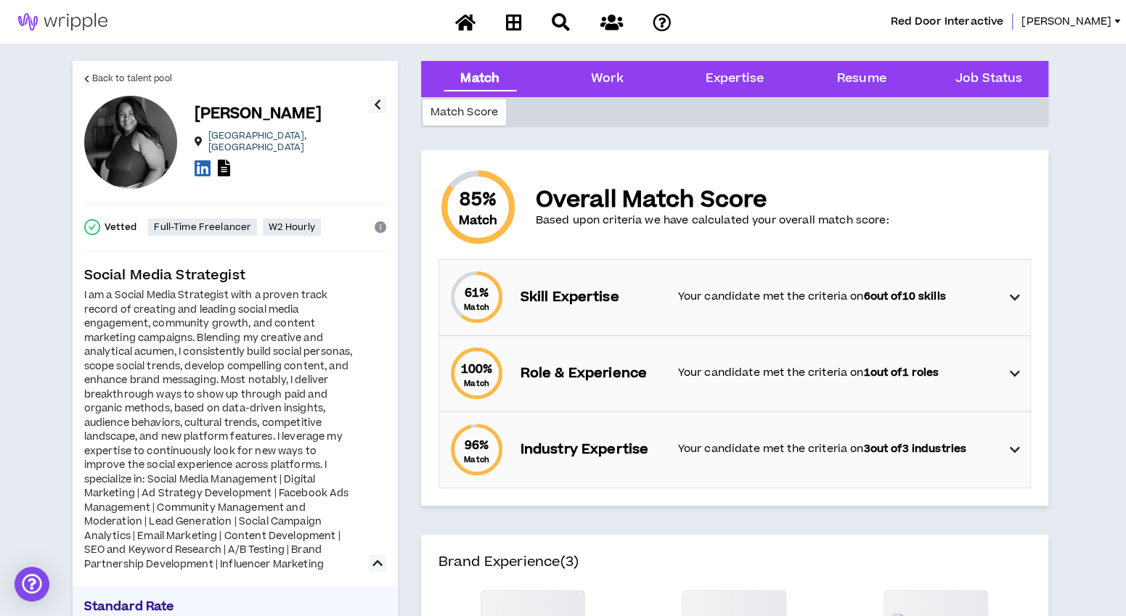
click at [243, 493] on div "I am a Social Media Strategist with a proven track record of creating and leadi…" at bounding box center [222, 430] width 276 height 283
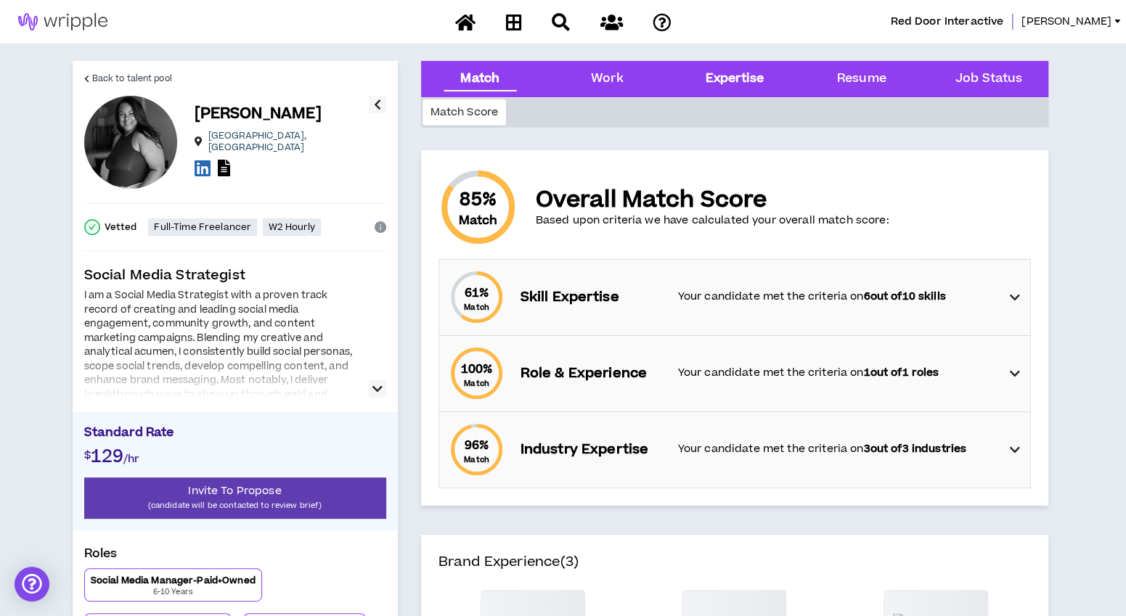
click at [714, 85] on div "Expertise" at bounding box center [734, 79] width 58 height 19
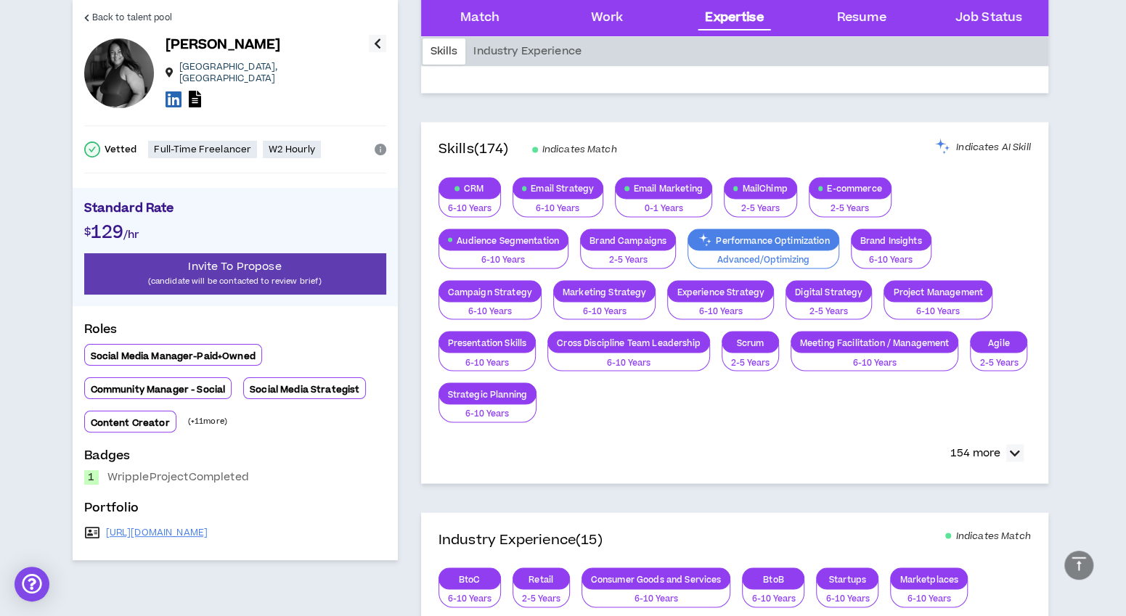
scroll to position [1520, 0]
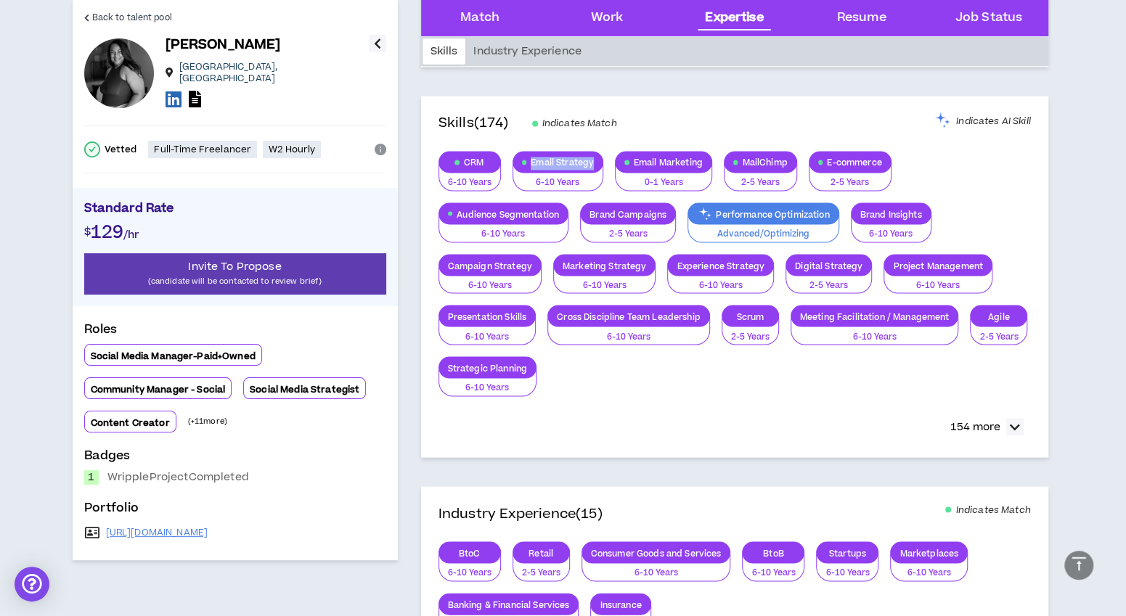
drag, startPoint x: 527, startPoint y: 155, endPoint x: 595, endPoint y: 163, distance: 68.6
click at [595, 163] on p "Email Strategy" at bounding box center [558, 162] width 90 height 11
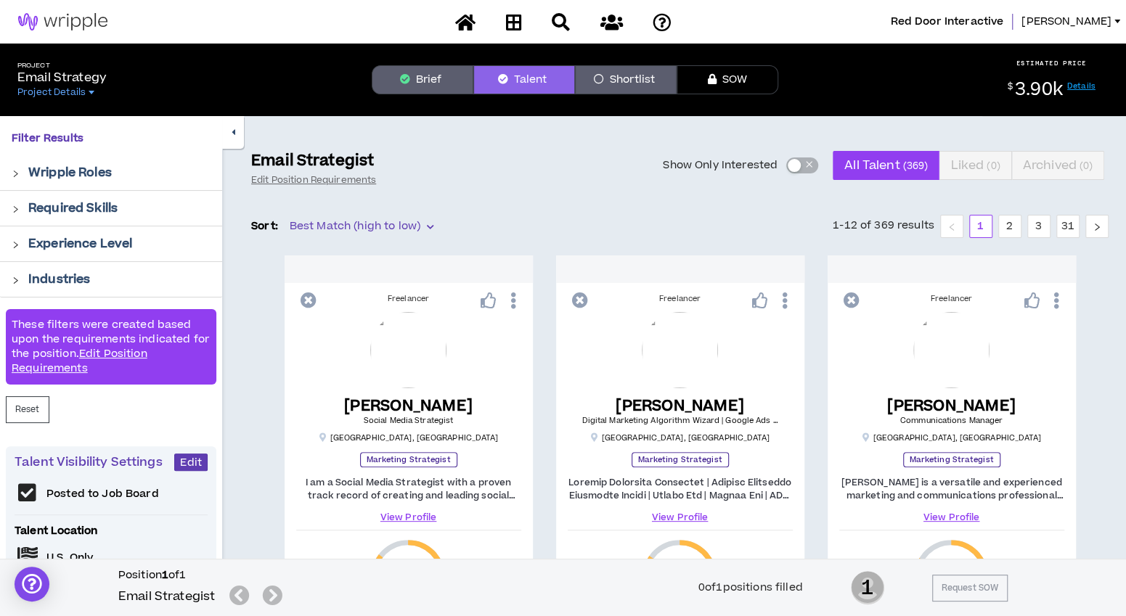
click at [672, 229] on div "Sort: Best Match (high to low) 1-12 of 369 results 1 2 3 31" at bounding box center [679, 226] width 857 height 23
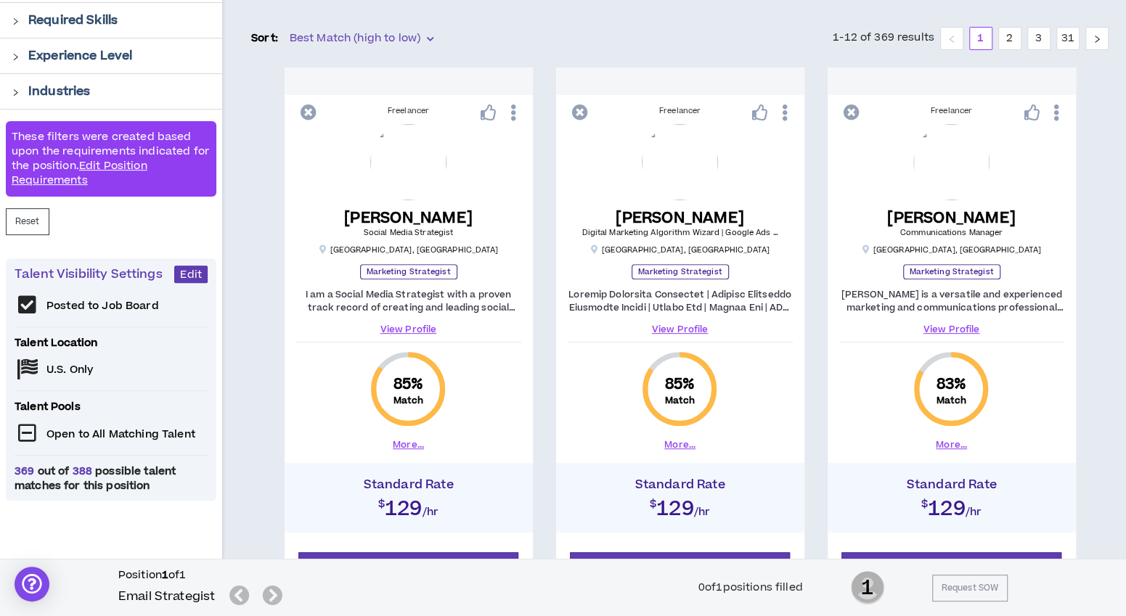
scroll to position [178, 0]
